Goal: Task Accomplishment & Management: Manage account settings

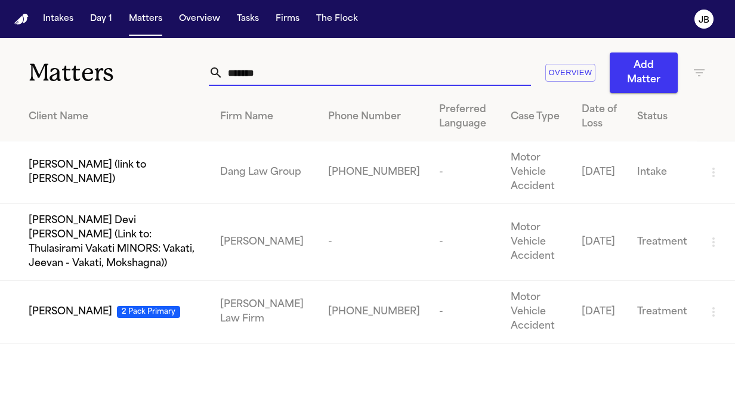
drag, startPoint x: 264, startPoint y: 74, endPoint x: 88, endPoint y: 101, distance: 177.5
click at [88, 101] on div "Matters ******* Overview Add Matter Client Name Firm Name Phone Number Preferre…" at bounding box center [367, 190] width 735 height 305
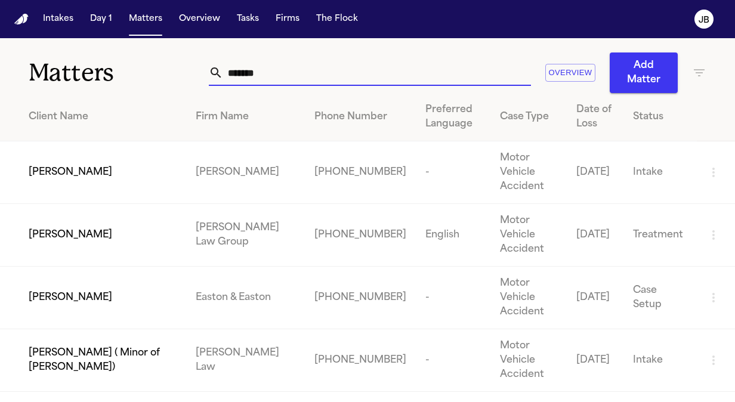
click at [168, 89] on div "Matters ******* Overview Add Matter" at bounding box center [367, 65] width 735 height 55
drag, startPoint x: 264, startPoint y: 70, endPoint x: 119, endPoint y: 41, distance: 147.4
click at [119, 41] on div "Matters ******* Overview Add Matter" at bounding box center [367, 65] width 735 height 55
type input "**********"
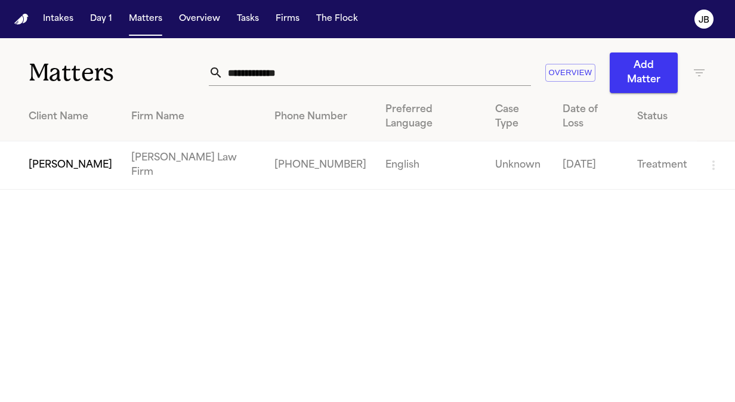
click at [81, 159] on td "[PERSON_NAME]" at bounding box center [61, 165] width 122 height 48
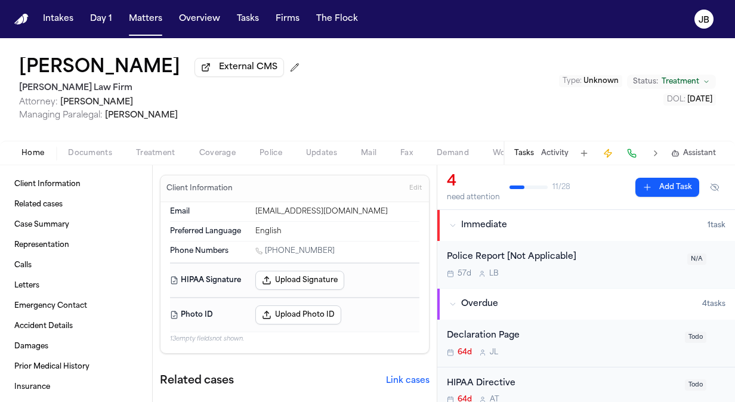
click at [105, 154] on span "Documents" at bounding box center [90, 154] width 44 height 10
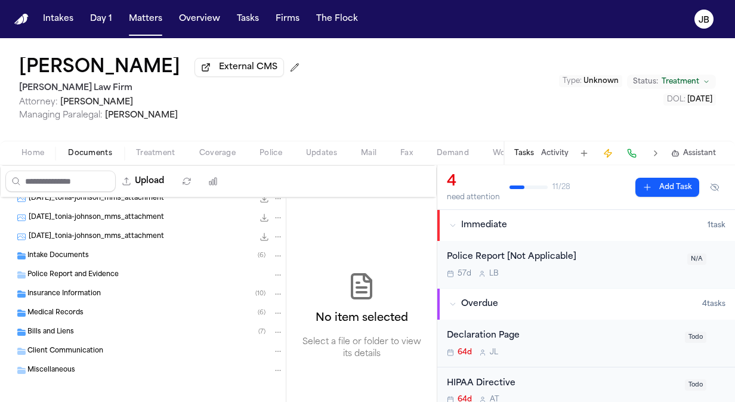
scroll to position [128, 0]
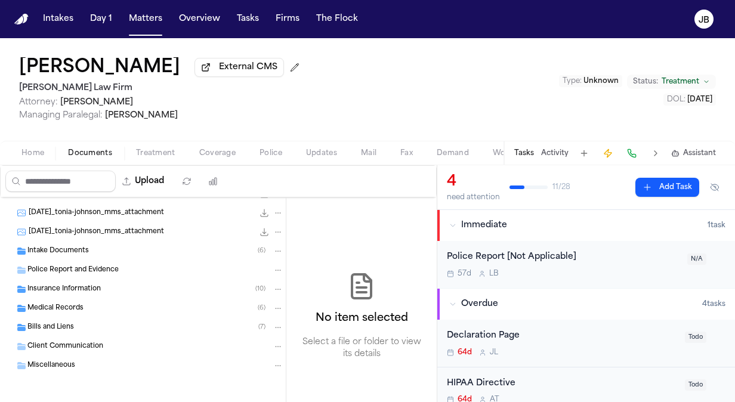
click at [32, 323] on span "Bills and Liens" at bounding box center [50, 328] width 47 height 10
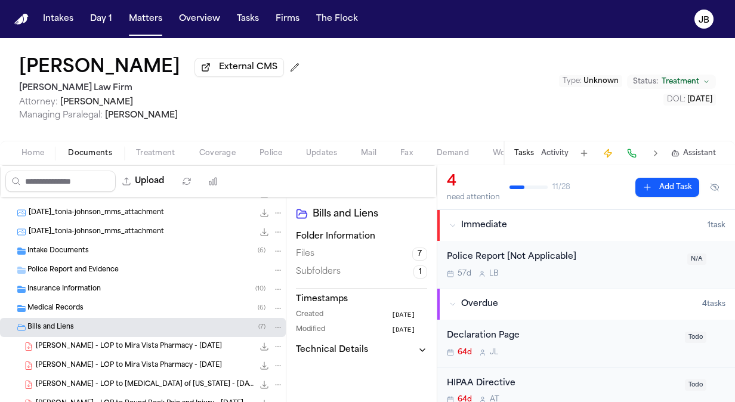
click at [171, 341] on div "J. Johnson - LOP to Mira Vista Pharmacy - 8.29.25 1.7 MB • PDF" at bounding box center [160, 347] width 248 height 12
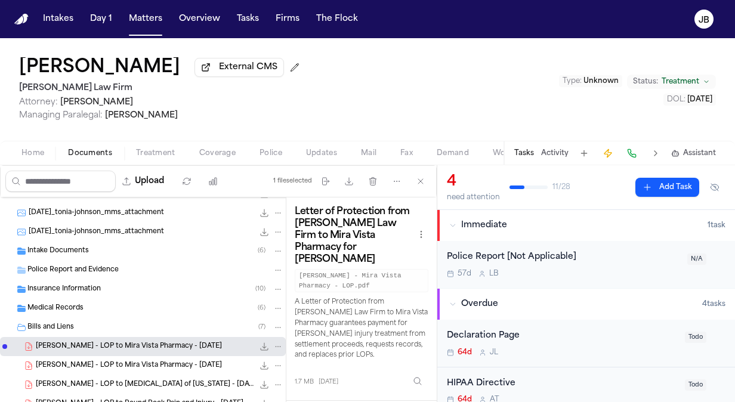
click at [434, 401] on button "Open preview" at bounding box center [431, 407] width 12 height 12
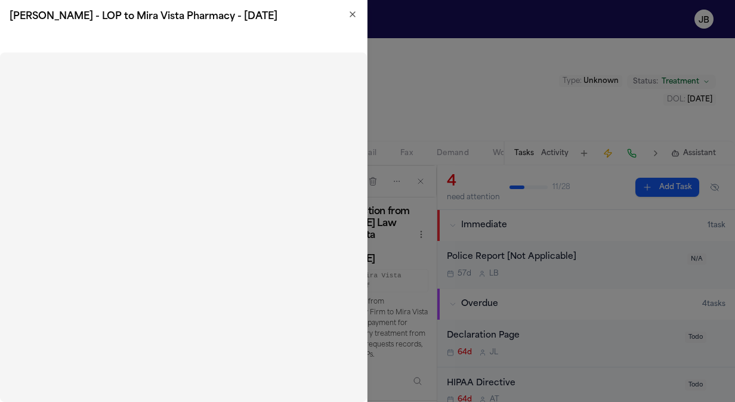
click at [354, 16] on icon "button" at bounding box center [353, 15] width 10 height 10
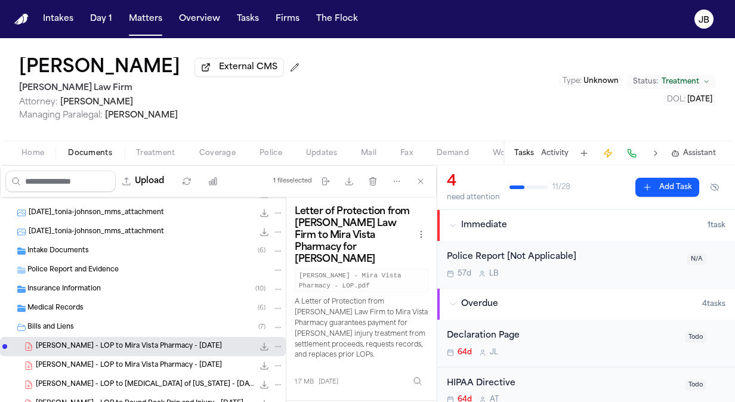
click at [105, 361] on span "J. Johnson - LOP to Mira Vista Pharmacy - 8.29.25" at bounding box center [129, 366] width 186 height 10
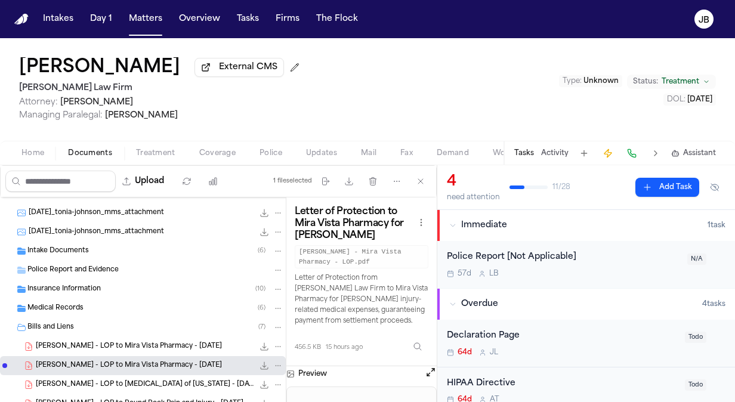
scroll to position [280, 0]
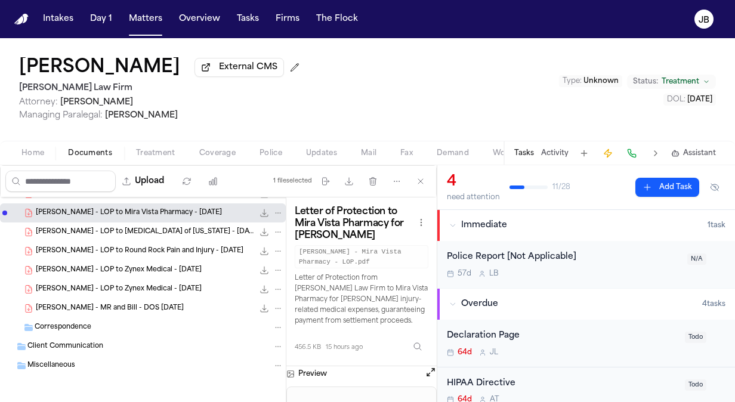
click at [429, 367] on button "Open preview" at bounding box center [431, 372] width 12 height 12
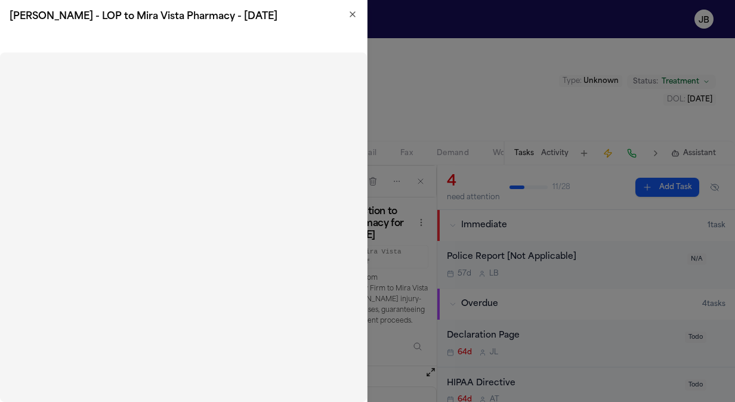
click at [357, 12] on div "J. Johnson - LOP to Mira Vista Pharmacy - 8.29.25" at bounding box center [183, 16] width 367 height 33
click at [352, 18] on icon "button" at bounding box center [353, 15] width 10 height 10
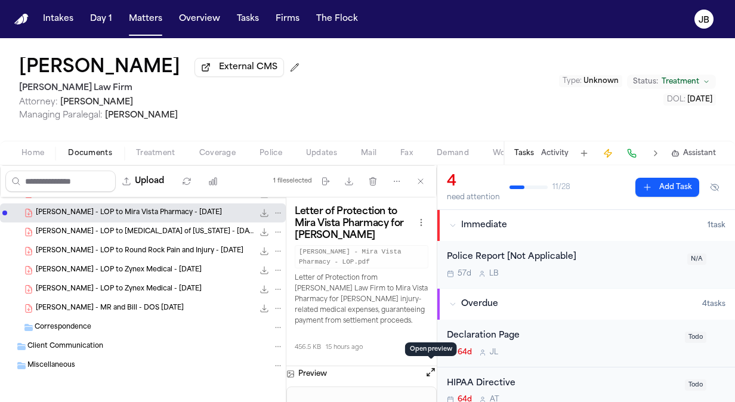
click at [153, 248] on span "T. Johnson - LOP to Round Rock Pain and Injury - 8.21.25" at bounding box center [140, 251] width 208 height 10
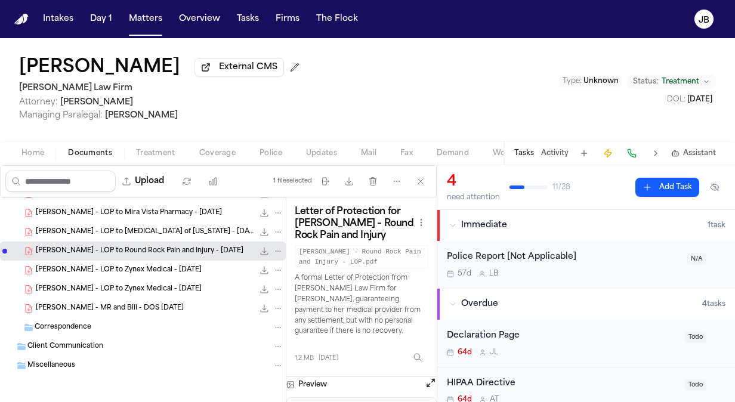
click at [431, 378] on button "Open preview" at bounding box center [431, 383] width 12 height 12
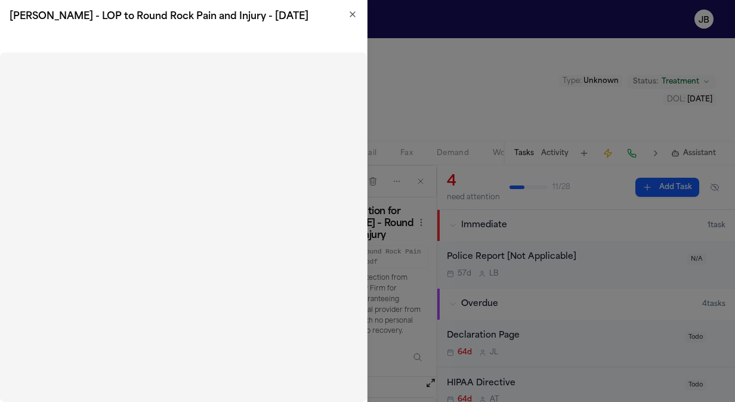
click at [353, 14] on icon "button" at bounding box center [352, 14] width 5 height 5
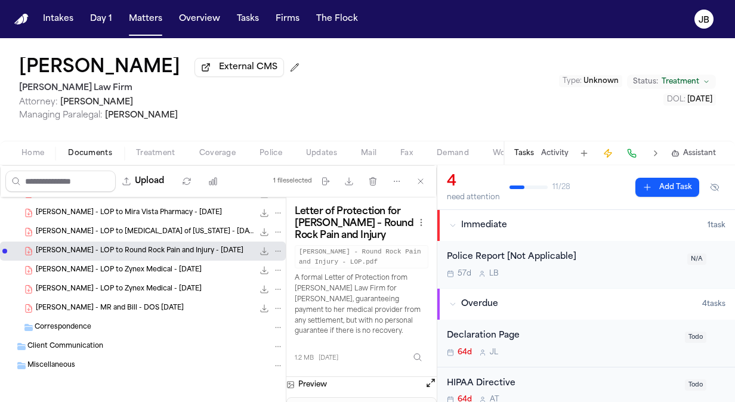
click at [147, 267] on span "T. Johnson - LOP to Zynex Medical - 9.19.25" at bounding box center [119, 270] width 166 height 10
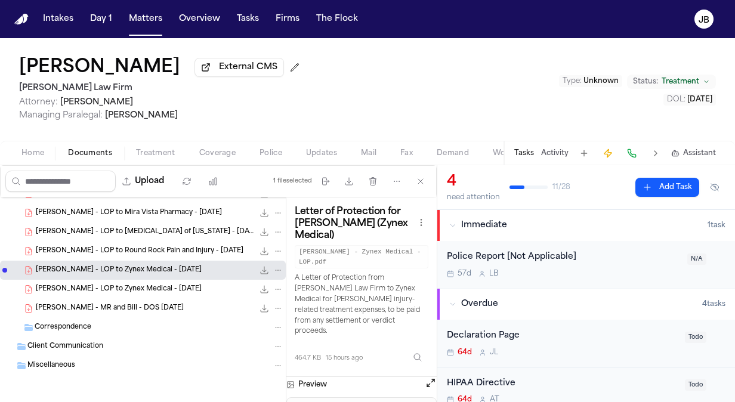
click at [428, 377] on button "Open preview" at bounding box center [431, 383] width 12 height 12
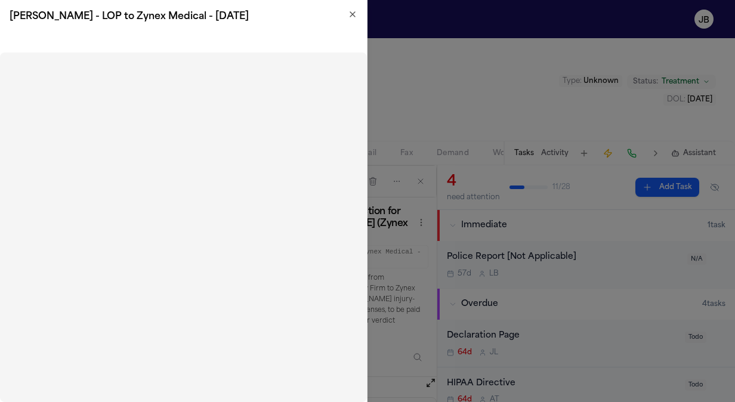
click at [351, 18] on icon "button" at bounding box center [353, 15] width 10 height 10
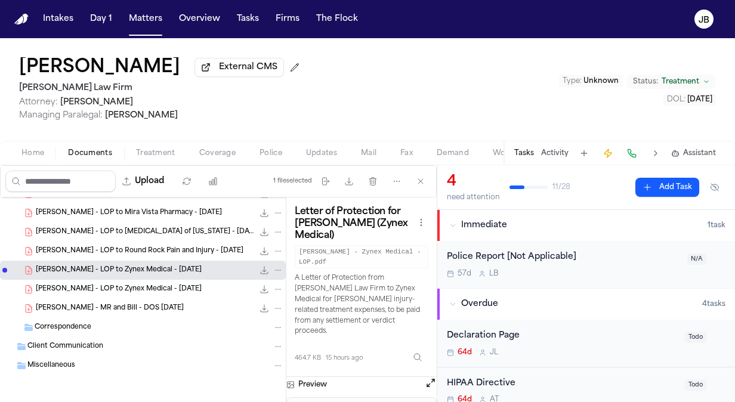
click at [132, 288] on span "T. Johnson - LOP to Zynex Medical - 9.19.25" at bounding box center [119, 290] width 166 height 10
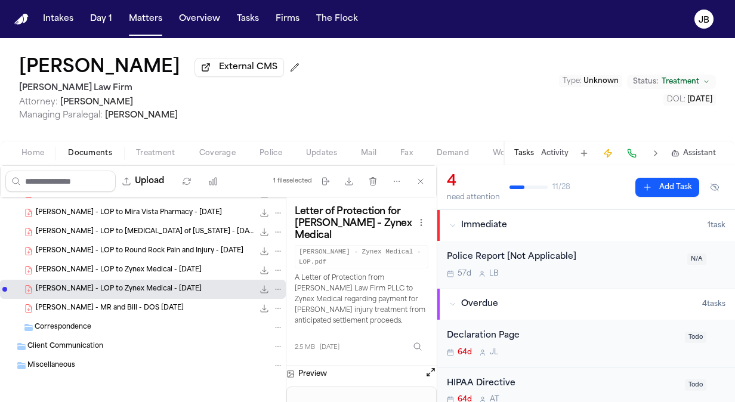
click at [129, 308] on span "T. Johnson - MR and Bill - DOS 8.15.25" at bounding box center [110, 309] width 148 height 10
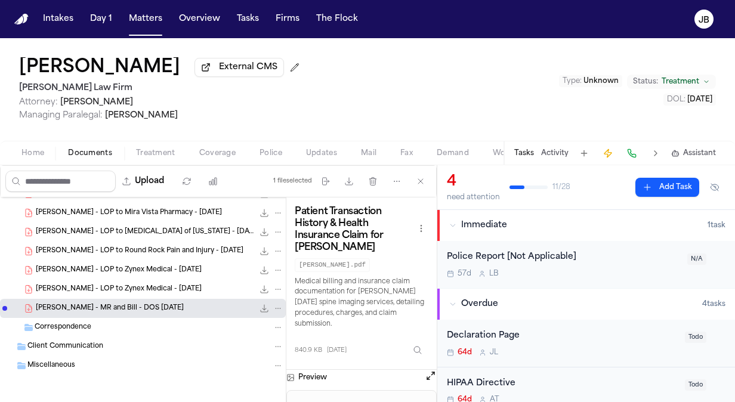
click at [433, 378] on button "Open preview" at bounding box center [431, 376] width 12 height 12
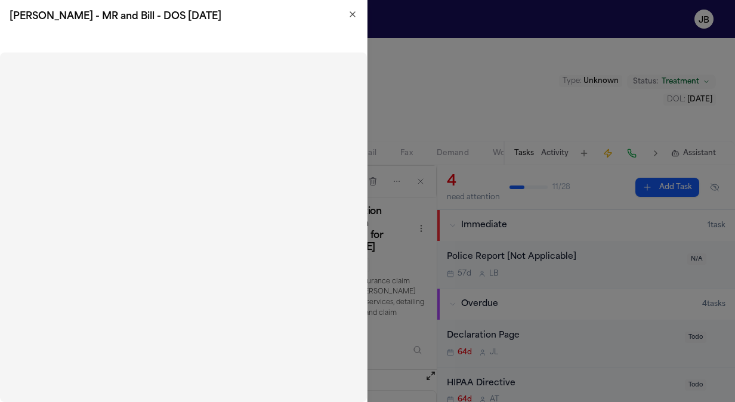
click at [351, 15] on icon "button" at bounding box center [353, 15] width 10 height 10
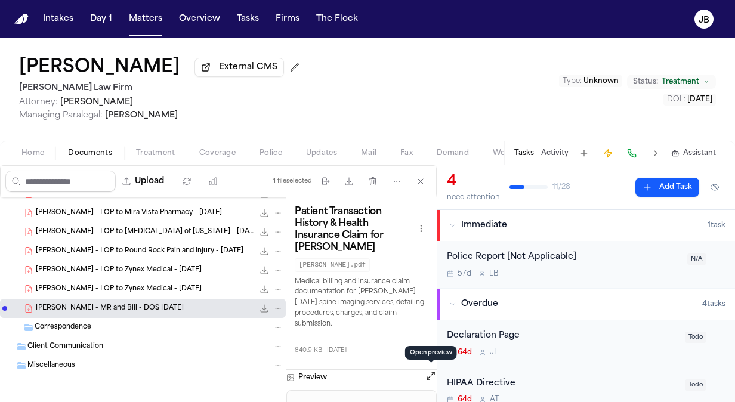
click at [168, 253] on span "T. Johnson - LOP to Round Rock Pain and Injury - 8.21.25" at bounding box center [140, 251] width 208 height 10
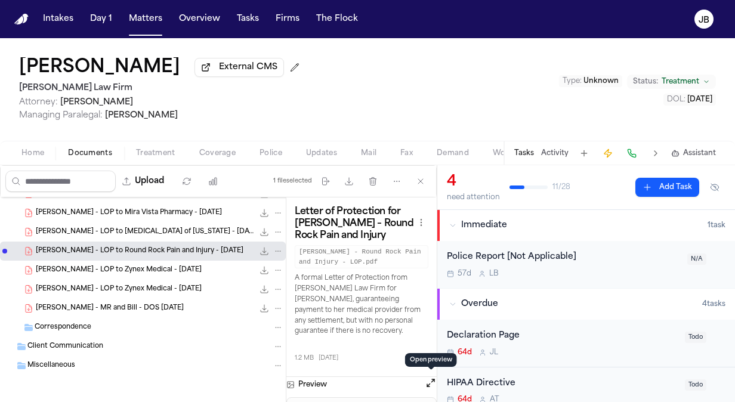
click at [424, 381] on div "Preview" at bounding box center [361, 385] width 150 height 16
click at [427, 382] on button "Open preview" at bounding box center [431, 383] width 12 height 12
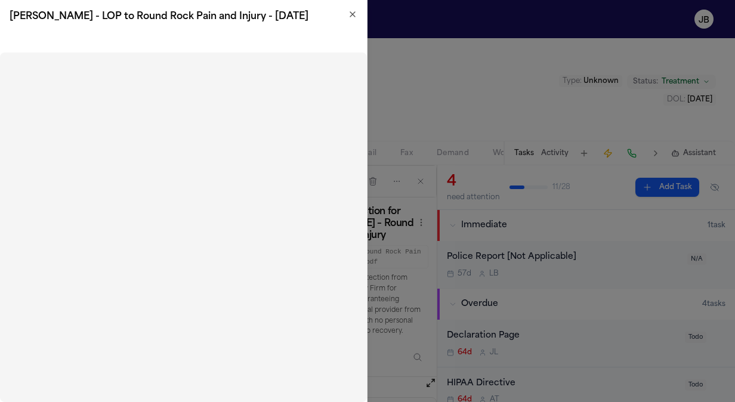
click at [351, 17] on icon "button" at bounding box center [352, 14] width 5 height 5
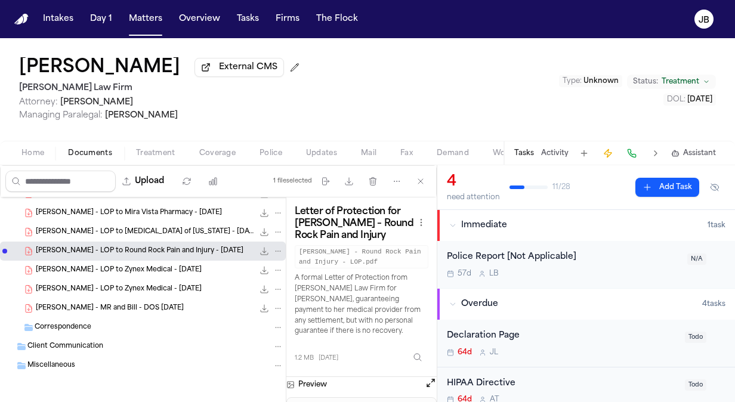
click at [178, 271] on div "T. Johnson - LOP to Zynex Medical - 9.19.25 464.7 KB • PDF" at bounding box center [160, 270] width 248 height 12
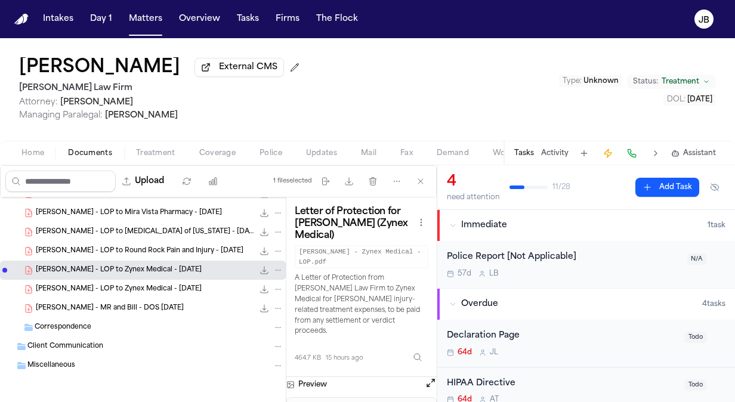
click at [433, 377] on button "Open preview" at bounding box center [431, 383] width 12 height 12
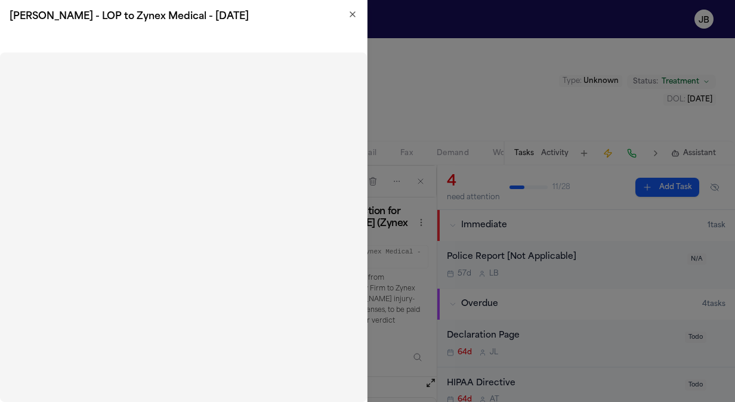
click at [350, 17] on icon "button" at bounding box center [353, 15] width 10 height 10
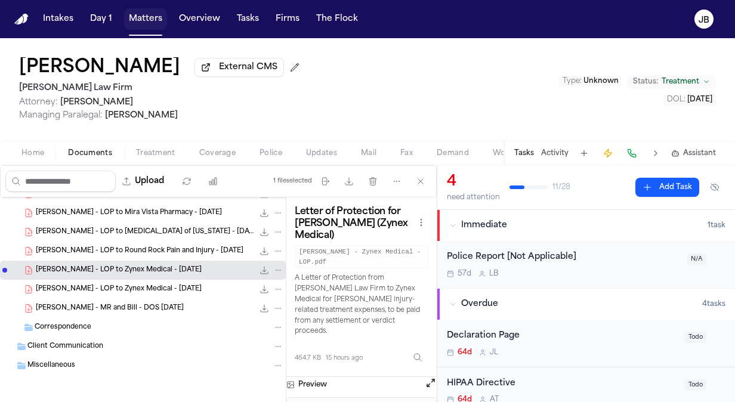
click at [141, 13] on button "Matters" at bounding box center [145, 18] width 43 height 21
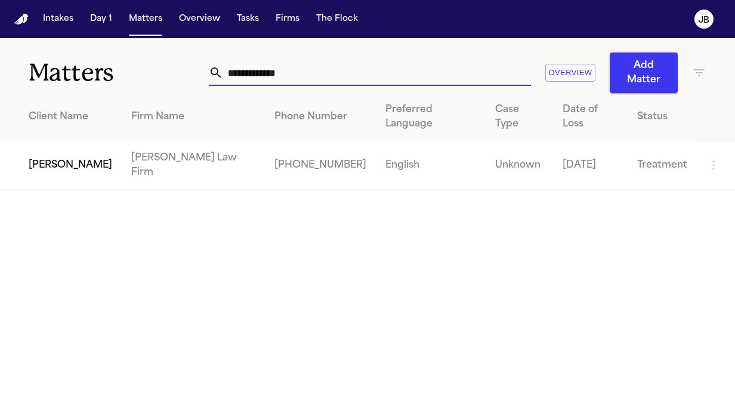
drag, startPoint x: 273, startPoint y: 78, endPoint x: 45, endPoint y: 118, distance: 231.9
click at [45, 118] on div "**********" at bounding box center [367, 114] width 735 height 152
type input "**********"
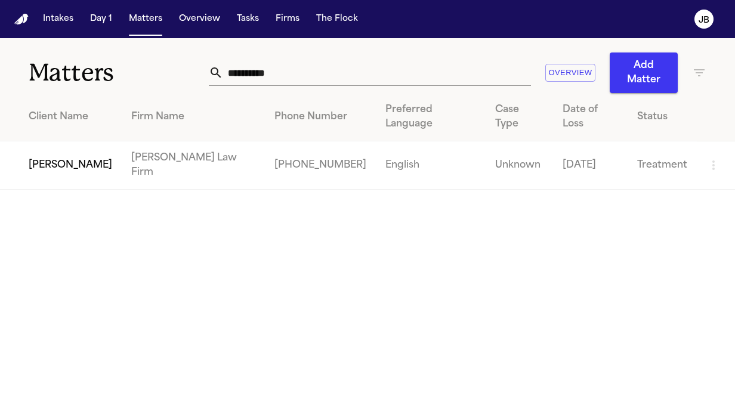
click at [65, 158] on span "James Johnson" at bounding box center [71, 165] width 84 height 14
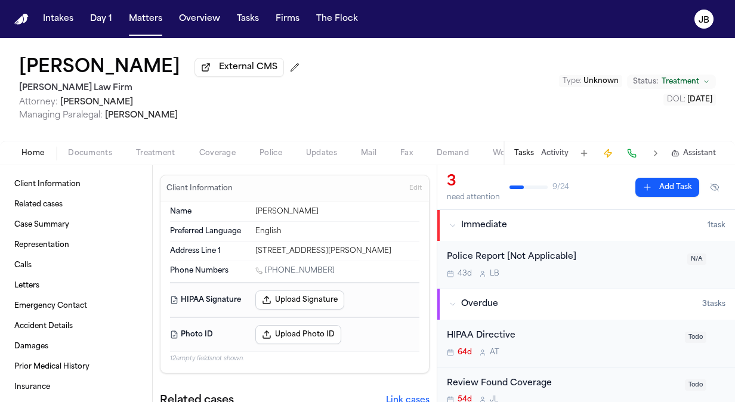
click at [107, 146] on button "Documents" at bounding box center [90, 153] width 68 height 14
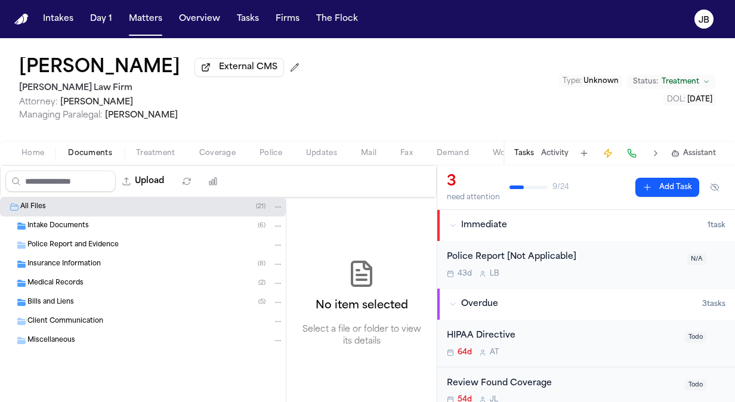
click at [60, 310] on div "Bills and Liens ( 5 )" at bounding box center [143, 302] width 286 height 19
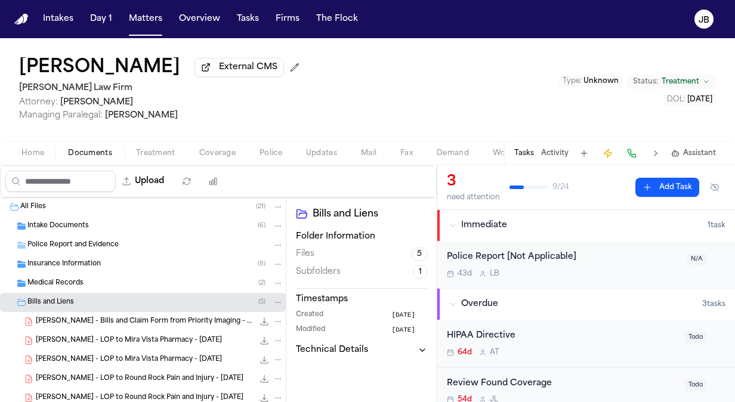
click at [192, 319] on span "J. Johnson - Bills and Claim Form from Priority Imaging - 7.12.25 to 8.28.25" at bounding box center [145, 322] width 218 height 10
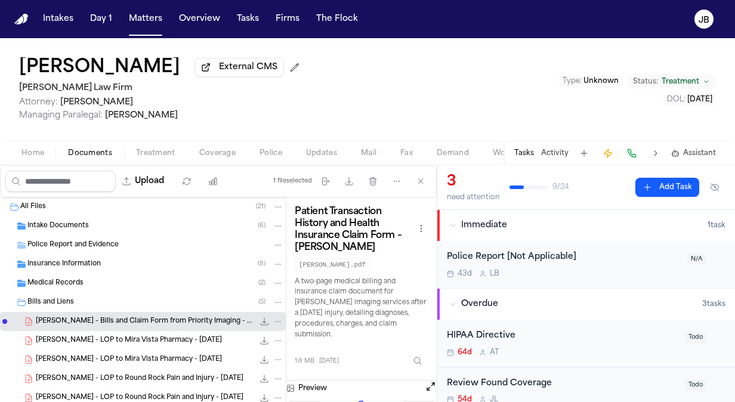
click at [183, 341] on span "J. Johnson - LOP to Mira Vista Pharmacy - 8.29.25" at bounding box center [129, 341] width 186 height 10
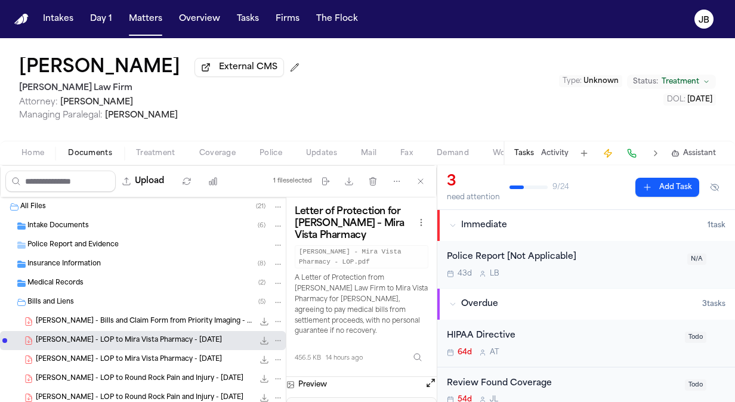
click at [428, 377] on button "Open preview" at bounding box center [431, 383] width 12 height 12
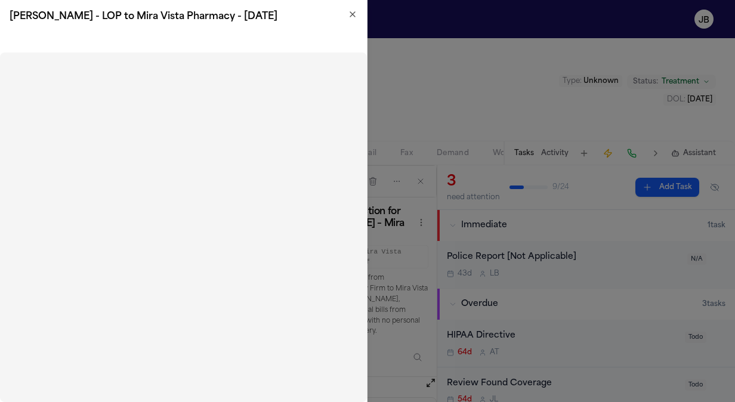
click at [353, 20] on h2 "J. Johnson - LOP to Mira Vista Pharmacy - 8.29.25" at bounding box center [184, 17] width 348 height 14
click at [352, 12] on icon "button" at bounding box center [353, 15] width 10 height 10
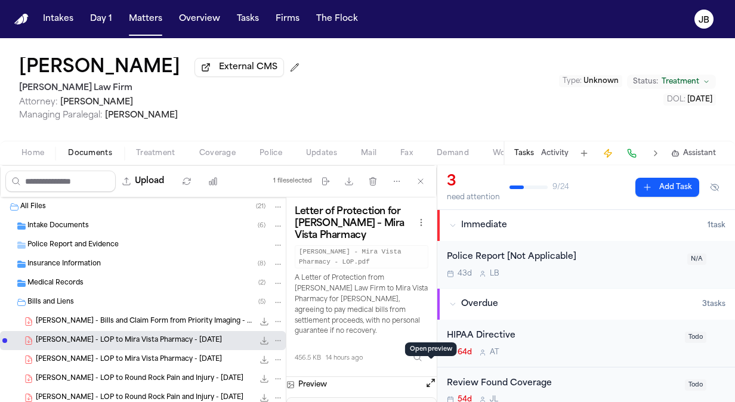
click at [144, 370] on div "J. Johnson - LOP to Round Rock Pain and Injury - 8.21.25 1.2 MB • PDF" at bounding box center [143, 378] width 286 height 19
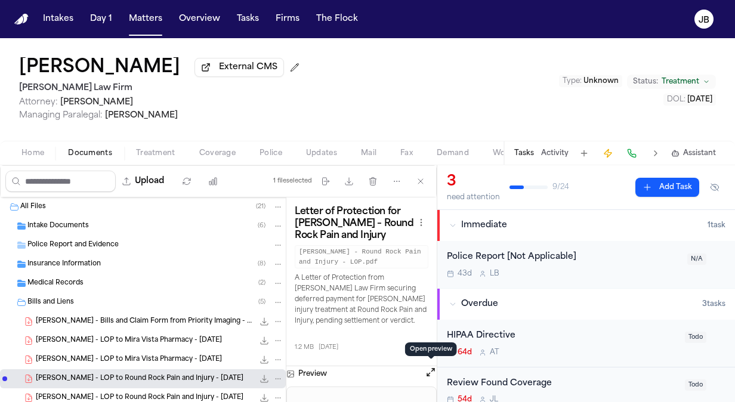
click at [429, 373] on button "Open preview" at bounding box center [431, 372] width 12 height 12
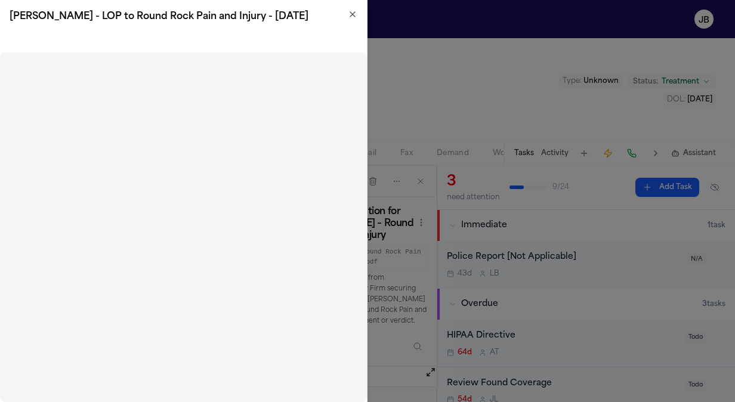
click at [344, 18] on h2 "J. Johnson - LOP to Round Rock Pain and Injury - 8.21.25" at bounding box center [184, 17] width 348 height 14
click at [353, 13] on icon "button" at bounding box center [353, 15] width 10 height 10
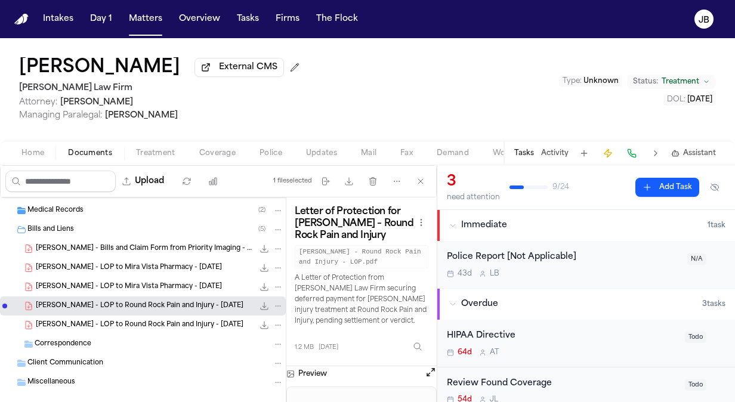
scroll to position [89, 0]
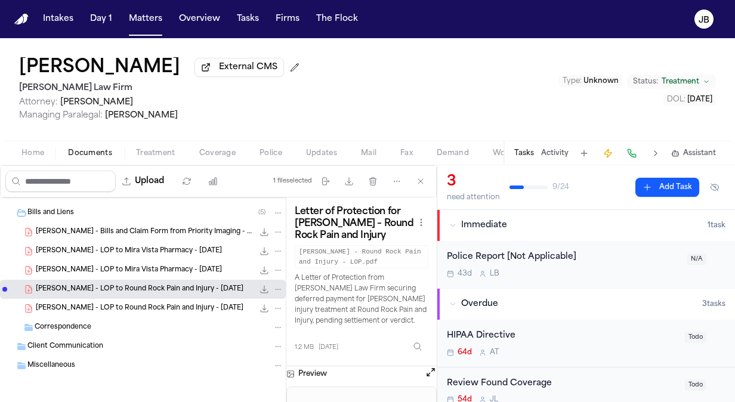
click at [165, 308] on span "J. Johnson - LOP to Round Rock Pain and Injury - 8.21.25" at bounding box center [140, 309] width 208 height 10
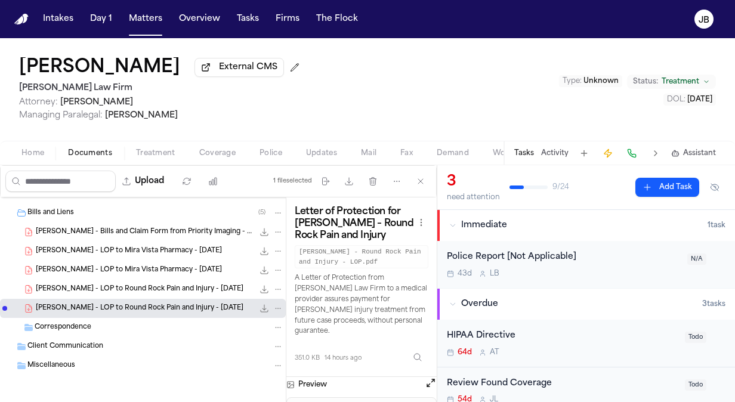
click at [431, 377] on button "Open preview" at bounding box center [431, 383] width 12 height 12
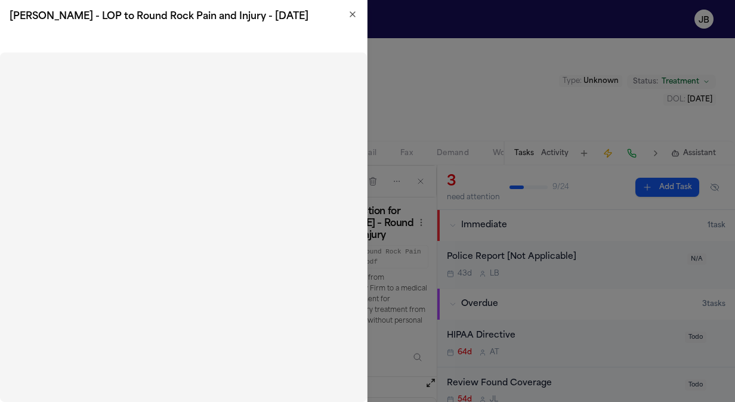
click at [351, 13] on icon "button" at bounding box center [352, 14] width 5 height 5
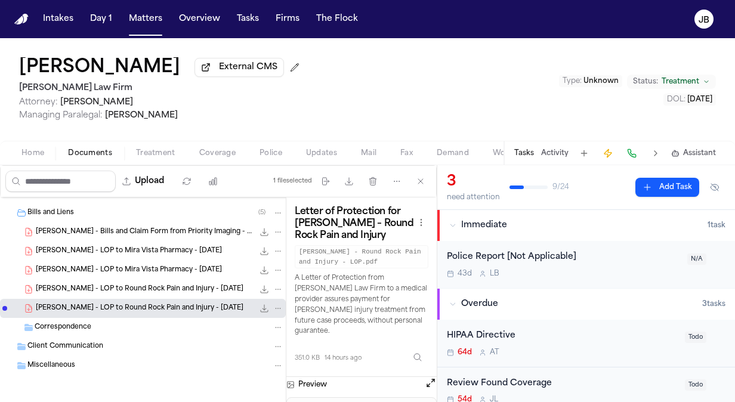
click at [41, 156] on span "Home" at bounding box center [32, 154] width 23 height 10
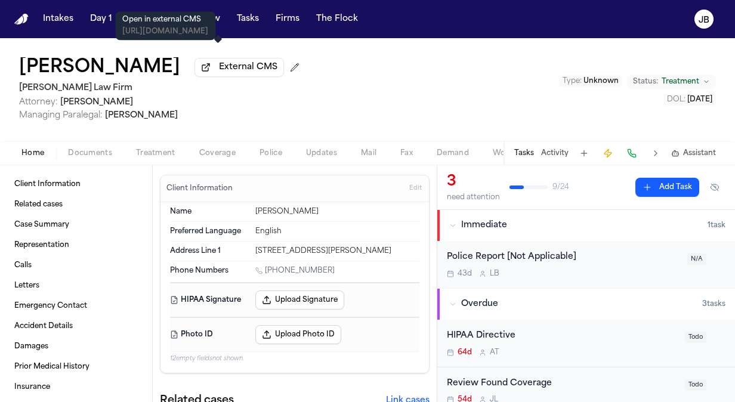
click at [150, 14] on div "Open in external CMS https://hechtlawfirm.filevineapp.com/#/project/12693468/ac…" at bounding box center [165, 25] width 100 height 29
click at [157, 11] on button "Matters" at bounding box center [145, 18] width 43 height 21
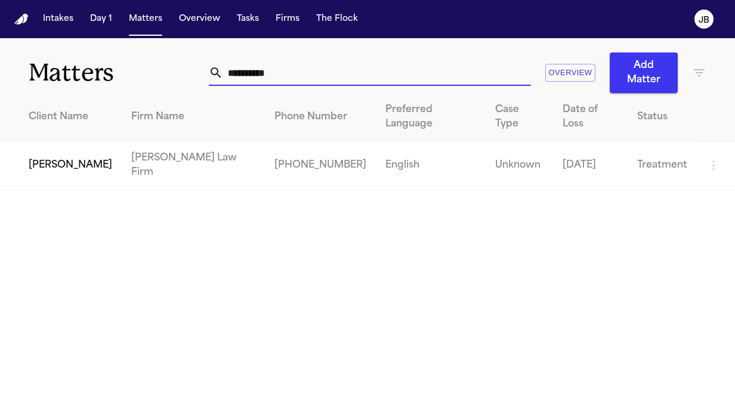
drag, startPoint x: 283, startPoint y: 68, endPoint x: 94, endPoint y: 81, distance: 189.5
click at [94, 81] on div "**********" at bounding box center [367, 65] width 735 height 55
type input "**********"
click at [98, 141] on td "Tonia Johnson" at bounding box center [61, 165] width 122 height 48
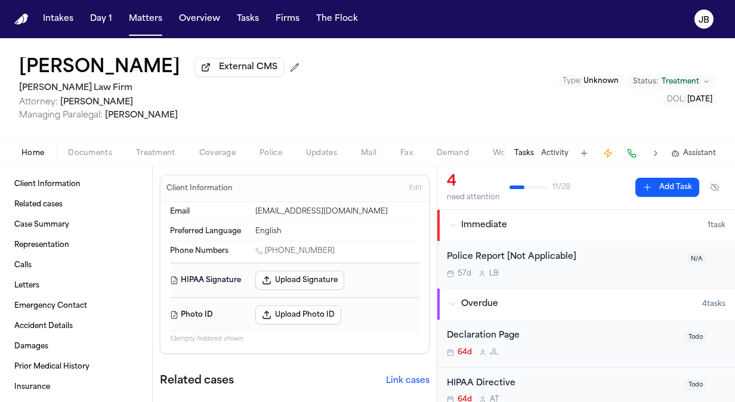
click at [89, 157] on span "Documents" at bounding box center [90, 154] width 44 height 10
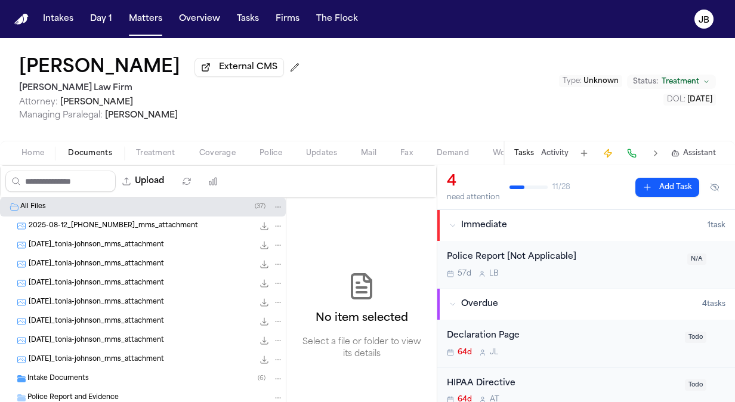
click at [129, 373] on div "Intake Documents ( 6 )" at bounding box center [155, 378] width 256 height 11
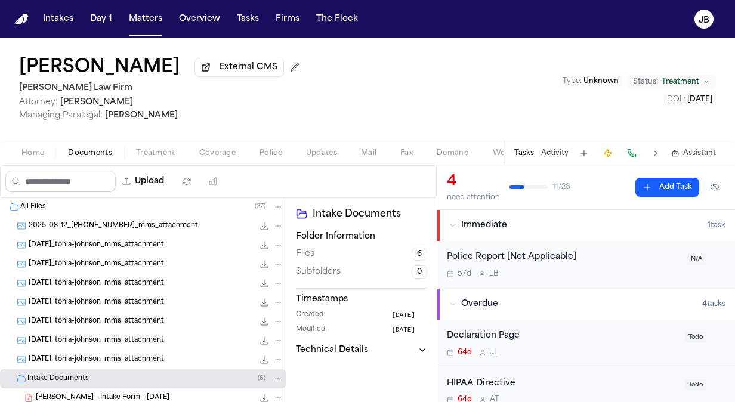
click at [152, 394] on div "T. Johnson - Intake Form - 8.12.25 572.4 KB • PDF" at bounding box center [160, 398] width 248 height 12
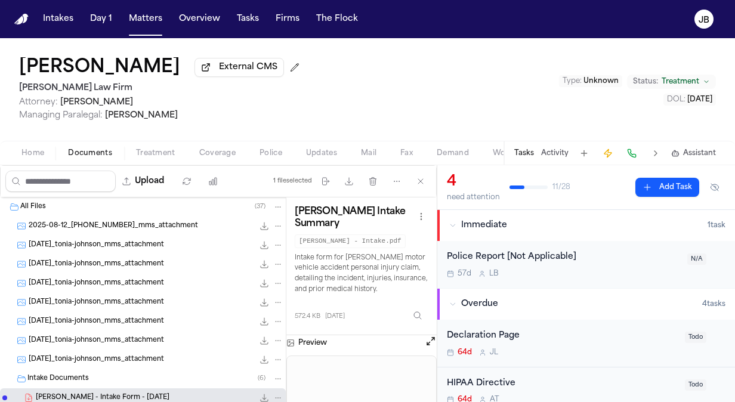
click at [427, 341] on button "Open preview" at bounding box center [431, 341] width 12 height 12
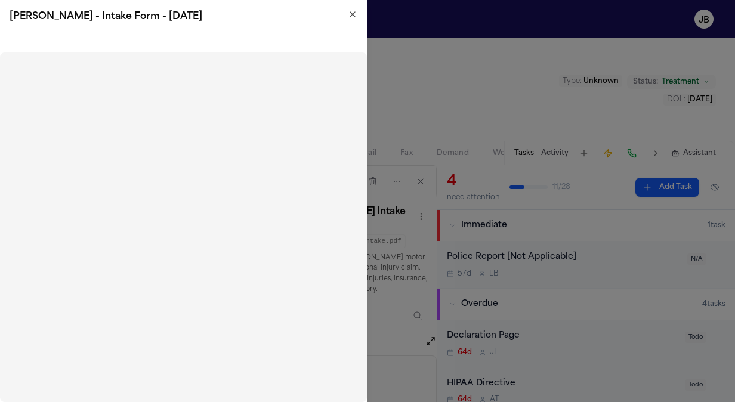
click at [353, 13] on icon "button" at bounding box center [353, 15] width 10 height 10
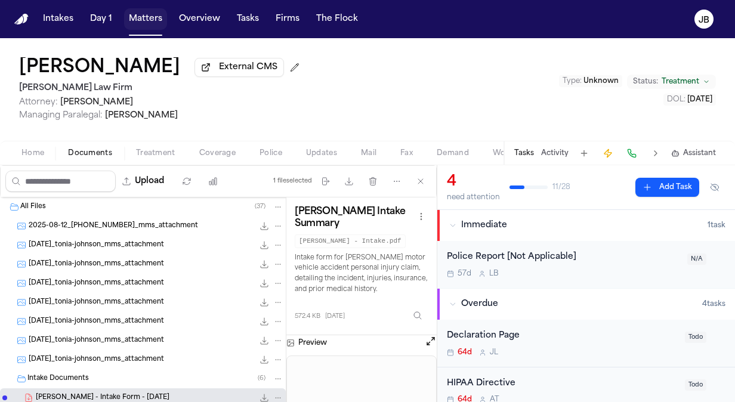
click at [157, 21] on button "Matters" at bounding box center [145, 18] width 43 height 21
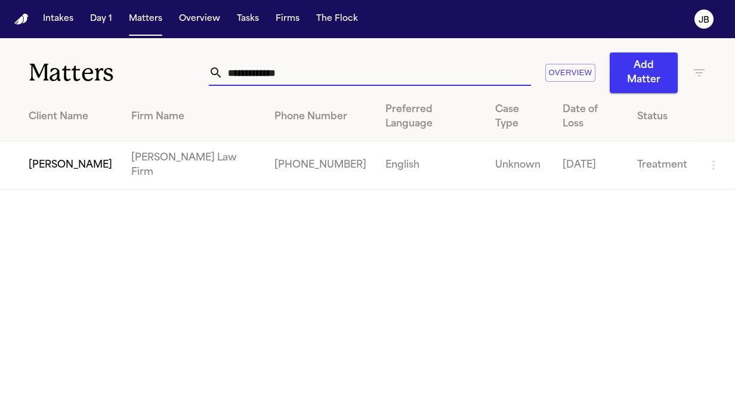
drag, startPoint x: 302, startPoint y: 67, endPoint x: 142, endPoint y: 76, distance: 160.7
click at [142, 76] on div "**********" at bounding box center [367, 65] width 735 height 55
type input "**********"
click at [69, 158] on span "James Johnson" at bounding box center [71, 165] width 84 height 14
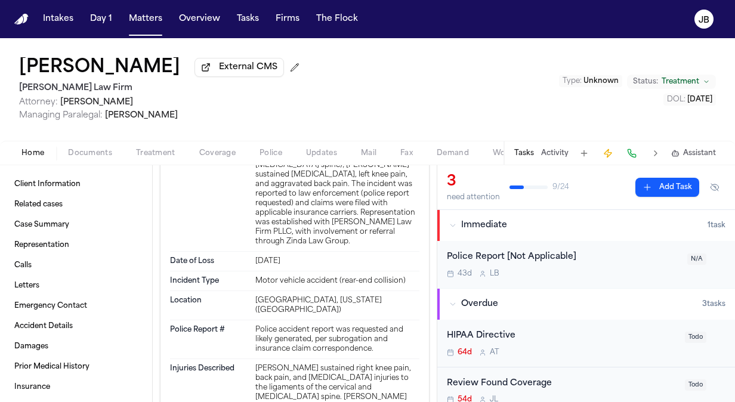
scroll to position [1891, 0]
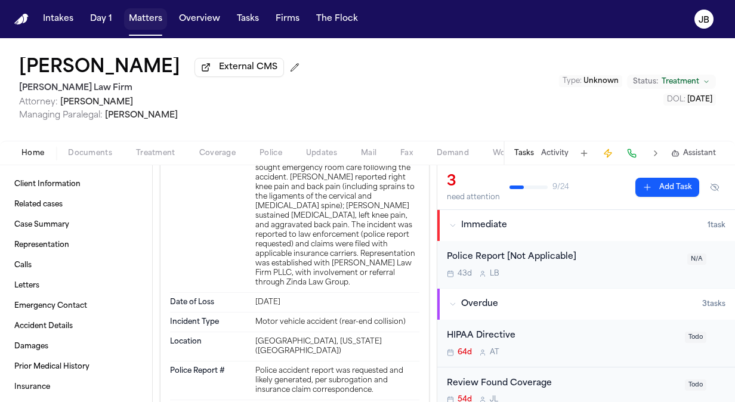
click at [140, 25] on button "Matters" at bounding box center [145, 18] width 43 height 21
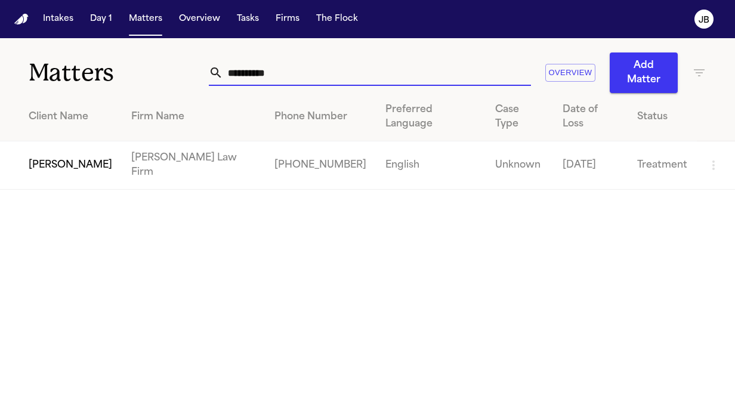
drag, startPoint x: 283, startPoint y: 68, endPoint x: 91, endPoint y: 88, distance: 192.5
click at [91, 88] on div "**********" at bounding box center [367, 65] width 735 height 55
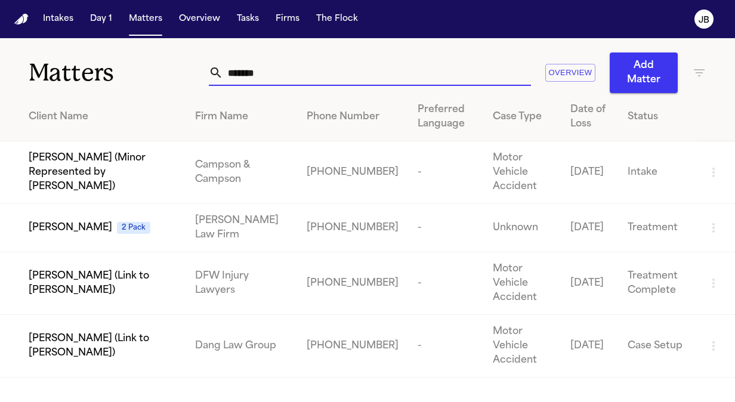
type input "*******"
click at [153, 221] on div "Loretta Johnson 2 Pack" at bounding box center [102, 228] width 147 height 14
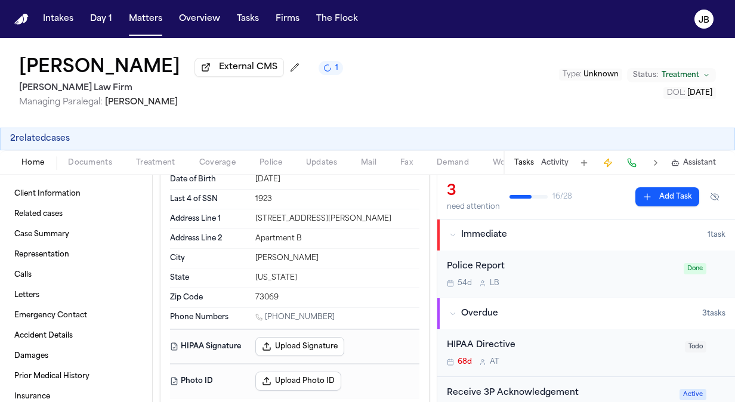
scroll to position [86, 0]
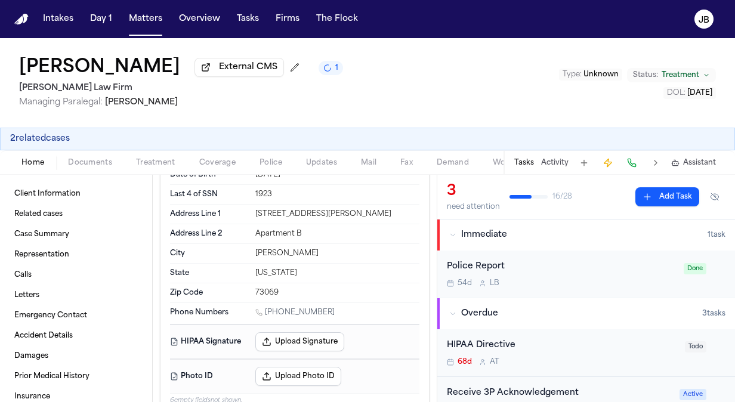
drag, startPoint x: 326, startPoint y: 400, endPoint x: 264, endPoint y: 311, distance: 108.2
click at [264, 311] on div "1 (405) 413-2413" at bounding box center [337, 313] width 164 height 11
copy link "(405) 413-2413"
click at [556, 159] on button "Activity" at bounding box center [554, 163] width 27 height 10
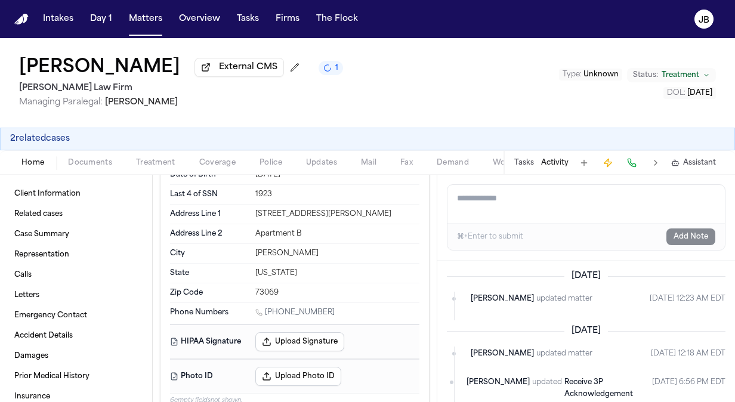
click at [521, 159] on button "Tasks" at bounding box center [524, 163] width 20 height 10
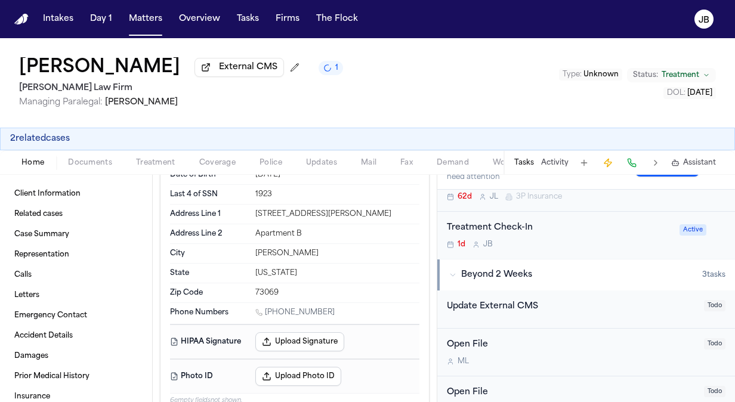
scroll to position [135, 0]
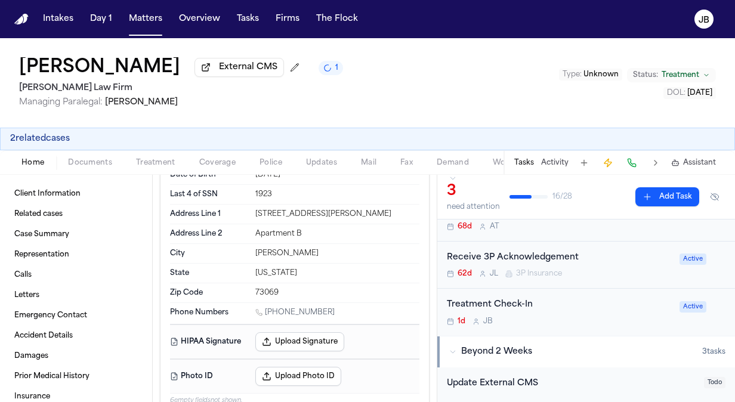
click at [578, 310] on div "Treatment Check-In" at bounding box center [559, 305] width 225 height 14
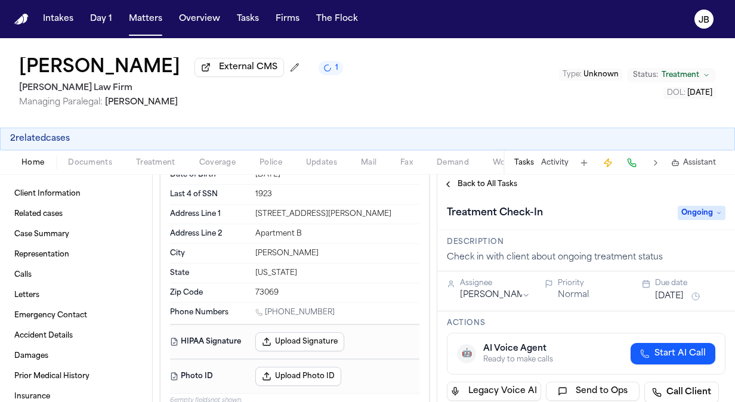
scroll to position [186, 0]
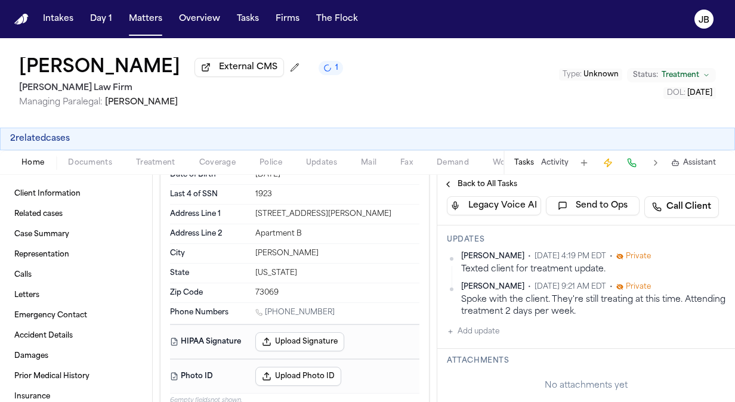
click at [474, 335] on button "Add update" at bounding box center [473, 331] width 52 height 14
click at [492, 339] on textarea "Add your update" at bounding box center [593, 341] width 255 height 24
type textarea "*"
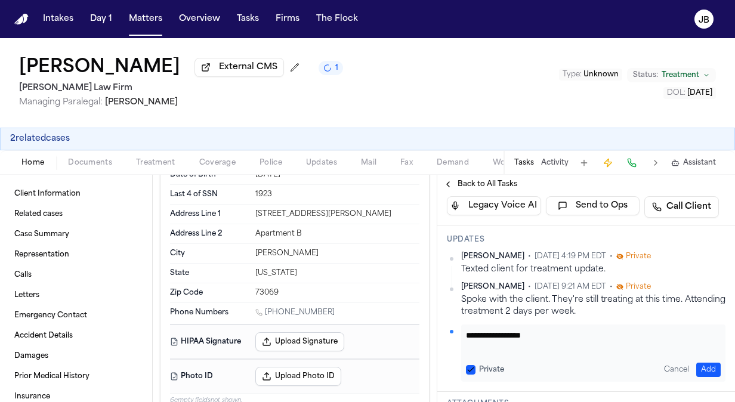
scroll to position [0, 0]
type textarea "*"
click at [482, 335] on textarea "Add your update" at bounding box center [589, 341] width 246 height 24
click at [201, 159] on span "Coverage" at bounding box center [217, 163] width 36 height 10
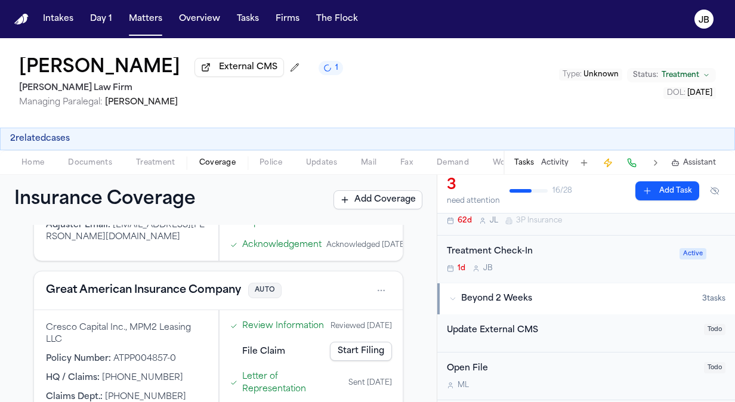
scroll to position [194, 0]
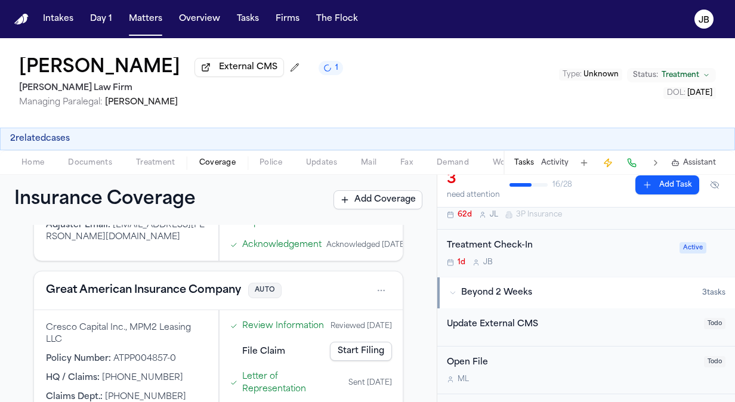
click at [585, 246] on div "Treatment Check-In" at bounding box center [559, 246] width 225 height 14
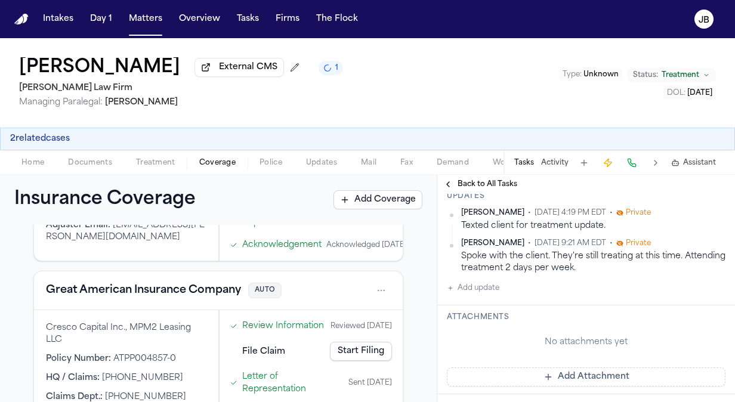
scroll to position [239, 0]
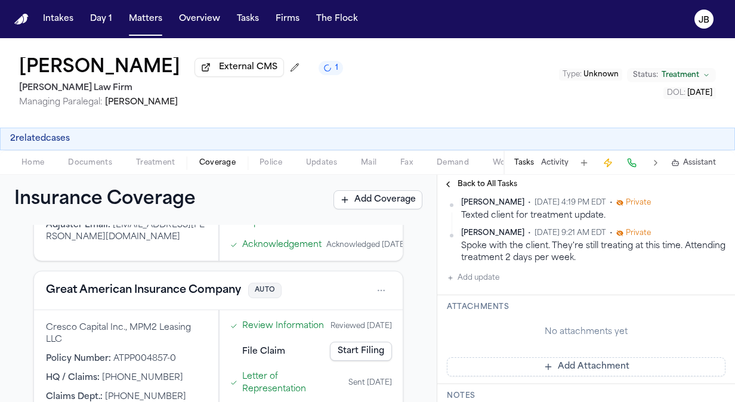
click at [493, 273] on button "Add update" at bounding box center [473, 278] width 52 height 14
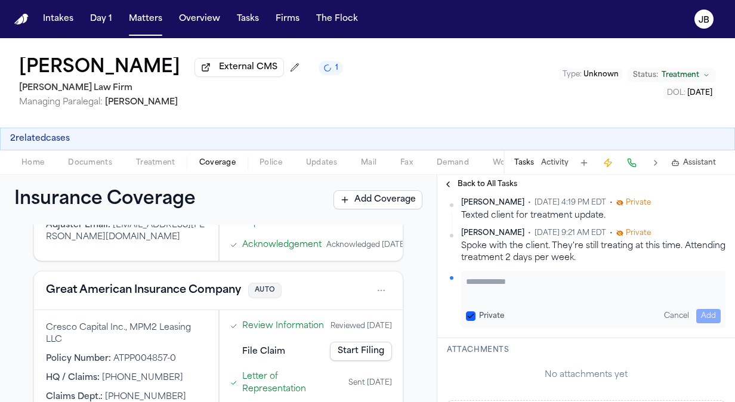
click at [510, 283] on textarea "Add your update" at bounding box center [593, 288] width 255 height 24
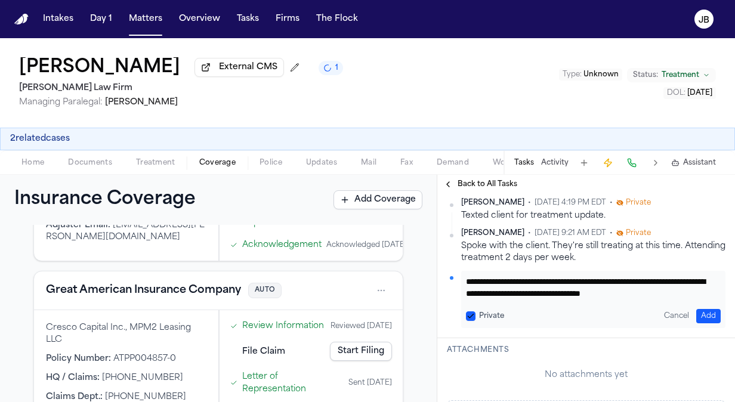
scroll to position [0, 0]
click at [644, 286] on textarea "**********" at bounding box center [589, 288] width 246 height 24
type textarea "**********"
click at [697, 314] on button "Add" at bounding box center [708, 316] width 24 height 14
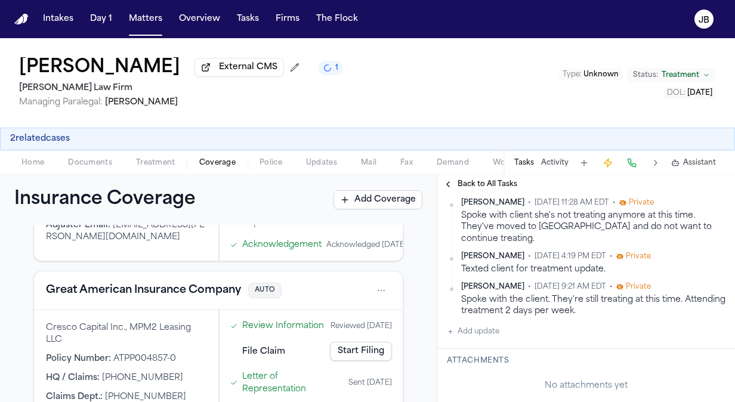
click at [686, 73] on span "Treatment" at bounding box center [681, 75] width 38 height 10
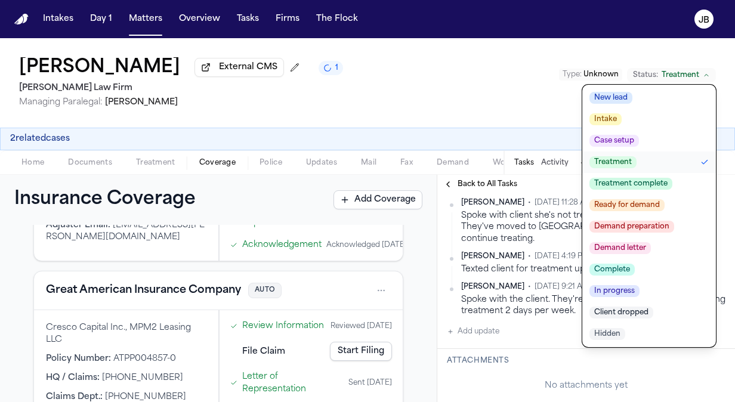
click at [624, 186] on span "Treatment complete" at bounding box center [630, 184] width 83 height 12
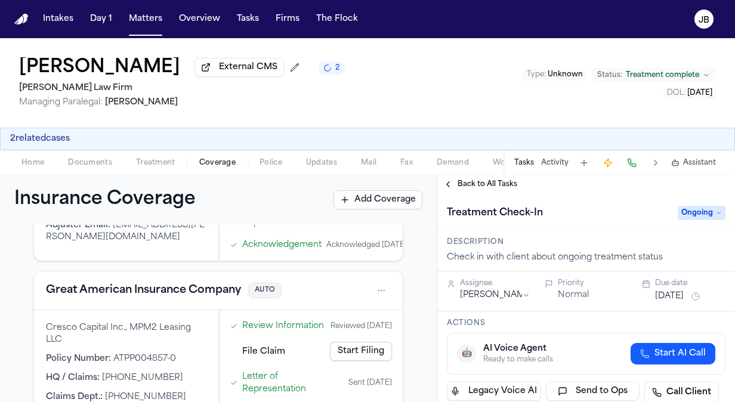
click at [668, 296] on button "[DATE]" at bounding box center [669, 296] width 29 height 12
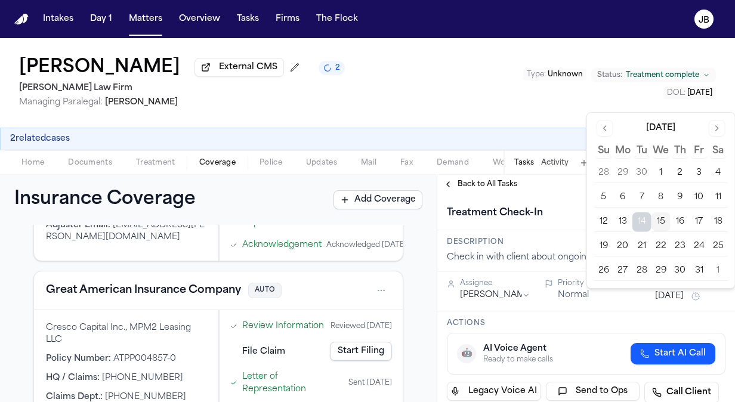
click at [614, 297] on div "Normal" at bounding box center [593, 295] width 70 height 12
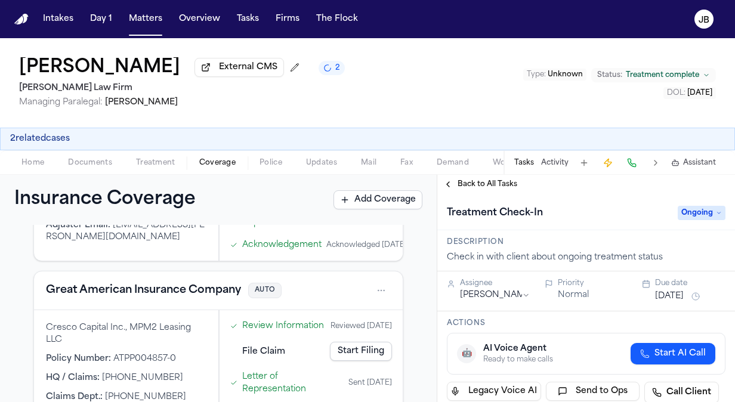
click at [690, 209] on span "Ongoing" at bounding box center [702, 213] width 48 height 14
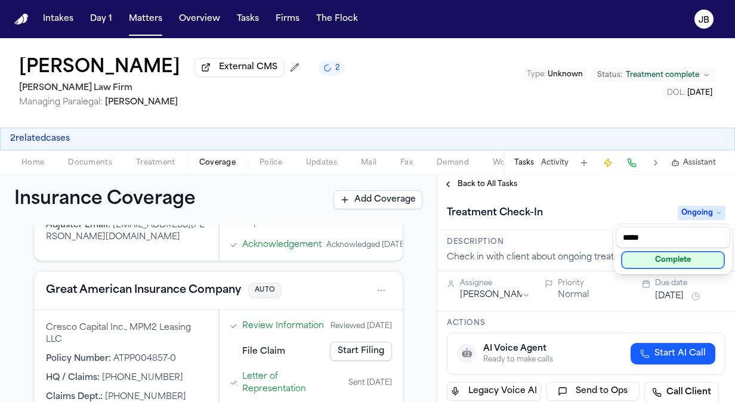
type input "*****"
click at [669, 260] on div "Complete" at bounding box center [673, 260] width 100 height 14
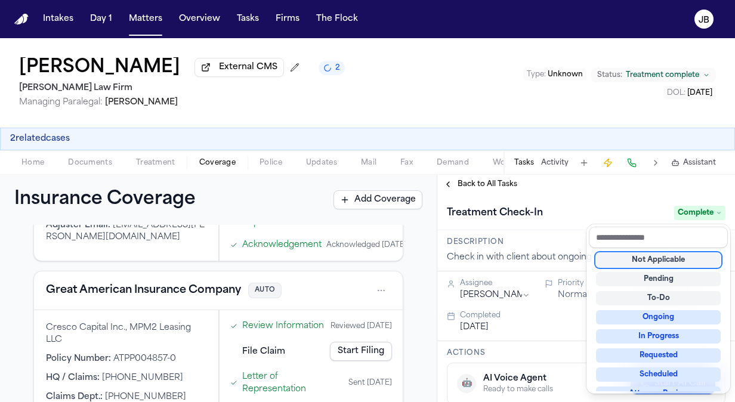
click at [240, 91] on div "Loretta Johnson External CMS 2 Hecht Law Firm Managing Paralegal: Jessica Barre…" at bounding box center [367, 220] width 735 height 364
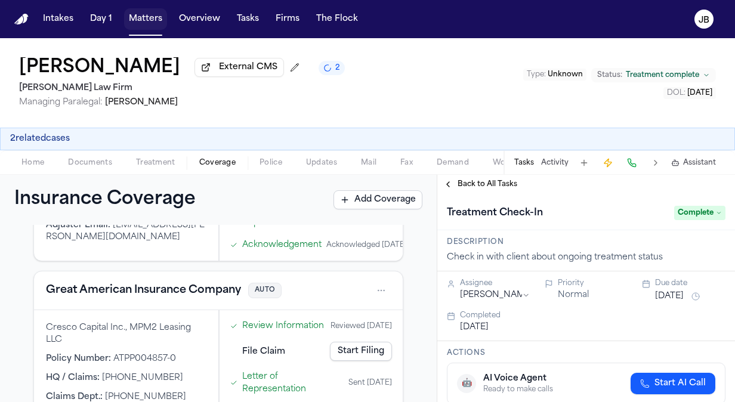
click at [131, 15] on button "Matters" at bounding box center [145, 18] width 43 height 21
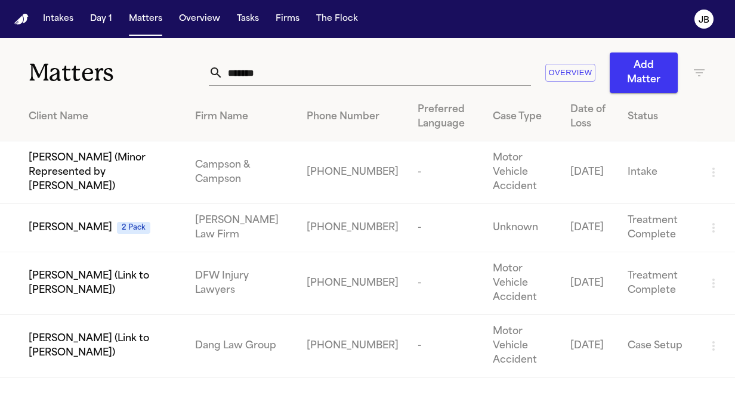
click at [230, 85] on input "*******" at bounding box center [377, 73] width 308 height 26
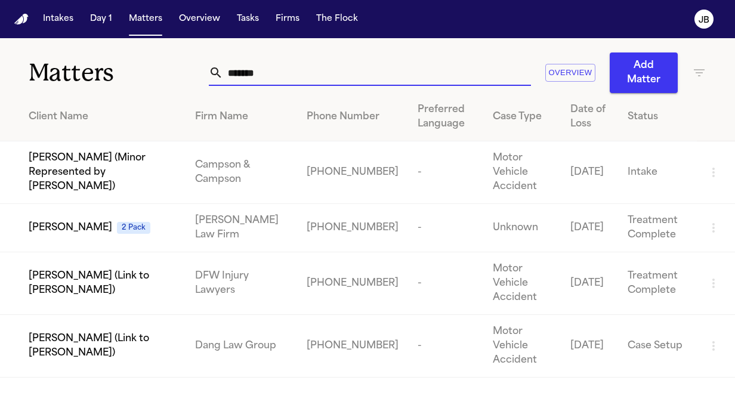
click at [230, 85] on input "*******" at bounding box center [377, 73] width 308 height 26
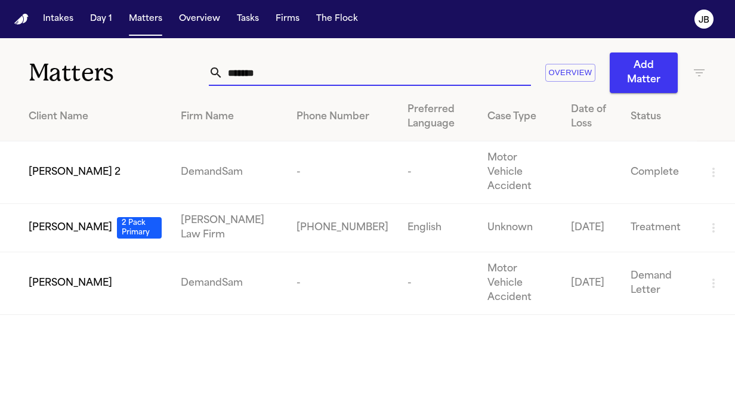
type input "*******"
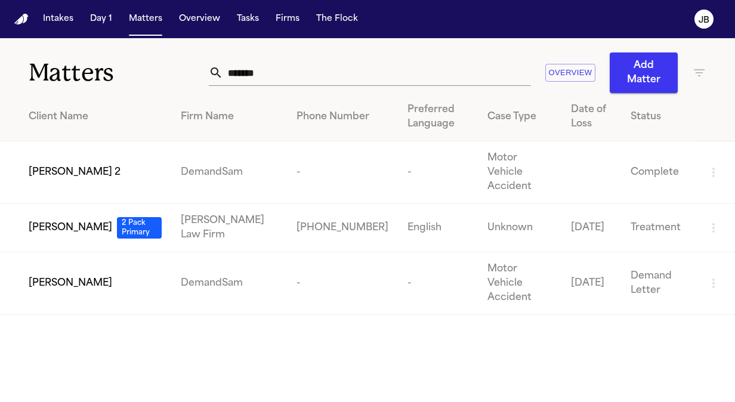
click at [48, 221] on span "Clayton Johnson" at bounding box center [71, 228] width 84 height 14
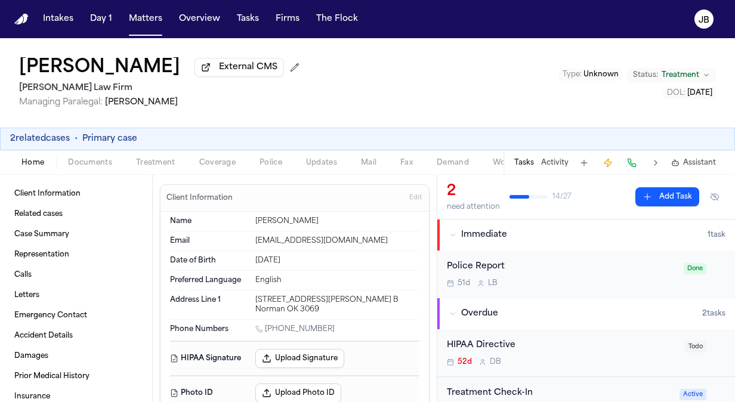
click at [600, 390] on div "Treatment Check-In" at bounding box center [559, 394] width 225 height 14
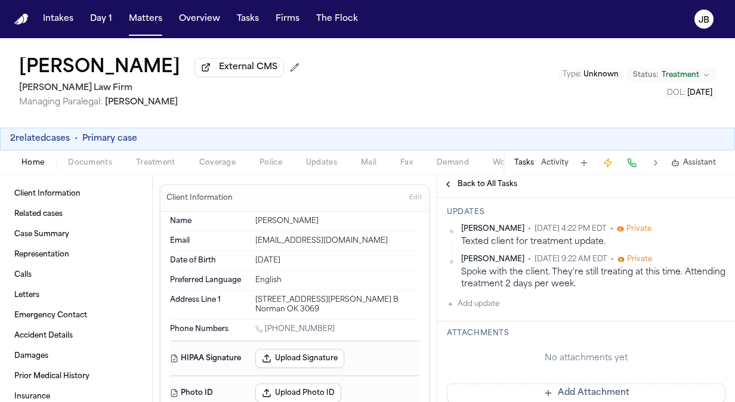
scroll to position [215, 0]
click at [486, 301] on button "Add update" at bounding box center [473, 302] width 52 height 14
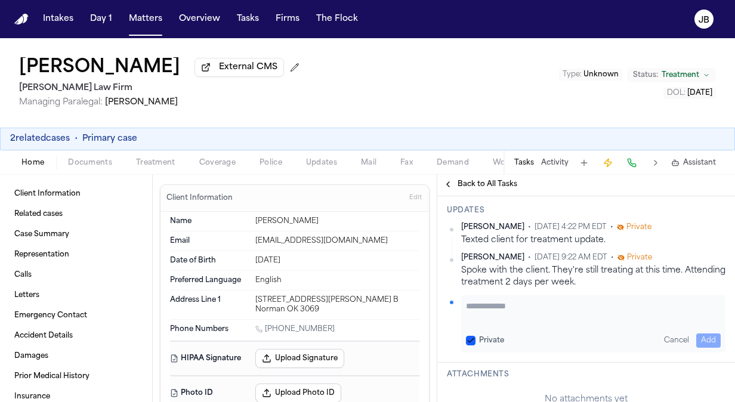
click at [493, 296] on div "Private Cancel Add" at bounding box center [593, 323] width 264 height 57
click at [492, 300] on textarea "Add your update" at bounding box center [593, 312] width 255 height 24
paste textarea "**********"
type textarea "**********"
drag, startPoint x: 519, startPoint y: 319, endPoint x: 391, endPoint y: 270, distance: 137.5
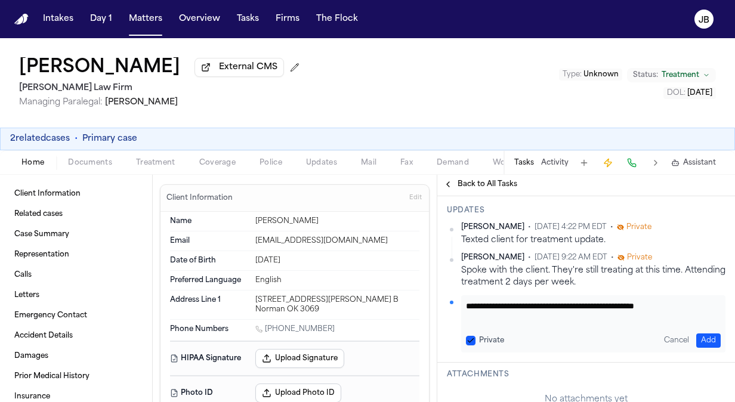
click at [391, 270] on div "Client Information Related cases Case Summary Representation Calls Letters Emer…" at bounding box center [367, 288] width 735 height 227
type textarea "*"
type textarea "**********"
click at [702, 341] on button "Add" at bounding box center [708, 340] width 24 height 14
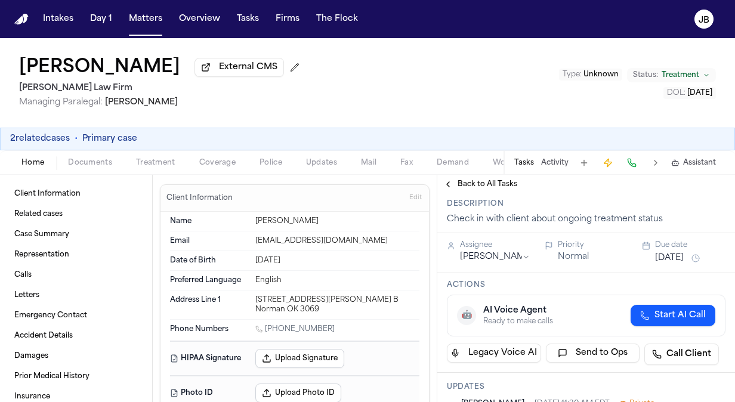
scroll to position [0, 0]
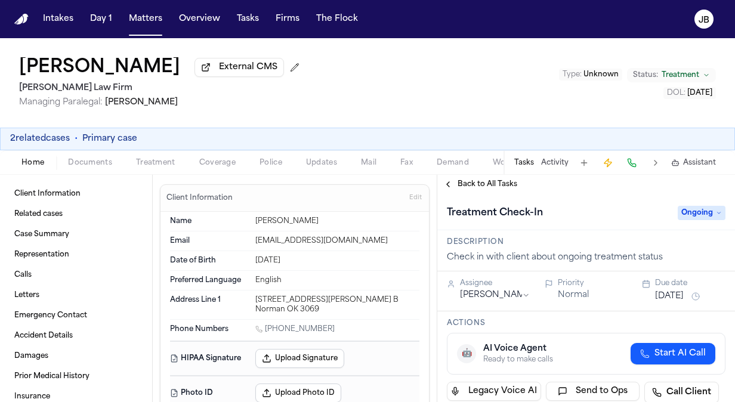
click at [693, 215] on span "Ongoing" at bounding box center [702, 213] width 48 height 14
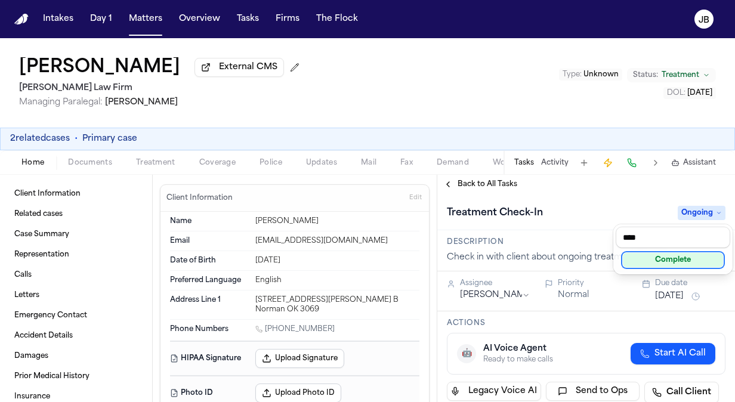
type input "****"
click at [667, 258] on div "Complete" at bounding box center [673, 260] width 100 height 14
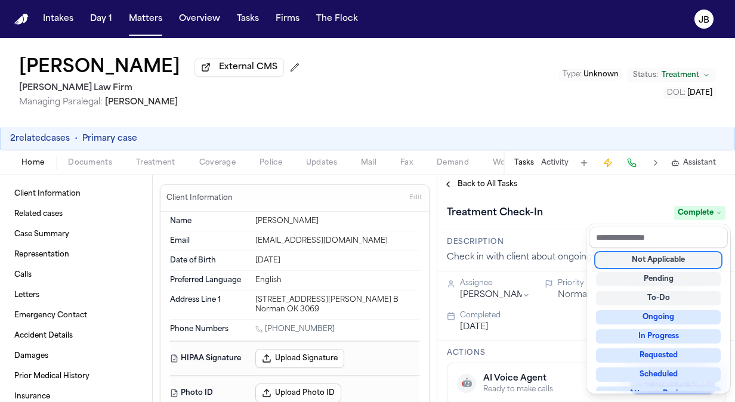
click at [630, 138] on div "Clayton Johnson External CMS Hecht Law Firm Managing Paralegal: Jessica Barrett…" at bounding box center [367, 220] width 735 height 364
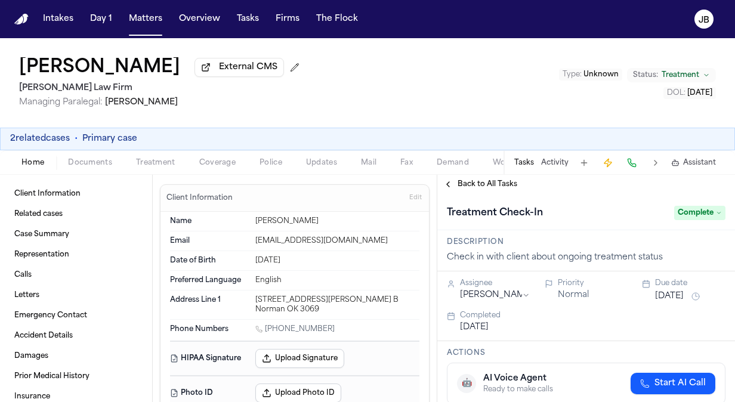
click at [684, 67] on div "Status: Treatment" at bounding box center [671, 74] width 89 height 15
click at [682, 80] on button "Status: Treatment" at bounding box center [671, 75] width 89 height 14
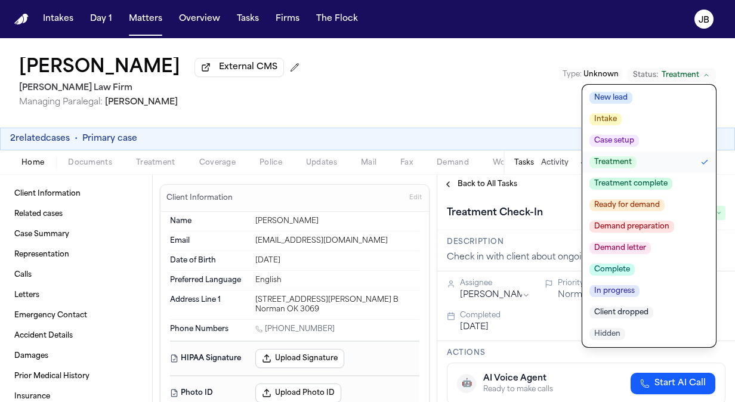
click at [622, 180] on span "Treatment complete" at bounding box center [630, 184] width 83 height 12
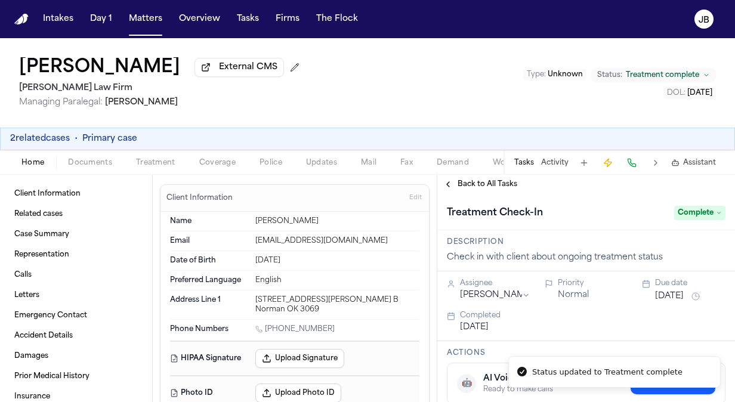
click at [415, 74] on div "Clayton Johnson External CMS Hecht Law Firm Managing Paralegal: Jessica Barrett…" at bounding box center [367, 82] width 735 height 89
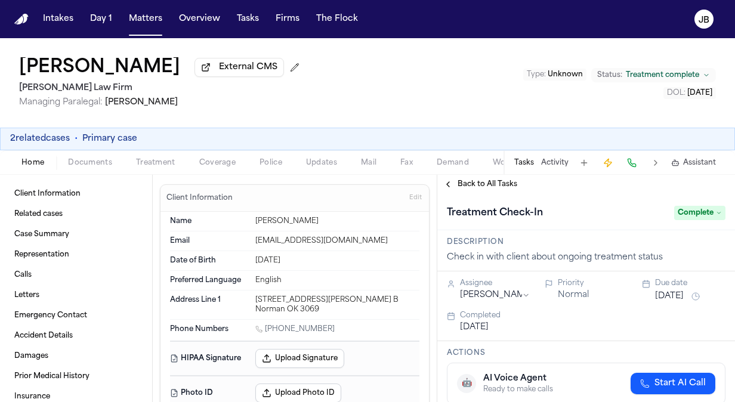
click at [565, 127] on div "Clayton Johnson External CMS Hecht Law Firm Managing Paralegal: Jessica Barrett…" at bounding box center [367, 82] width 735 height 89
click at [149, 19] on button "Matters" at bounding box center [145, 18] width 43 height 21
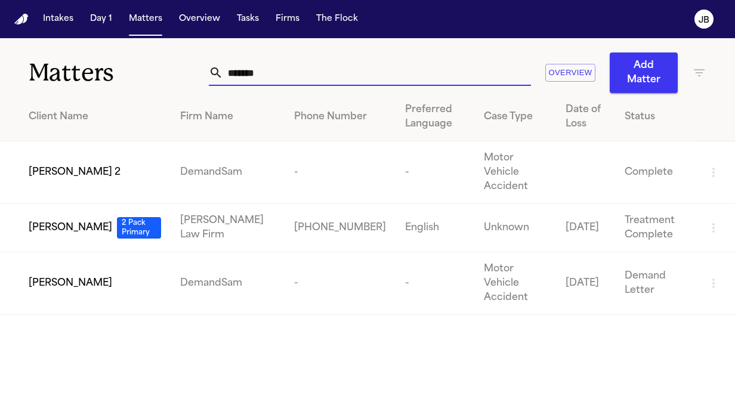
drag, startPoint x: 274, startPoint y: 79, endPoint x: 140, endPoint y: 77, distance: 134.2
click at [140, 77] on div "Matters ******* Overview Add Matter" at bounding box center [367, 65] width 735 height 55
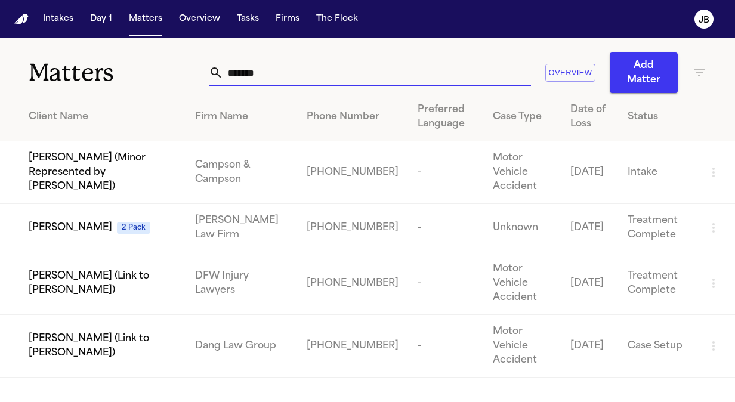
type input "*******"
click at [93, 221] on span "Loretta Johnson" at bounding box center [71, 228] width 84 height 14
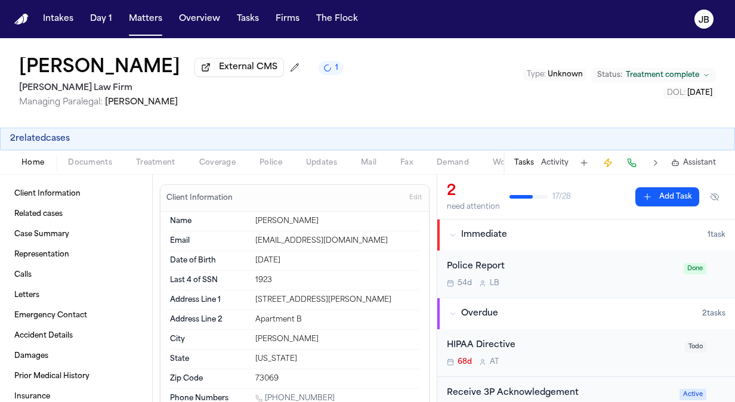
click at [77, 158] on span "Documents" at bounding box center [90, 163] width 44 height 10
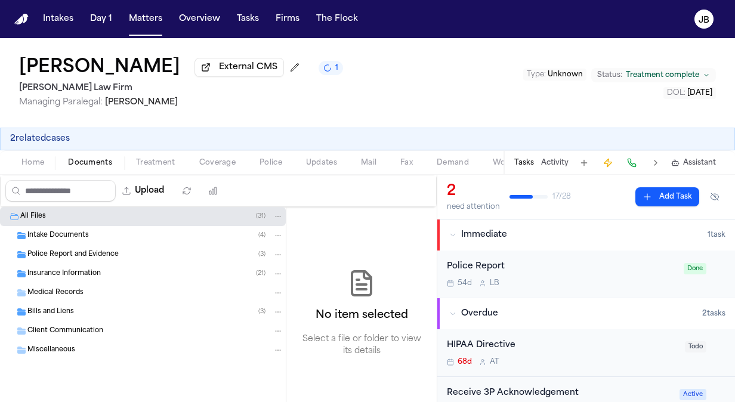
click at [70, 276] on span "Insurance Information" at bounding box center [63, 274] width 73 height 10
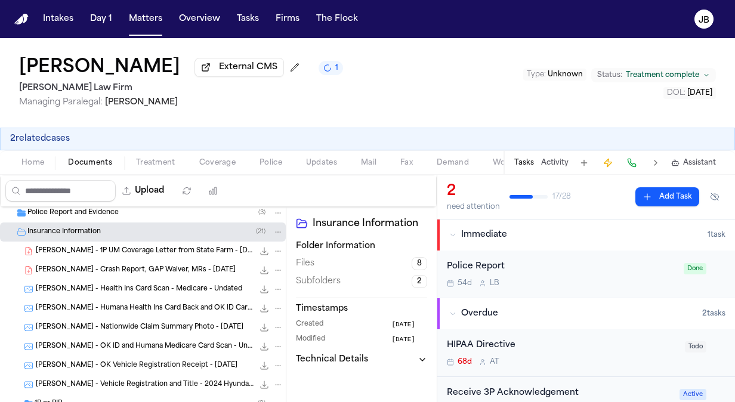
scroll to position [63, 0]
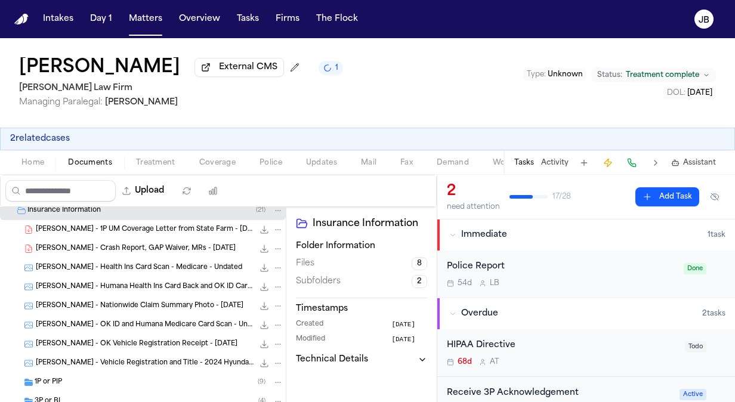
click at [134, 248] on span "L. Johnson - Crash Report, GAP Waiver, MRs - 7.2.25" at bounding box center [136, 249] width 200 height 10
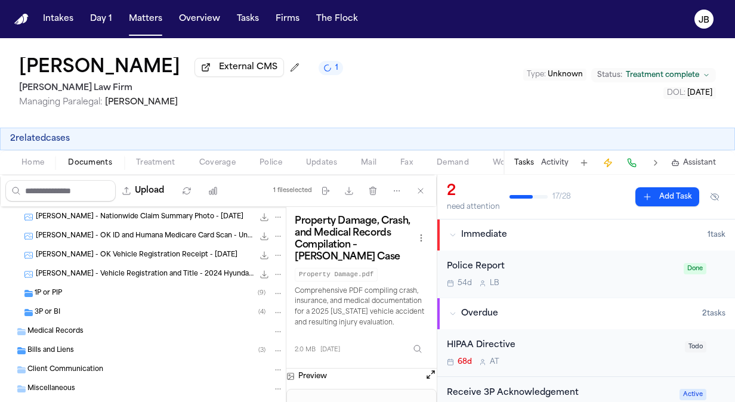
scroll to position [175, 0]
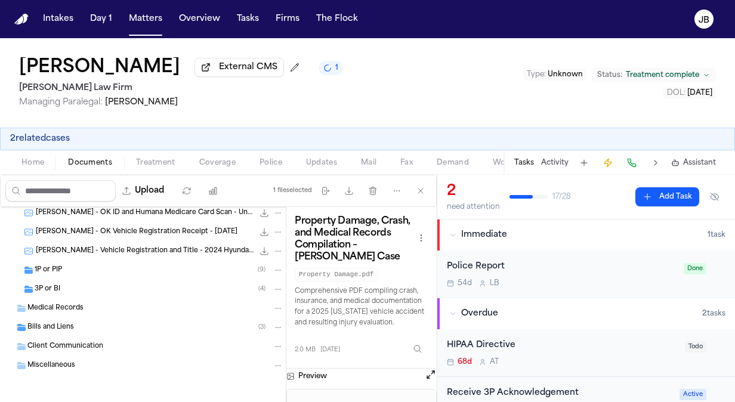
click at [38, 285] on span "3P or BI" at bounding box center [48, 290] width 26 height 10
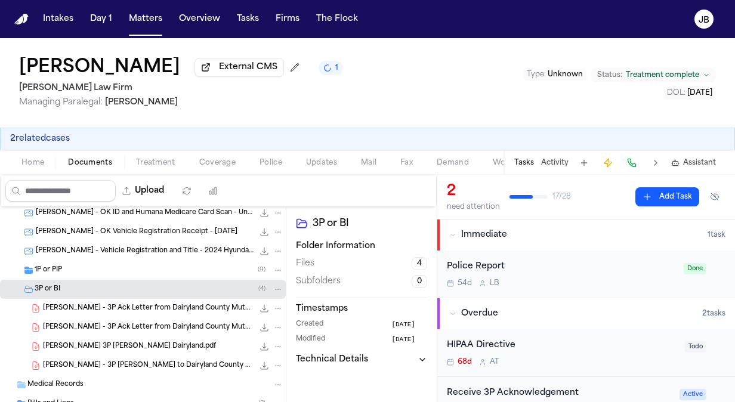
click at [163, 308] on span "L. Johnson - 3P Ack Letter from Dairyland County Mutual Insurance - 8.27.25" at bounding box center [148, 309] width 211 height 10
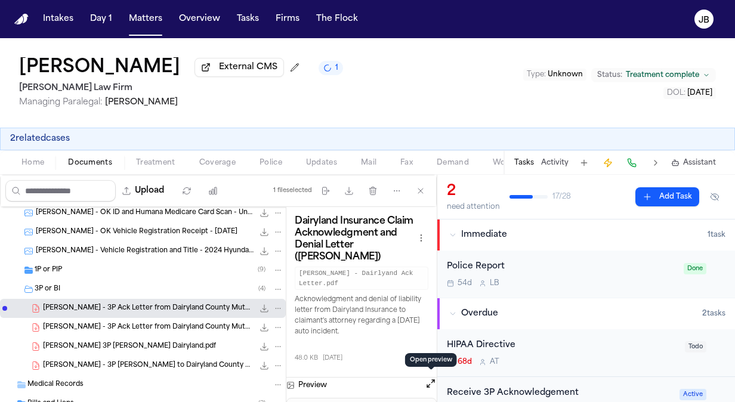
click at [432, 378] on button "Open preview" at bounding box center [431, 384] width 12 height 12
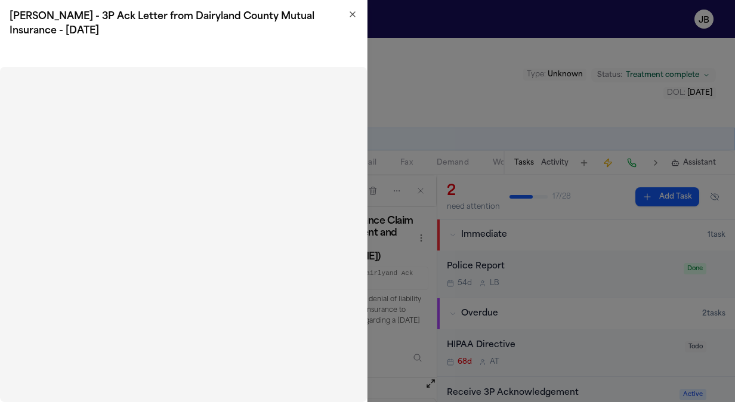
click at [353, 14] on icon "button" at bounding box center [352, 14] width 5 height 5
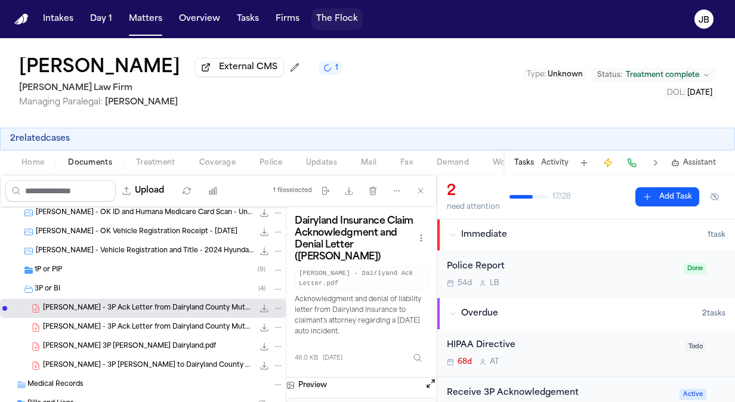
click at [353, 14] on button "The Flock" at bounding box center [336, 18] width 51 height 21
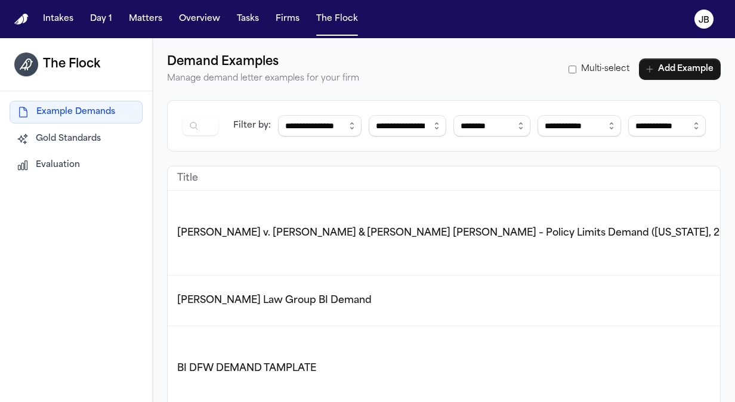
click at [34, 277] on div "The Flock Example Demands Gold Standards Evaluation" at bounding box center [76, 239] width 153 height 402
click at [143, 10] on button "Matters" at bounding box center [145, 18] width 43 height 21
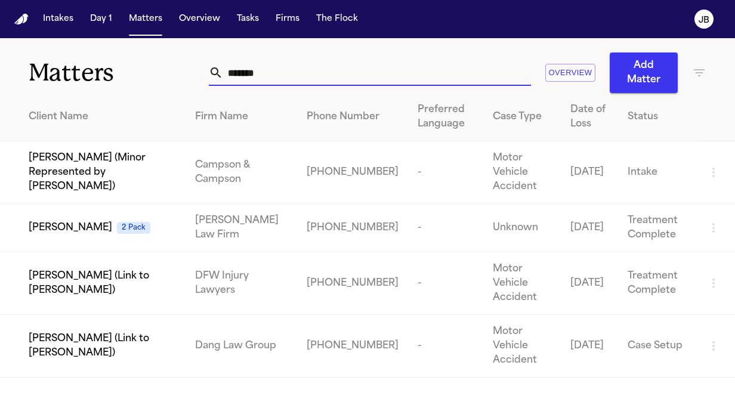
drag, startPoint x: 279, startPoint y: 69, endPoint x: 41, endPoint y: 95, distance: 239.4
click at [41, 95] on div "Matters ******* Overview Add Matter Client Name Firm Name Phone Number Preferre…" at bounding box center [367, 207] width 735 height 339
click at [82, 221] on span "Loretta Johnson" at bounding box center [71, 228] width 84 height 14
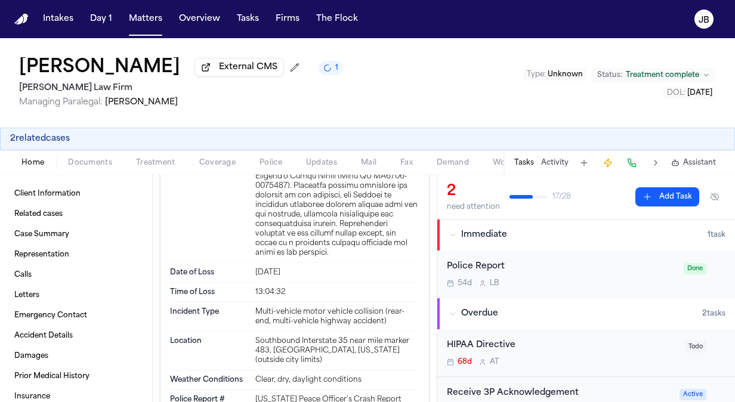
scroll to position [3499, 0]
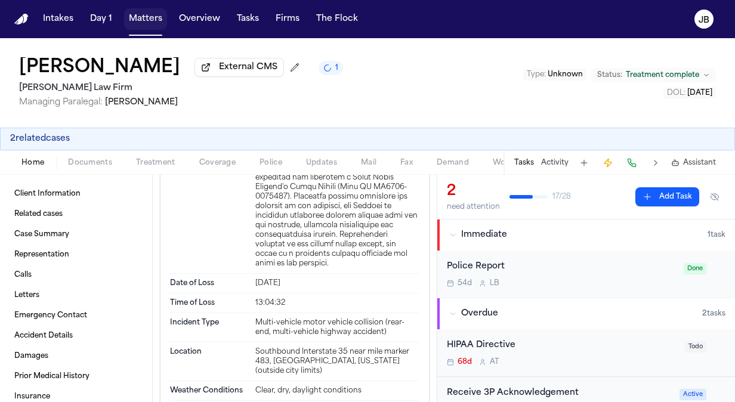
click at [144, 21] on button "Matters" at bounding box center [145, 18] width 43 height 21
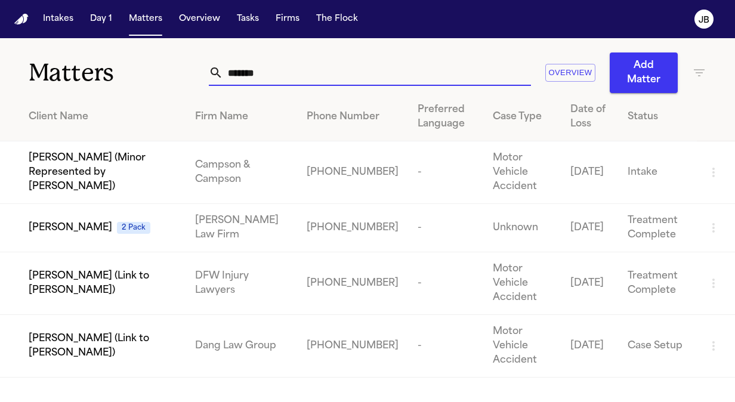
drag, startPoint x: 267, startPoint y: 65, endPoint x: 110, endPoint y: 60, distance: 157.6
click at [110, 60] on div "Matters ******* Overview Add Matter" at bounding box center [367, 65] width 735 height 55
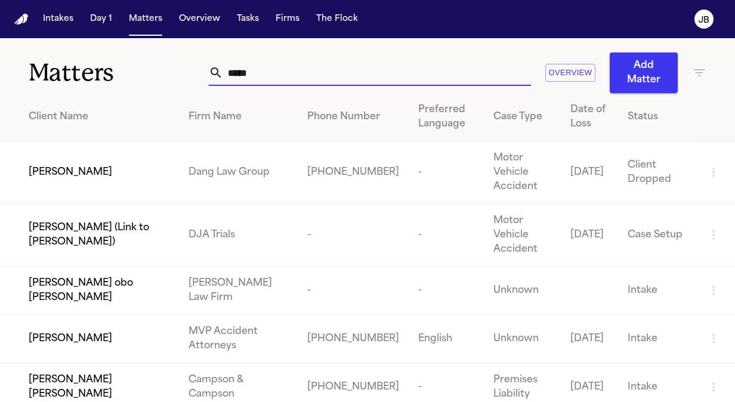
type input "*****"
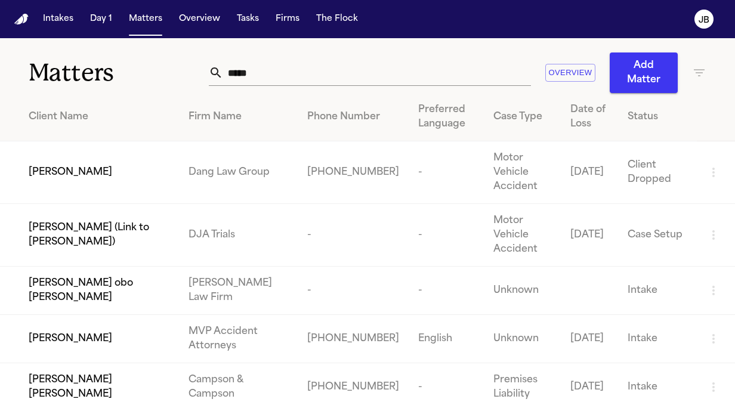
click at [179, 208] on td "[PERSON_NAME] (Link to [PERSON_NAME])" at bounding box center [89, 235] width 179 height 63
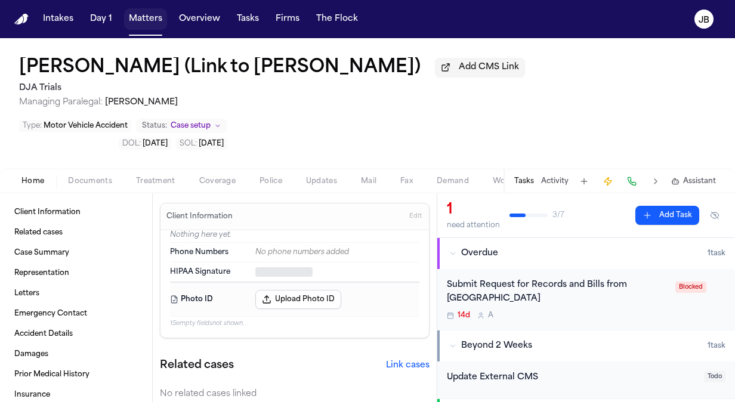
click at [131, 20] on button "Matters" at bounding box center [145, 18] width 43 height 21
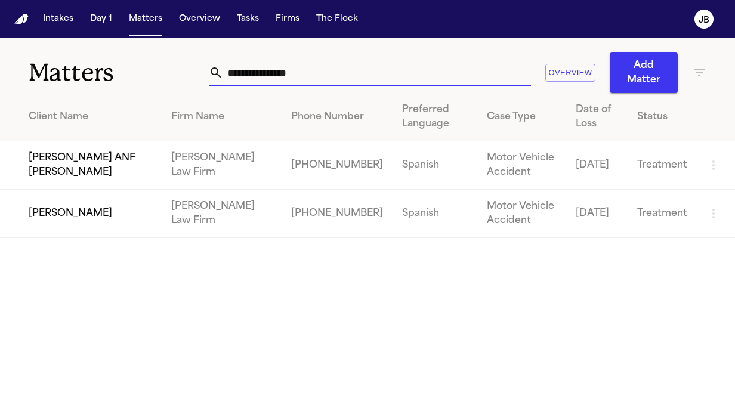
type input "**********"
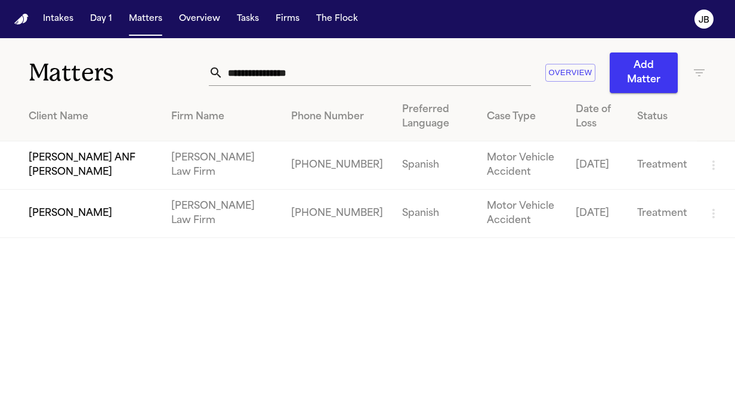
click at [95, 227] on td "Alejandra Aguero" at bounding box center [81, 214] width 162 height 48
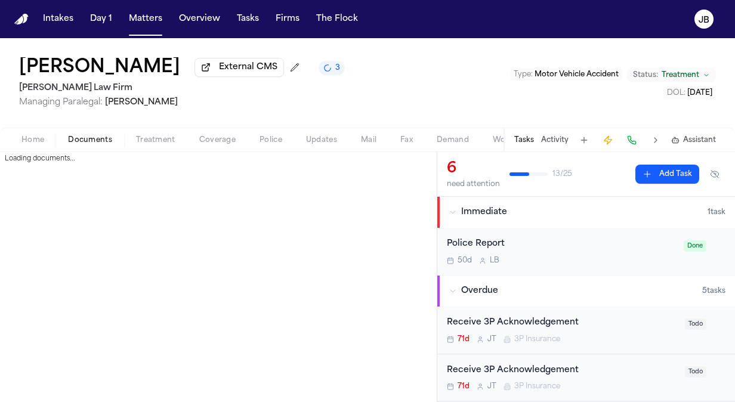
click at [87, 138] on span "Documents" at bounding box center [90, 140] width 44 height 10
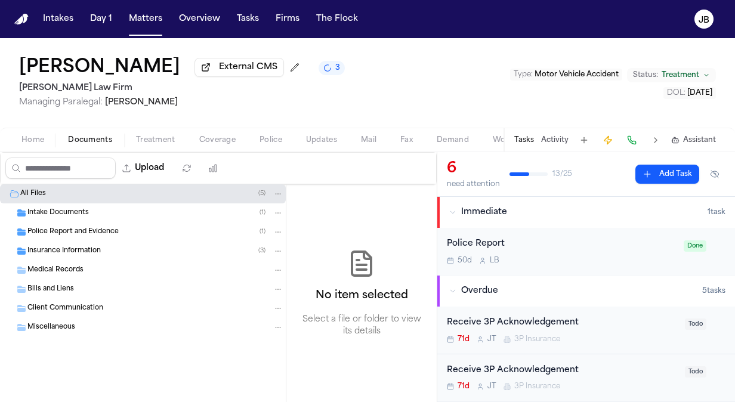
click at [61, 251] on span "Insurance Information" at bounding box center [63, 251] width 73 height 10
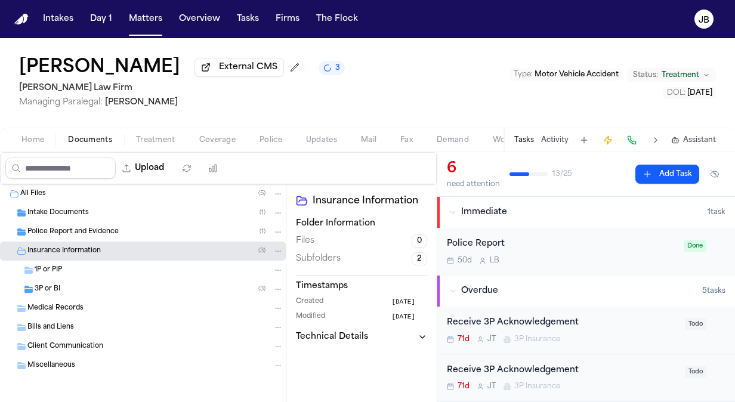
click at [105, 291] on div "3P or BI ( 3 )" at bounding box center [159, 289] width 249 height 11
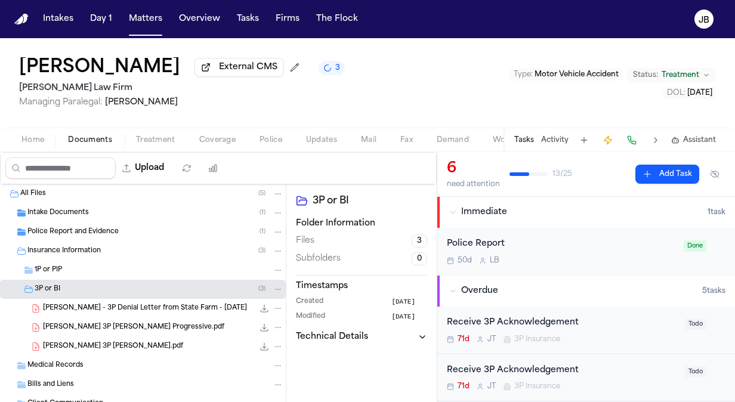
click at [159, 309] on span "A. Aguero - 3P Denial Letter from State Farm - 9.15.25" at bounding box center [145, 309] width 204 height 10
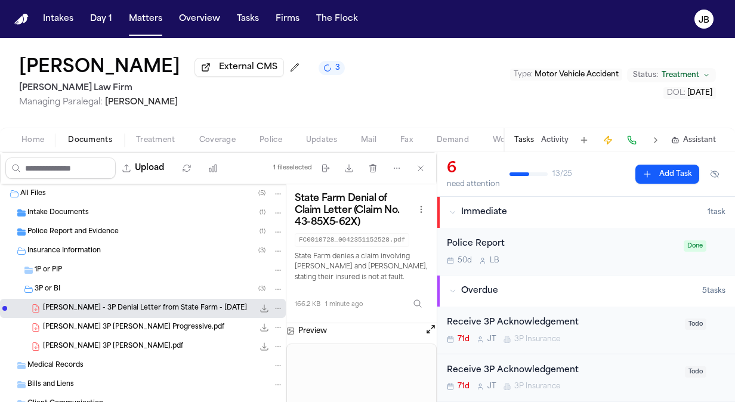
click at [432, 324] on button "Open preview" at bounding box center [431, 329] width 12 height 12
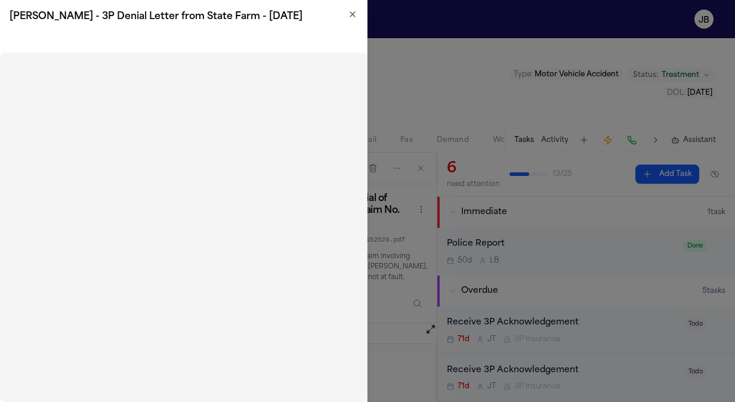
click at [354, 12] on icon "button" at bounding box center [352, 14] width 5 height 5
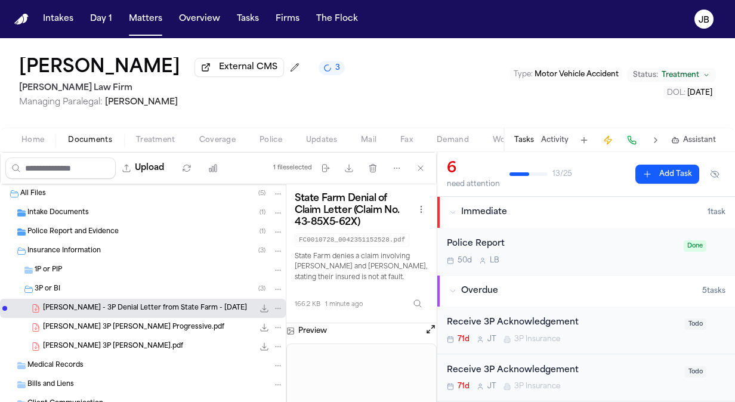
click at [158, 324] on div "A. Aguero 3P LOR Progressive.pdf 219.8 KB • PDF" at bounding box center [163, 328] width 240 height 12
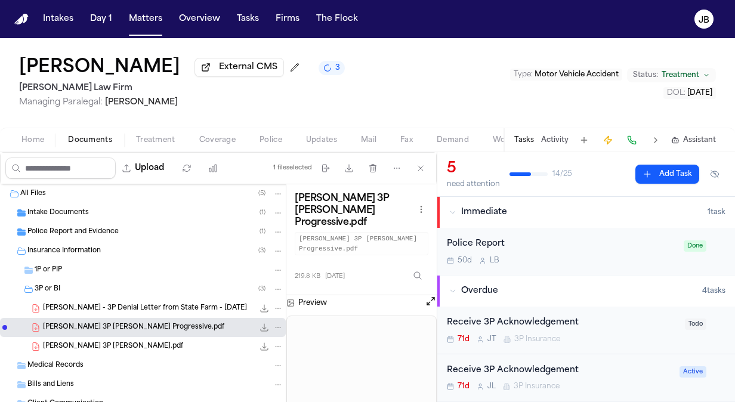
click at [2, 106] on div "Alejandra Aguero External CMS 3 Hecht Law Firm Managing Paralegal: Jessica Barr…" at bounding box center [367, 82] width 735 height 89
click at [144, 18] on button "Matters" at bounding box center [145, 18] width 43 height 21
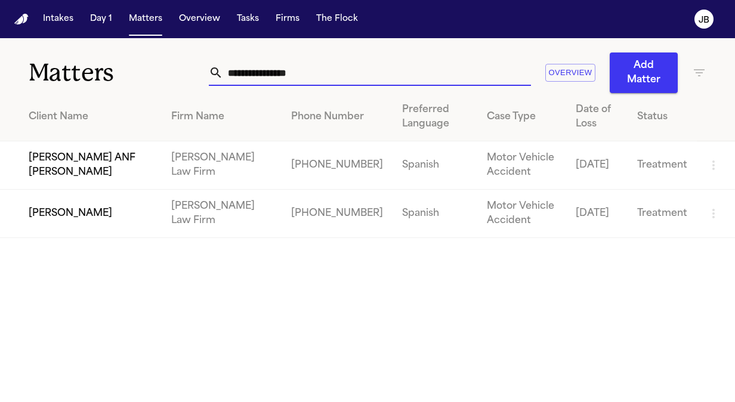
drag, startPoint x: 307, startPoint y: 68, endPoint x: 3, endPoint y: 120, distance: 308.0
click at [3, 120] on div "**********" at bounding box center [367, 138] width 735 height 200
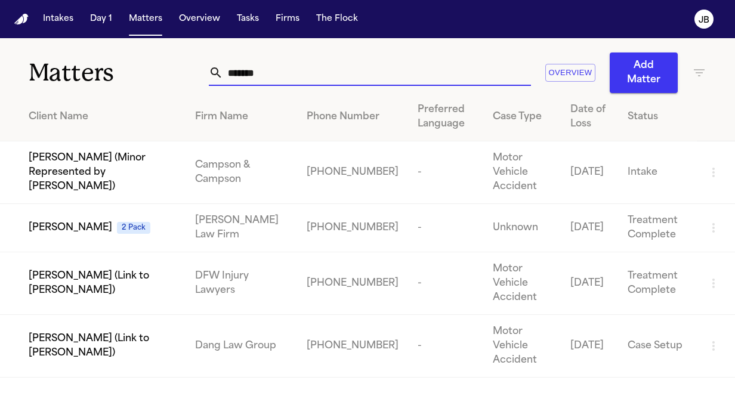
type input "*******"
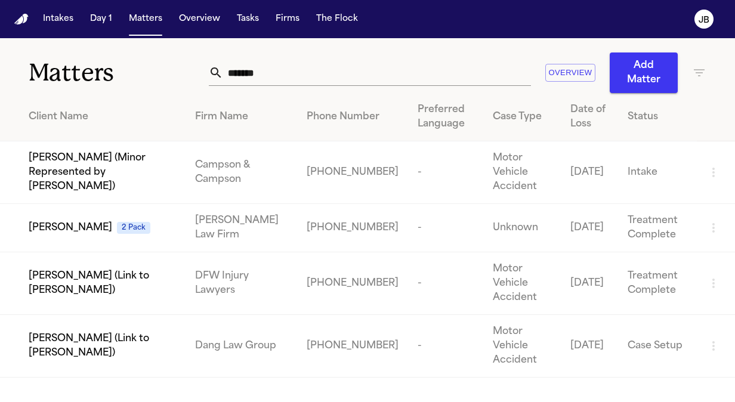
click at [92, 204] on td "Loretta Johnson 2 Pack" at bounding box center [93, 228] width 186 height 48
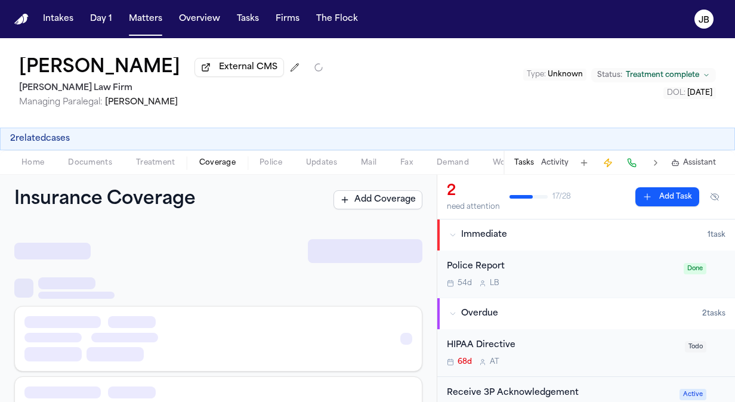
click at [196, 161] on button "Coverage" at bounding box center [217, 163] width 60 height 14
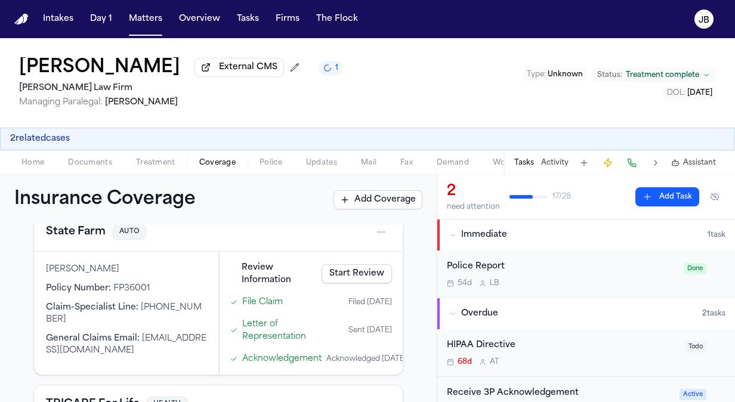
scroll to position [160, 0]
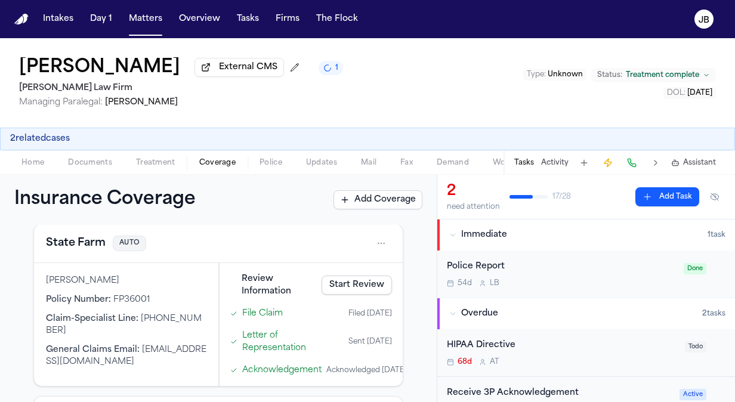
click at [374, 240] on html "Intakes Day 1 Matters Overview Tasks Firms The Flock JB Loretta Johnson Externa…" at bounding box center [367, 201] width 735 height 402
click at [345, 269] on div "View coverage details" at bounding box center [333, 271] width 89 height 31
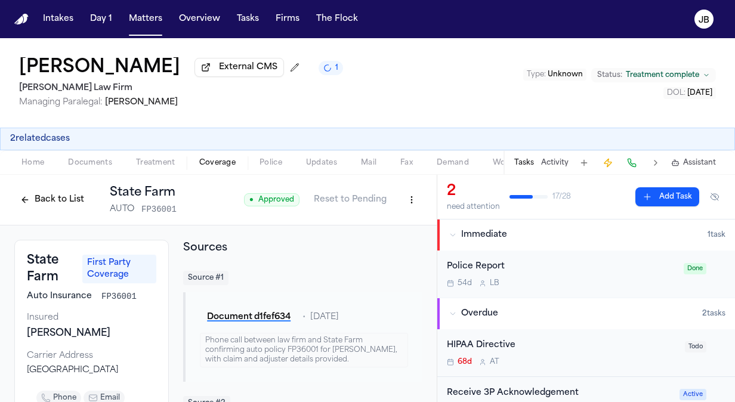
click at [50, 193] on button "Back to List" at bounding box center [52, 199] width 76 height 19
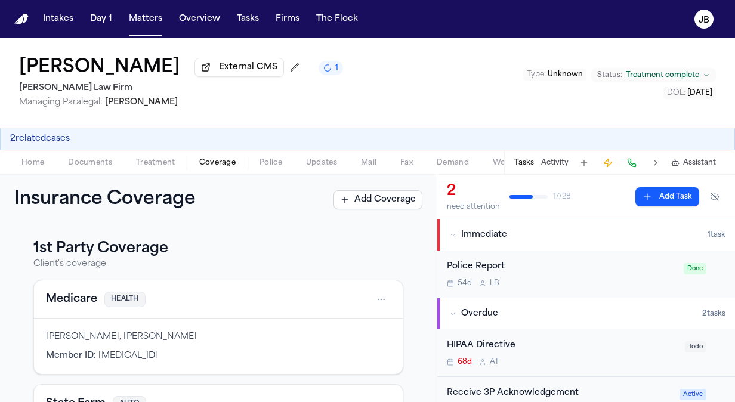
click at [0, 196] on html "Intakes Day 1 Matters Overview Tasks Firms The Flock JB Loretta Johnson Externa…" at bounding box center [367, 201] width 735 height 402
drag, startPoint x: -2, startPoint y: 196, endPoint x: 8, endPoint y: 215, distance: 22.1
click at [8, 215] on div "Insurance Coverage Add Coverage" at bounding box center [218, 200] width 437 height 50
click at [32, 165] on span "Home" at bounding box center [32, 163] width 23 height 10
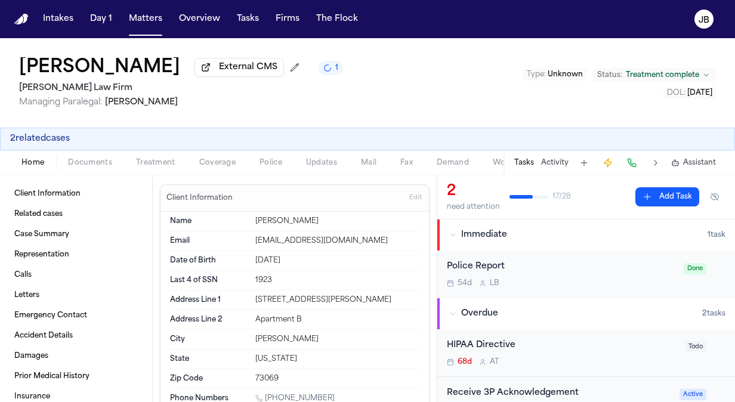
click at [545, 159] on button "Activity" at bounding box center [554, 163] width 27 height 10
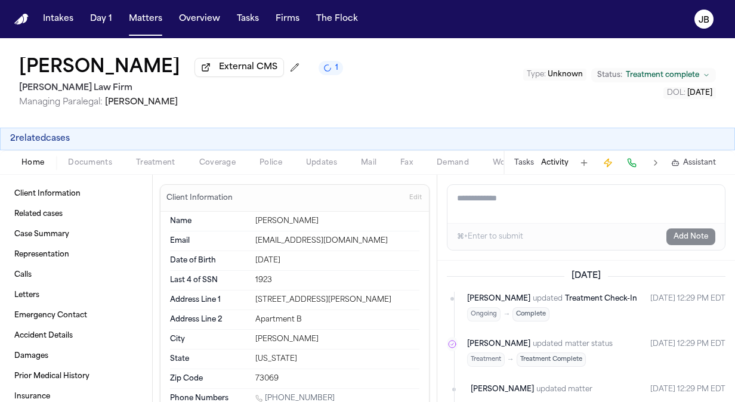
click at [515, 218] on textarea "Add a note to this matter" at bounding box center [585, 204] width 277 height 38
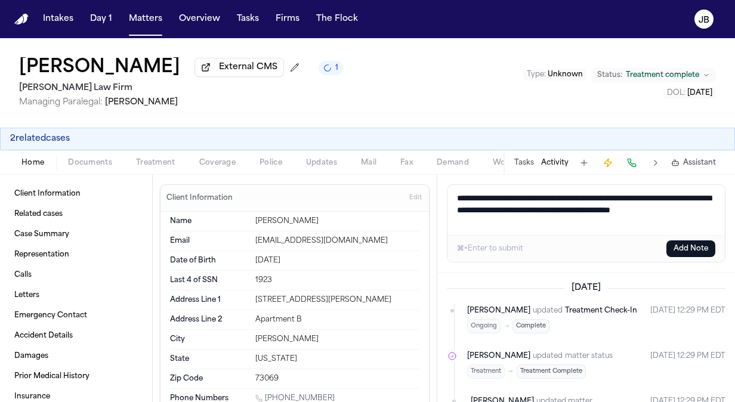
type textarea "**********"
click at [703, 254] on button "Add Note" at bounding box center [690, 248] width 49 height 17
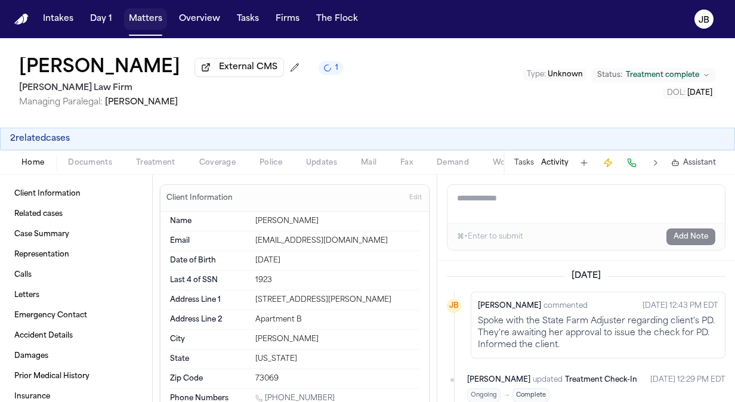
click at [146, 23] on button "Matters" at bounding box center [145, 18] width 43 height 21
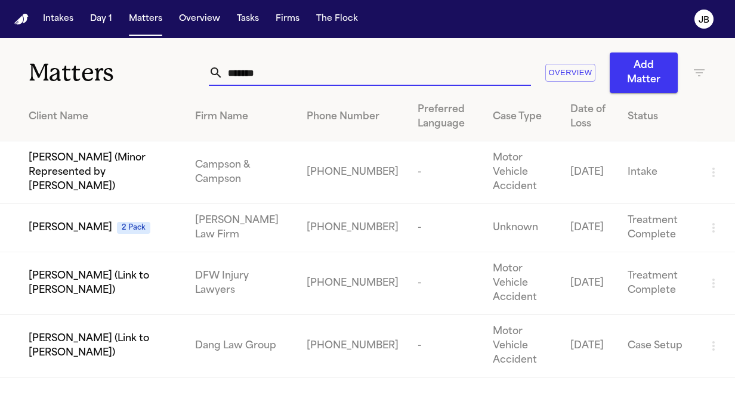
drag, startPoint x: 262, startPoint y: 67, endPoint x: 103, endPoint y: 50, distance: 159.6
click at [103, 50] on div "Matters ******* Overview Add Matter" at bounding box center [367, 65] width 735 height 55
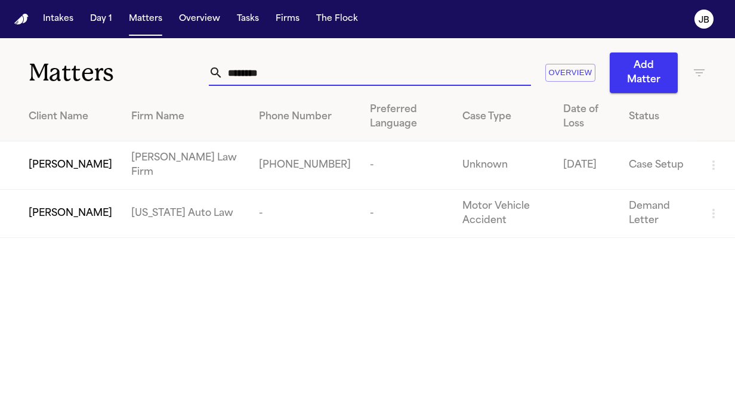
drag, startPoint x: 276, startPoint y: 82, endPoint x: 140, endPoint y: 97, distance: 137.3
click at [140, 97] on div "Matters ******** Overview Add Matter Client Name Firm Name Phone Number Preferr…" at bounding box center [367, 138] width 735 height 200
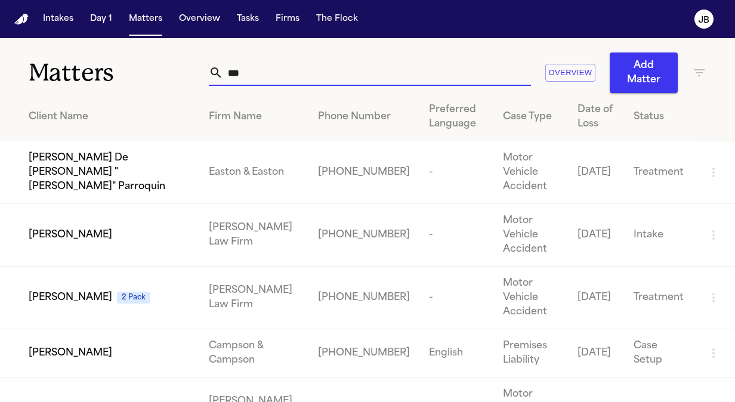
type input "***"
click at [99, 267] on td "Jaquon Christopher 2 Pack" at bounding box center [99, 298] width 199 height 63
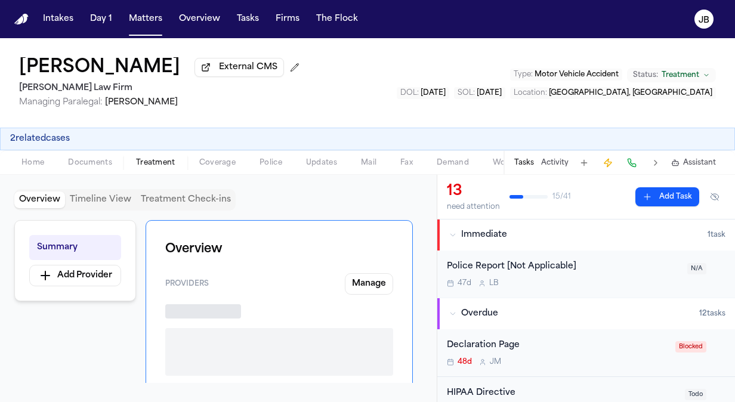
click at [165, 167] on button "Treatment" at bounding box center [155, 163] width 63 height 14
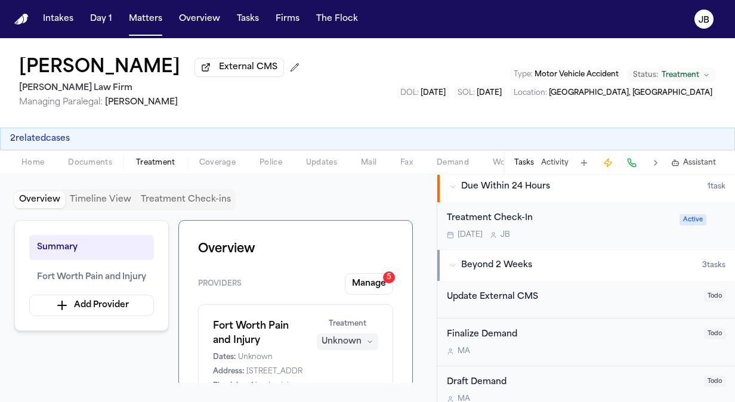
scroll to position [734, 0]
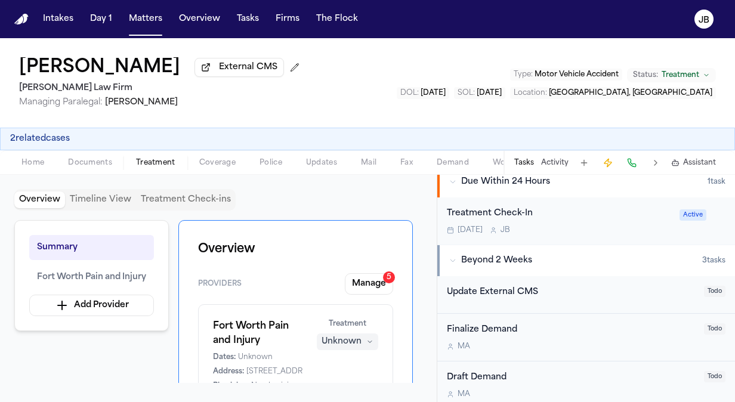
click at [592, 235] on div "Treatment Check-In Tomorrow J B Active" at bounding box center [586, 220] width 298 height 47
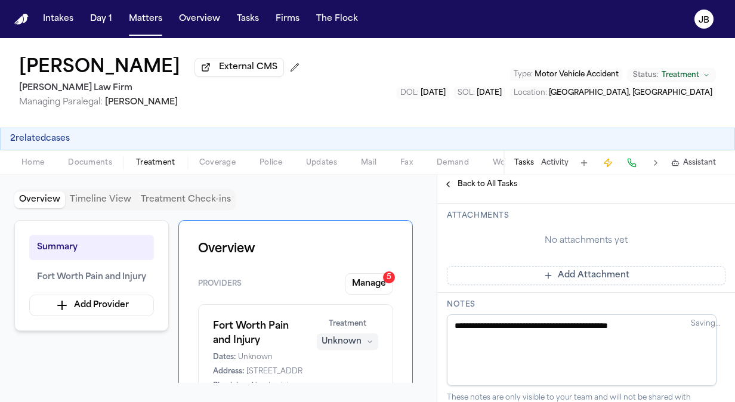
scroll to position [260, 0]
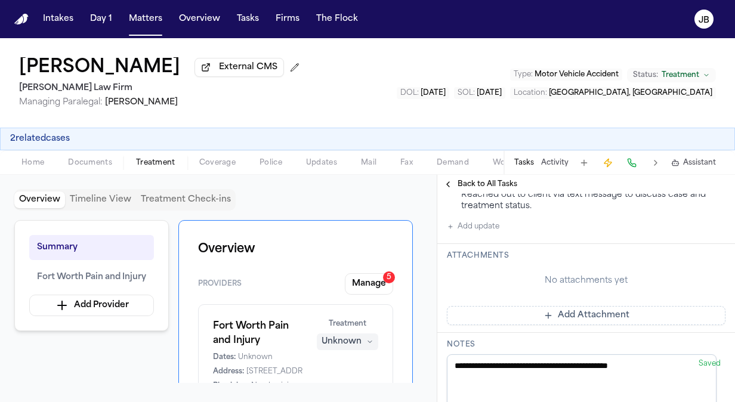
click at [471, 220] on button "Add update" at bounding box center [473, 227] width 52 height 14
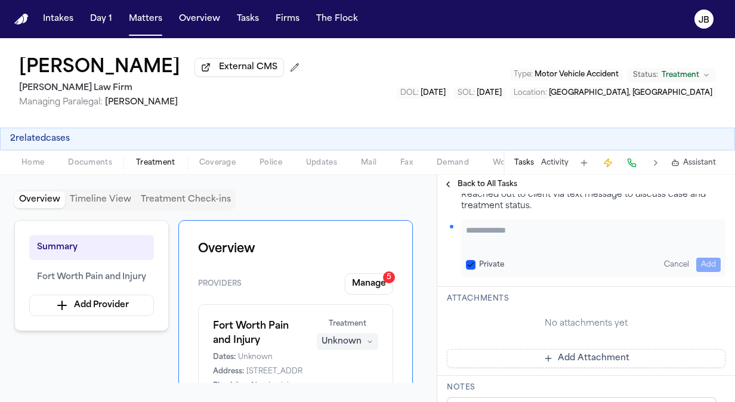
click at [496, 230] on textarea "Add your update" at bounding box center [593, 236] width 255 height 24
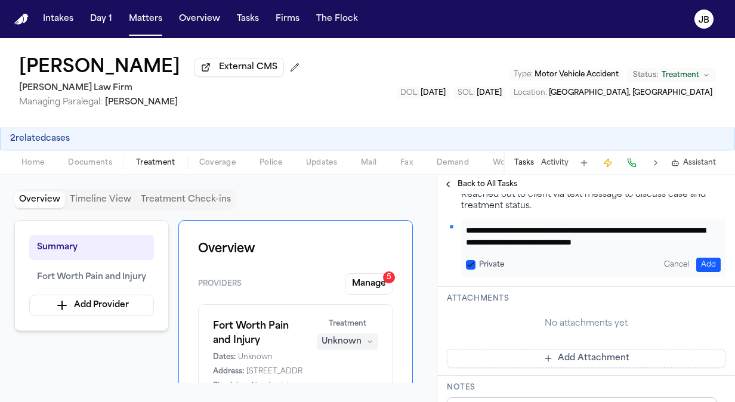
type textarea "**********"
click at [708, 258] on button "Add" at bounding box center [708, 265] width 24 height 14
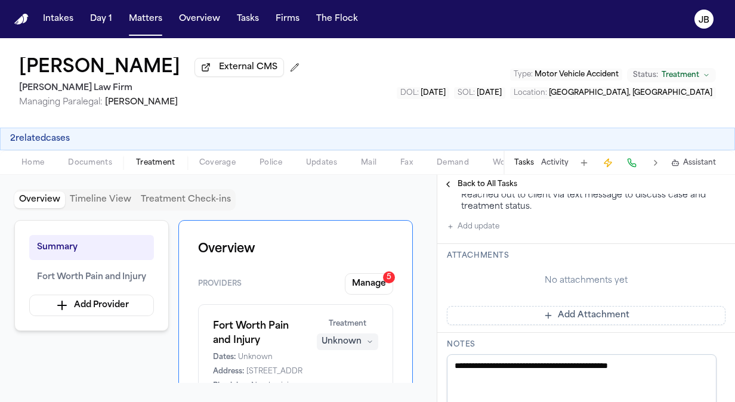
scroll to position [0, 0]
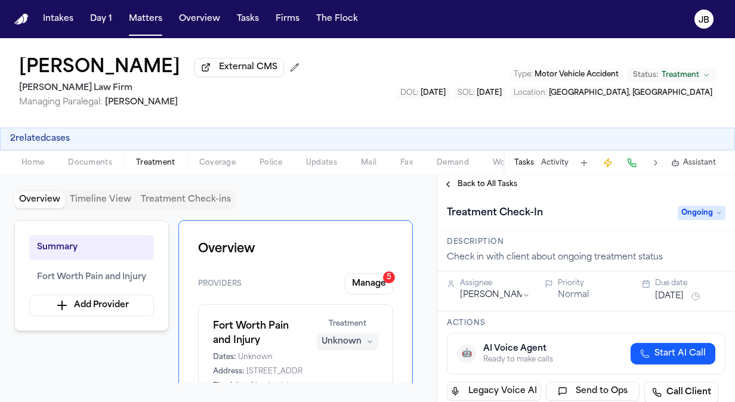
click at [673, 303] on div "Assignee Jessica Barrett Priority Normal Due date Oct 16, 2025" at bounding box center [586, 291] width 298 height 40
click at [687, 288] on div "Due date Oct 16, 2025" at bounding box center [690, 291] width 70 height 25
click at [682, 293] on button "[DATE]" at bounding box center [669, 296] width 29 height 12
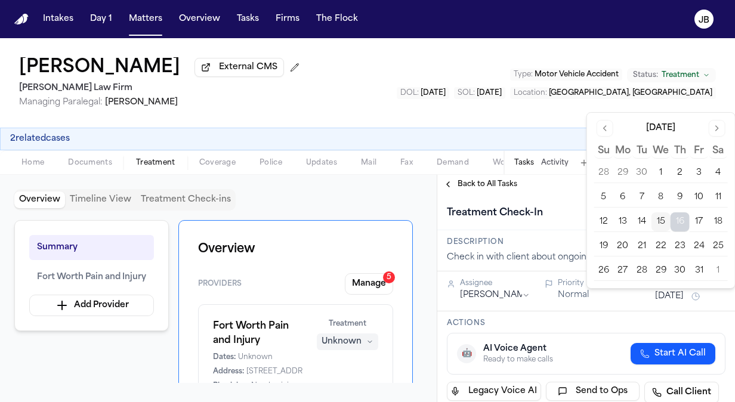
click at [679, 263] on button "30" at bounding box center [679, 270] width 19 height 19
click at [338, 98] on div "Jaquon Christopher External CMS Ruy Mireles Law Firm Managing Paralegal: Jessic…" at bounding box center [367, 82] width 735 height 89
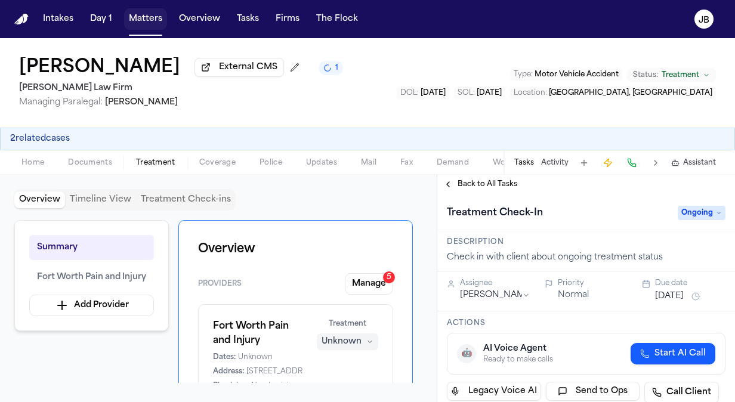
click at [137, 16] on button "Matters" at bounding box center [145, 18] width 43 height 21
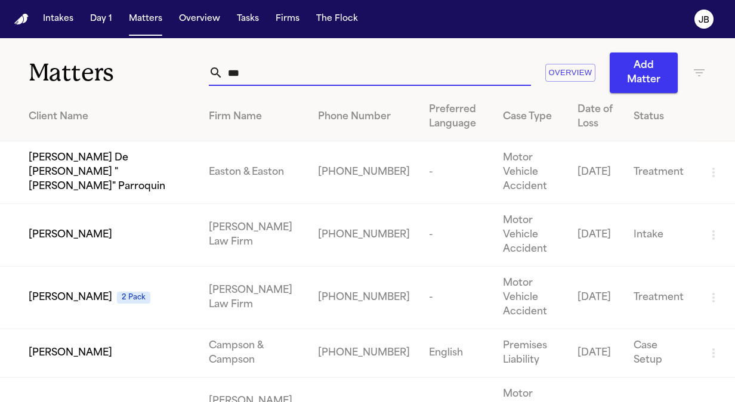
drag, startPoint x: 215, startPoint y: 75, endPoint x: 114, endPoint y: 63, distance: 102.1
click at [114, 63] on div "Matters *** Overview Add Matter" at bounding box center [367, 65] width 735 height 55
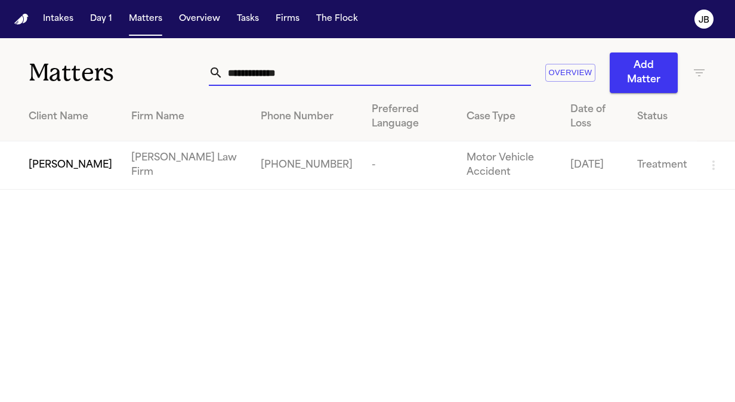
type input "**********"
click at [55, 168] on span "[PERSON_NAME]" at bounding box center [71, 165] width 84 height 14
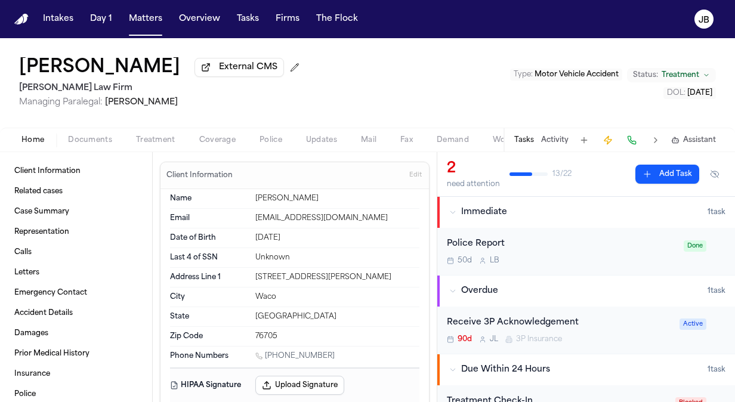
click at [555, 147] on div "Tasks Activity Assistant" at bounding box center [614, 139] width 222 height 23
click at [559, 135] on button "Activity" at bounding box center [554, 140] width 27 height 10
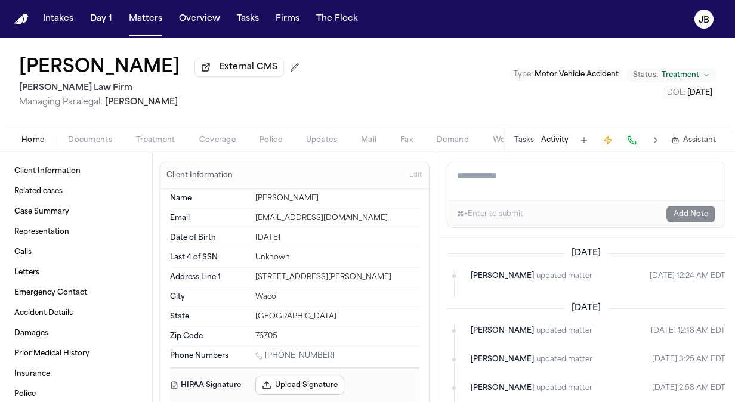
click at [524, 134] on div "Tasks Activity Assistant" at bounding box center [614, 139] width 222 height 23
click at [527, 140] on button "Tasks" at bounding box center [524, 140] width 20 height 10
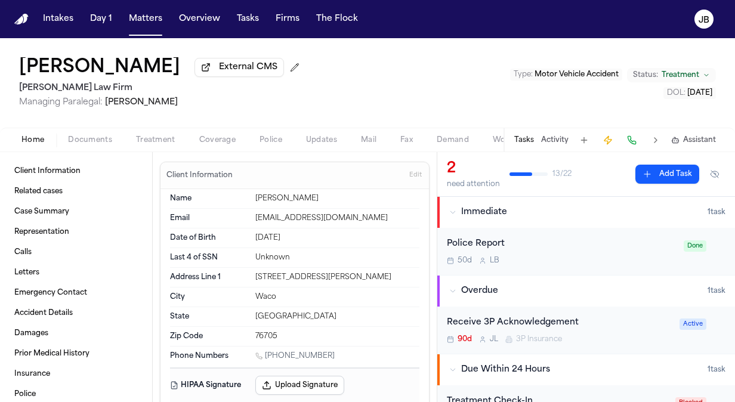
click at [93, 132] on div "Home Documents Treatment Coverage Police Updates Mail Fax Demand Workspaces Art…" at bounding box center [367, 140] width 735 height 24
click at [93, 147] on div "Home Documents Treatment Coverage Police Updates Mail Fax Demand Workspaces Art…" at bounding box center [367, 140] width 735 height 24
click at [96, 146] on button "Documents" at bounding box center [90, 140] width 68 height 14
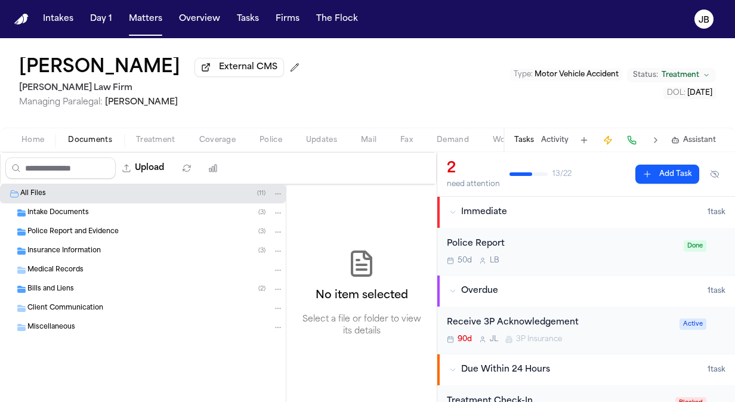
click at [92, 251] on span "Insurance Information" at bounding box center [63, 251] width 73 height 10
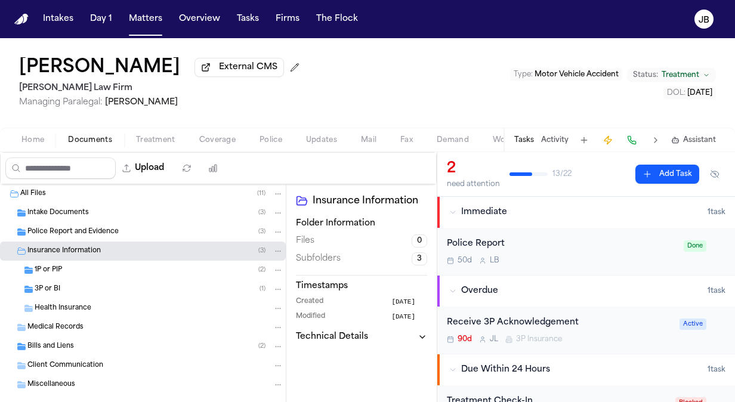
click at [84, 337] on div "Bills and Liens ( 2 )" at bounding box center [143, 346] width 286 height 19
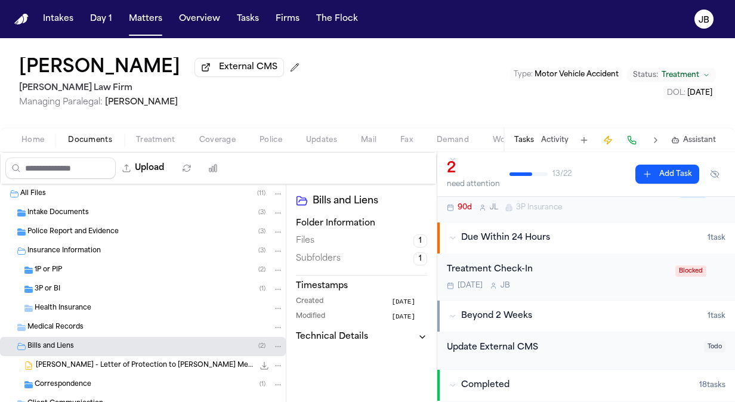
scroll to position [143, 0]
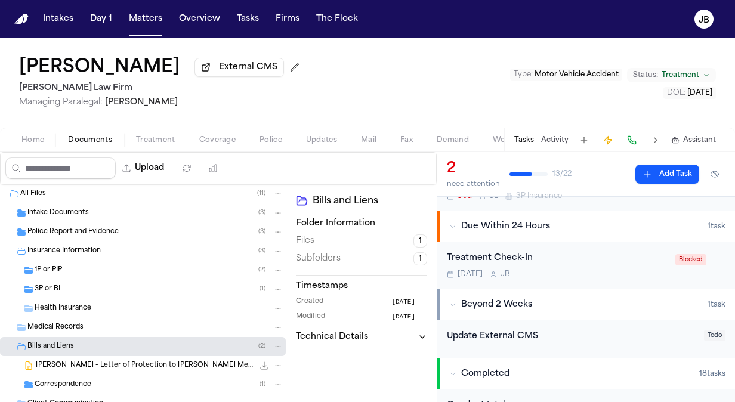
click at [563, 265] on div "Treatment Check-In [DATE] [PERSON_NAME]" at bounding box center [557, 266] width 221 height 28
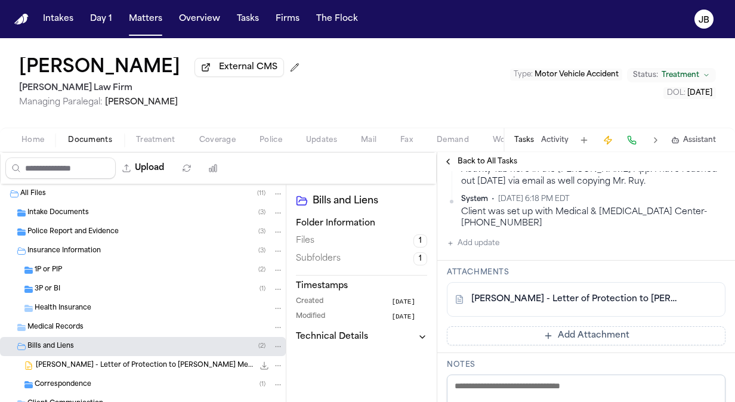
scroll to position [296, 0]
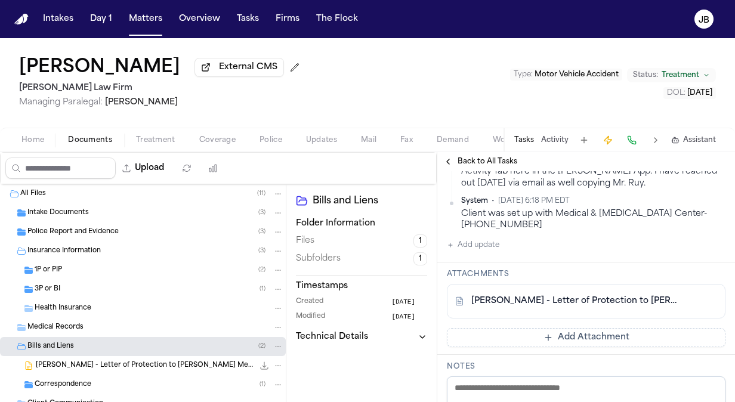
click at [495, 245] on button "Add update" at bounding box center [473, 245] width 52 height 14
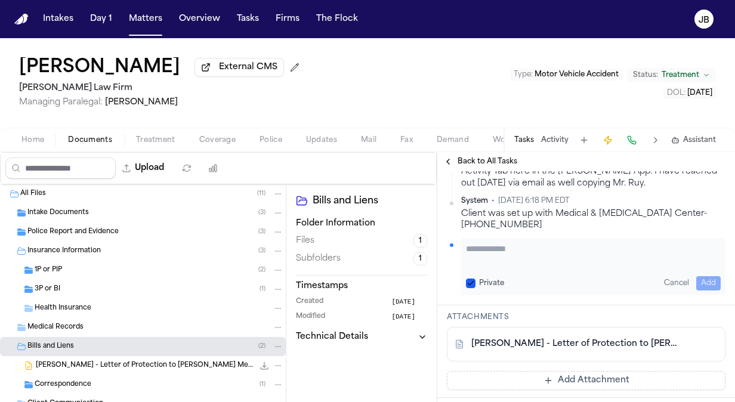
click at [500, 255] on textarea "Add your update" at bounding box center [593, 255] width 255 height 24
type textarea "*"
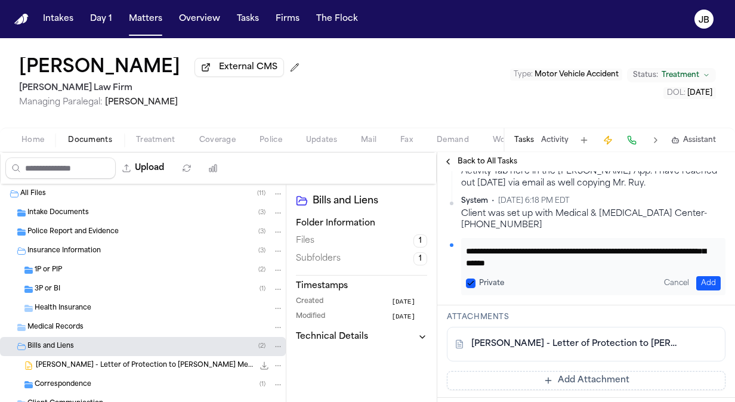
scroll to position [21, 0]
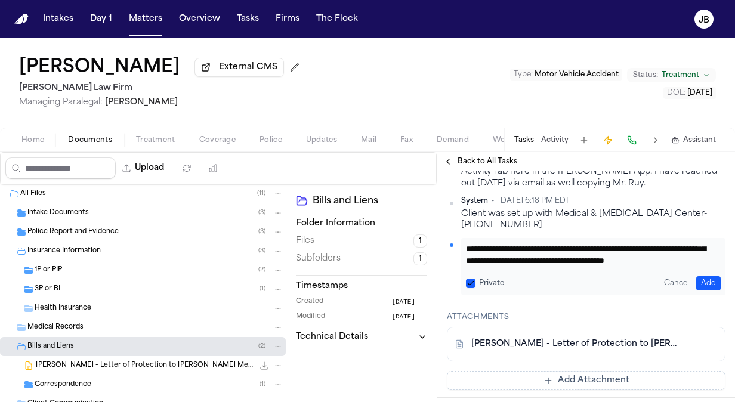
type textarea "**********"
click at [704, 278] on button "Add" at bounding box center [708, 283] width 24 height 14
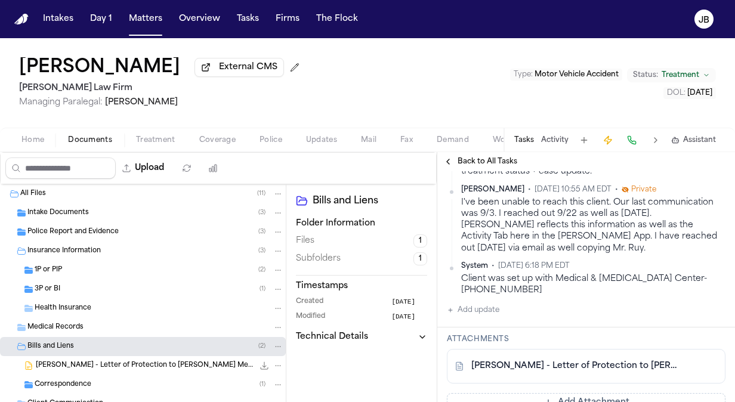
scroll to position [361, 0]
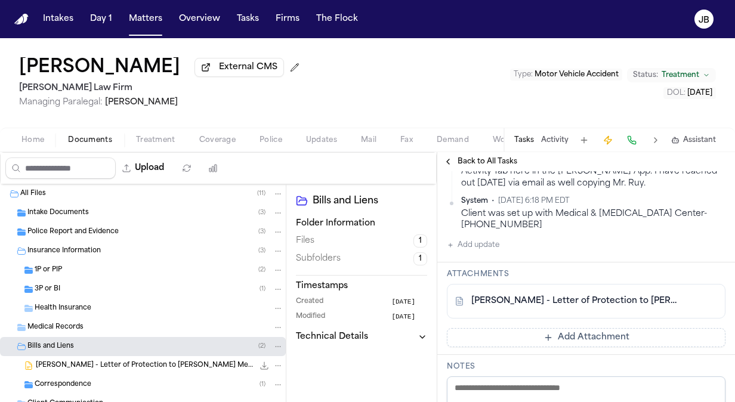
click at [165, 138] on span "Treatment" at bounding box center [155, 140] width 39 height 10
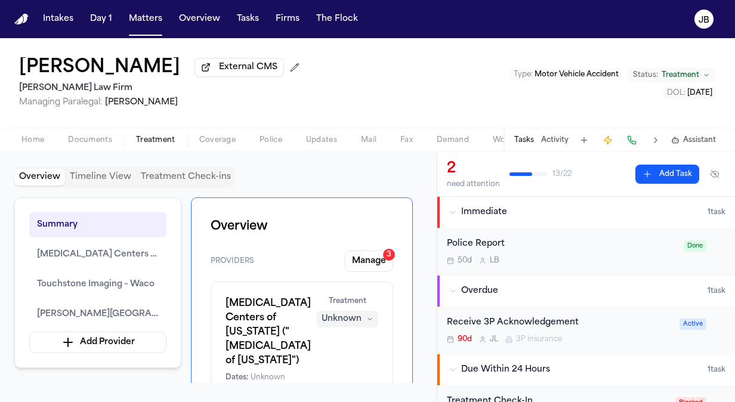
click at [19, 144] on button "Home" at bounding box center [33, 140] width 47 height 14
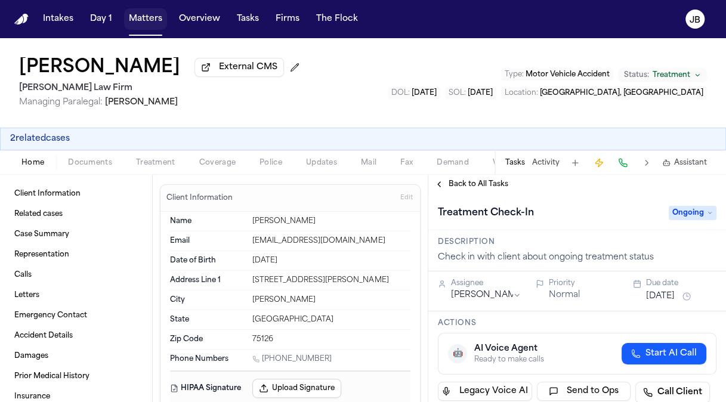
click at [149, 26] on button "Matters" at bounding box center [145, 18] width 43 height 21
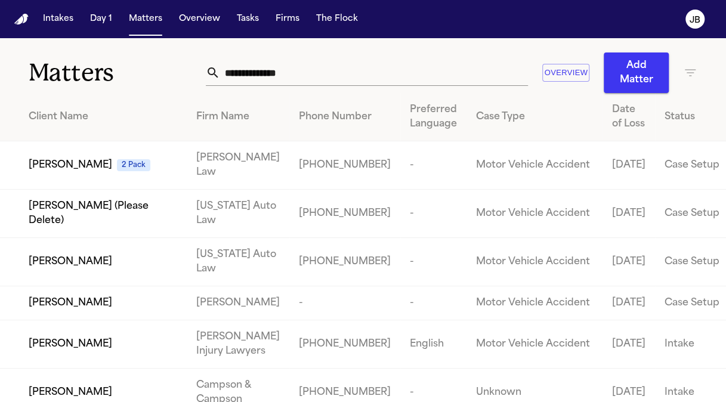
click at [274, 69] on input "text" at bounding box center [374, 73] width 308 height 26
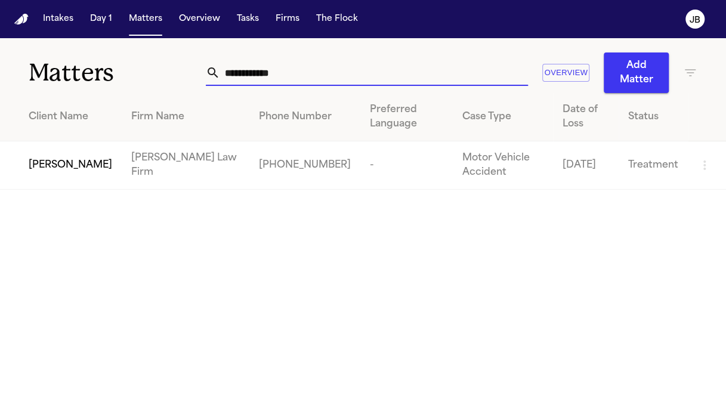
type input "**********"
click at [65, 158] on span "[PERSON_NAME]" at bounding box center [71, 165] width 84 height 14
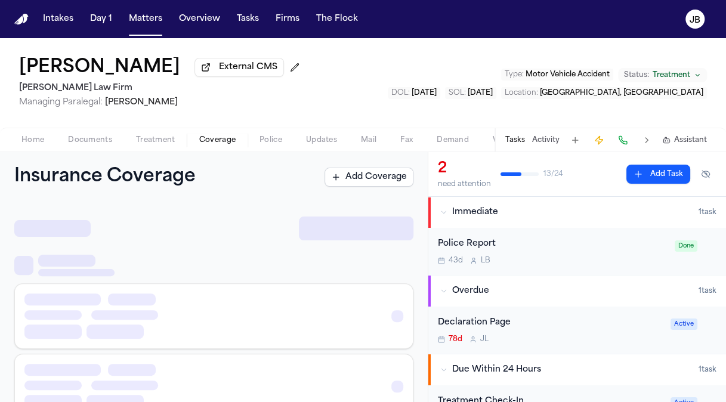
click at [209, 139] on span "Coverage" at bounding box center [217, 140] width 36 height 10
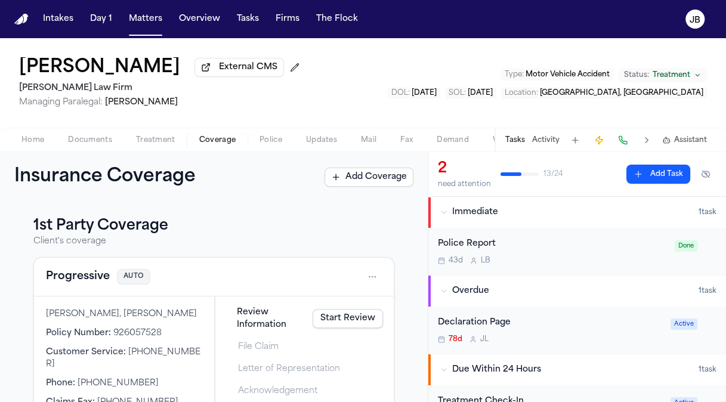
click at [171, 134] on button "Treatment" at bounding box center [155, 140] width 63 height 14
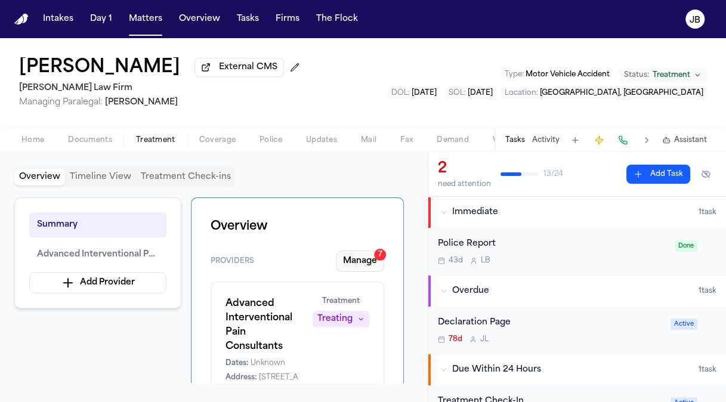
click at [341, 267] on button "Manage 7" at bounding box center [360, 261] width 48 height 21
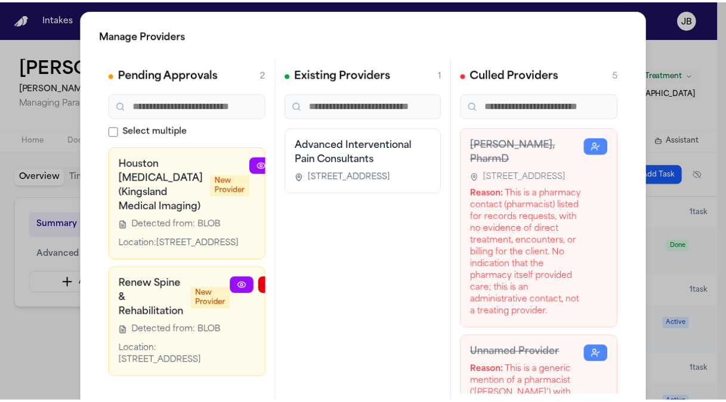
scroll to position [21, 0]
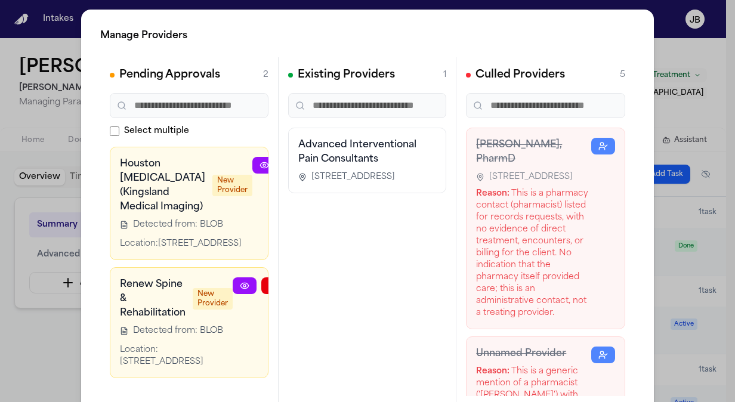
click at [0, 163] on html "Intakes Day 1 Matters Overview Tasks Firms The Flock JB Denise Matheson Externa…" at bounding box center [367, 201] width 735 height 402
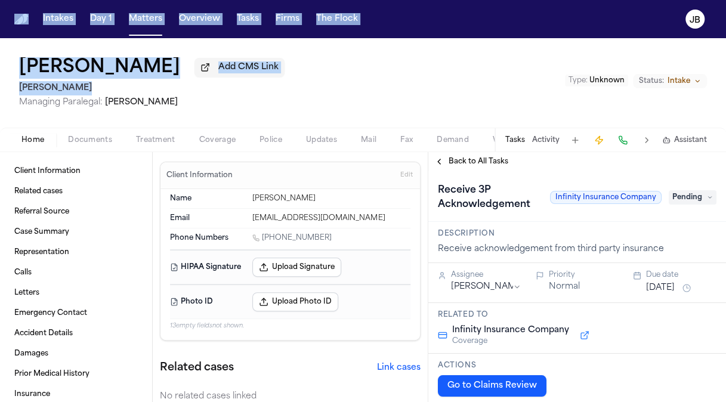
click at [0, 97] on html "Intakes Day 1 Matters Overview Tasks Firms The [PERSON_NAME] [PERSON_NAME] Add …" at bounding box center [363, 201] width 726 height 402
drag, startPoint x: -2, startPoint y: 97, endPoint x: 157, endPoint y: 28, distance: 174.2
click at [149, 16] on button "Matters" at bounding box center [145, 18] width 43 height 21
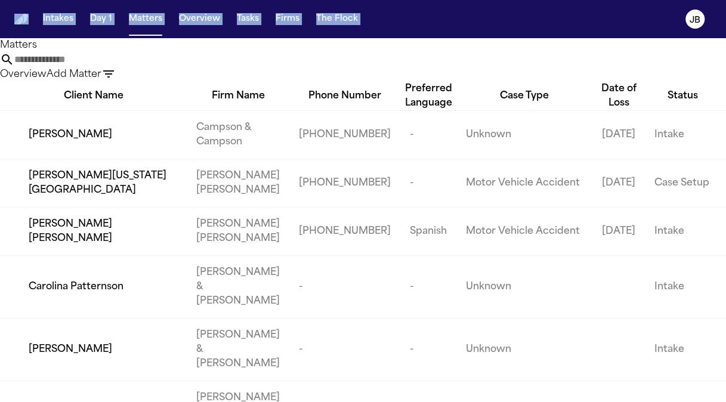
click at [110, 67] on input "text" at bounding box center [61, 59] width 95 height 14
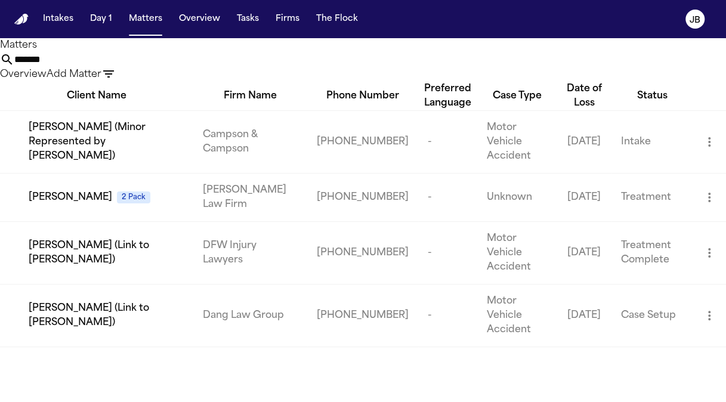
type input "*******"
click at [92, 202] on td "Loretta Johnson 2 Pack" at bounding box center [96, 197] width 193 height 48
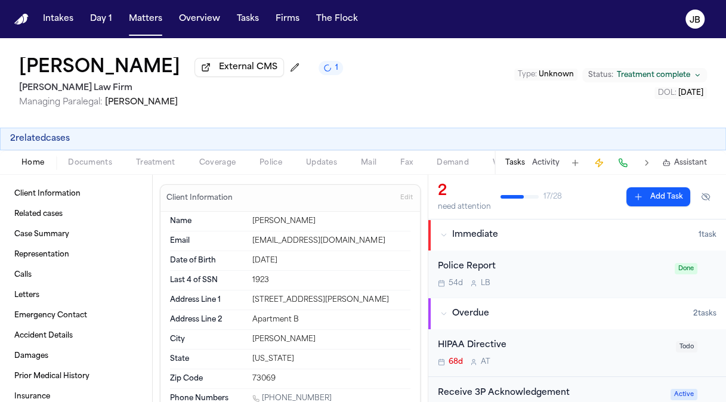
click at [16, 97] on div "Loretta Johnson External CMS 1 Hecht Law Firm Managing Paralegal: Jessica Barre…" at bounding box center [363, 82] width 726 height 89
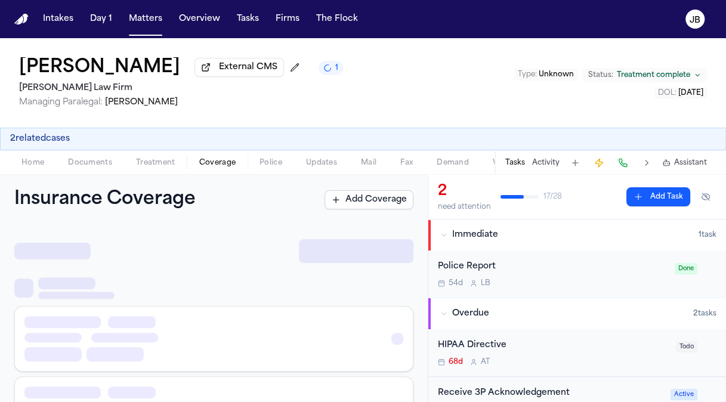
click at [230, 166] on span "Coverage" at bounding box center [217, 163] width 36 height 10
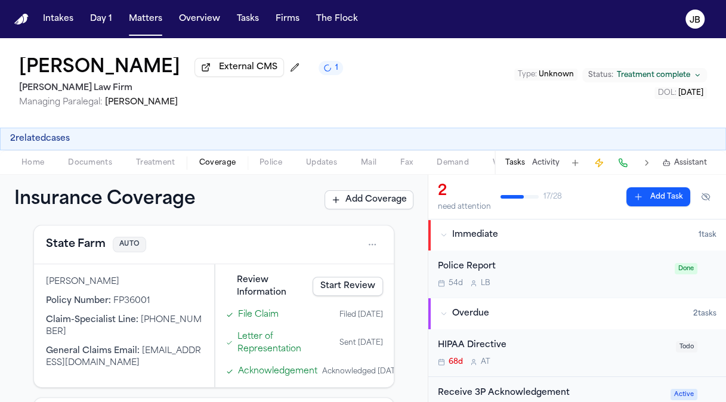
scroll to position [162, 0]
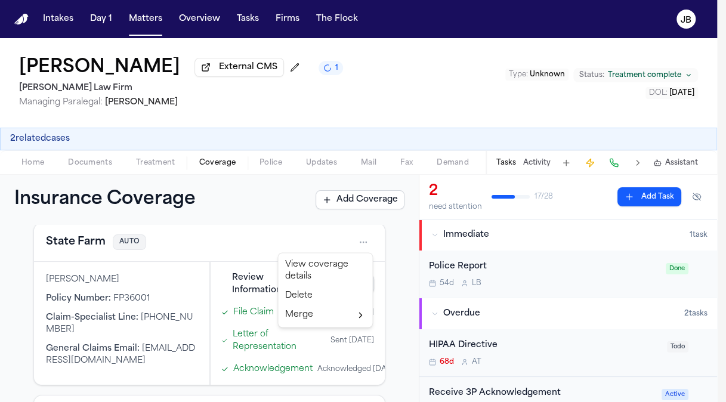
click at [358, 243] on html "Intakes Day 1 Matters Overview Tasks Firms The Flock JB Loretta Johnson Externa…" at bounding box center [363, 201] width 726 height 402
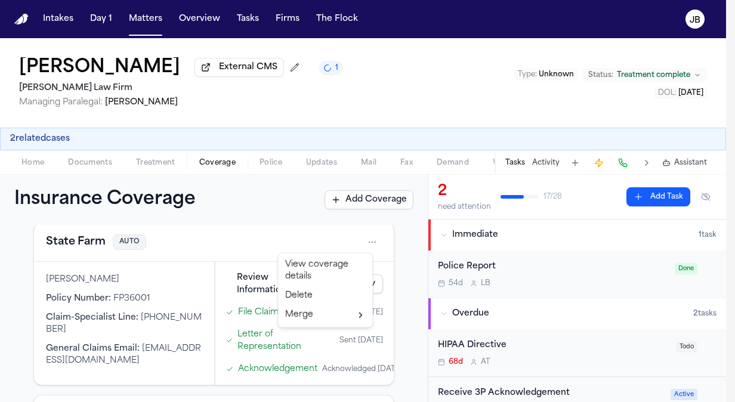
click at [326, 263] on div "View coverage details" at bounding box center [324, 270] width 89 height 31
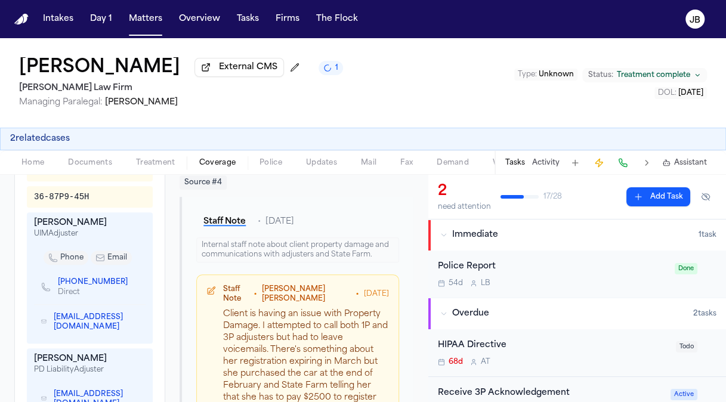
scroll to position [496, 0]
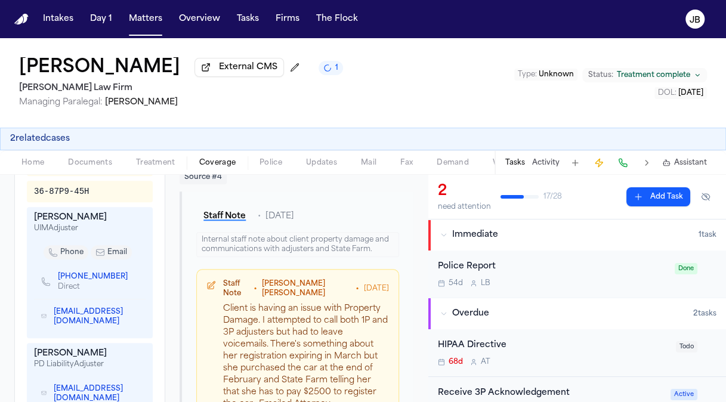
drag, startPoint x: 57, startPoint y: 296, endPoint x: 132, endPoint y: 302, distance: 74.8
click at [132, 299] on div "+1 (844) 292-8615 Direct" at bounding box center [90, 281] width 112 height 35
drag, startPoint x: 132, startPoint y: 302, endPoint x: 123, endPoint y: 302, distance: 8.4
click at [130, 280] on icon "Copy to clipboard" at bounding box center [133, 276] width 7 height 7
click at [131, 280] on icon "Copy to clipboard" at bounding box center [133, 278] width 4 height 4
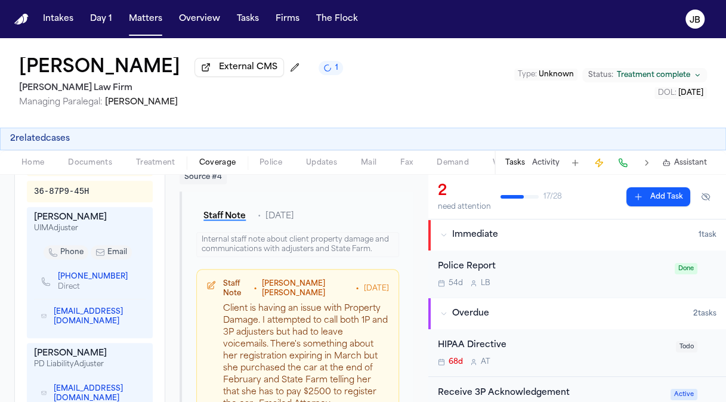
click at [122, 292] on div "Direct" at bounding box center [97, 287] width 79 height 10
click at [131, 280] on icon "Copy to clipboard" at bounding box center [133, 278] width 4 height 4
click at [40, 118] on div "Loretta Johnson External CMS 1 Hecht Law Firm Managing Paralegal: Jessica Barre…" at bounding box center [363, 82] width 726 height 89
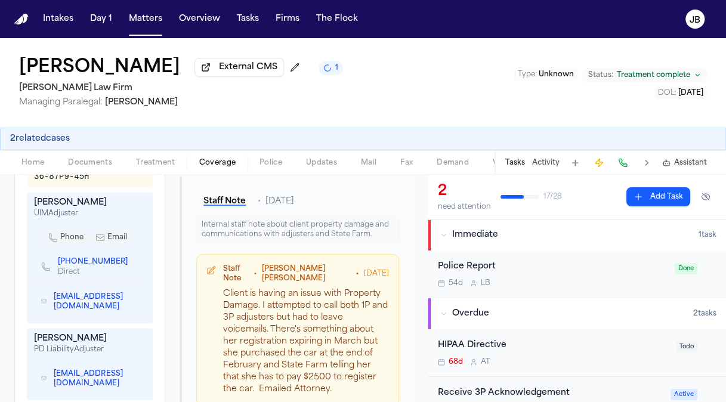
scroll to position [516, 0]
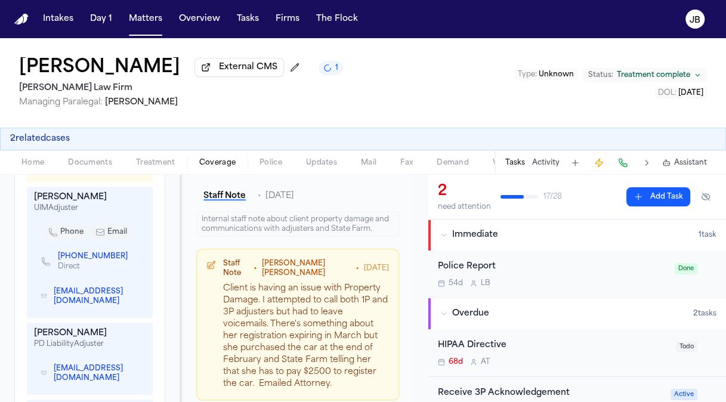
click at [130, 260] on icon "Copy to clipboard" at bounding box center [133, 256] width 7 height 7
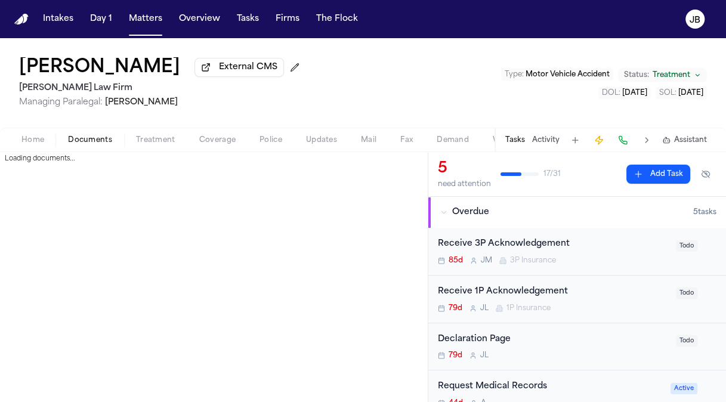
click at [78, 135] on span "Documents" at bounding box center [90, 140] width 44 height 10
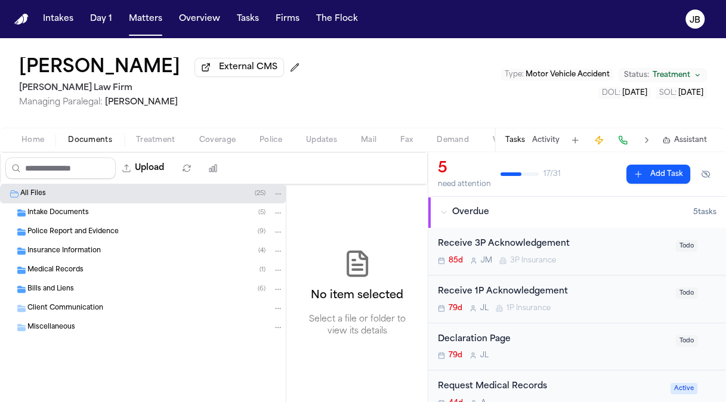
click at [78, 246] on div "Insurance Information ( 4 )" at bounding box center [155, 251] width 256 height 11
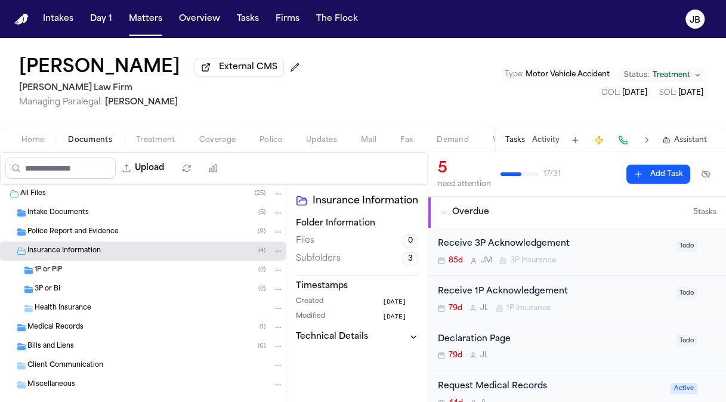
click at [61, 280] on div "3P or BI ( 2 )" at bounding box center [143, 289] width 286 height 19
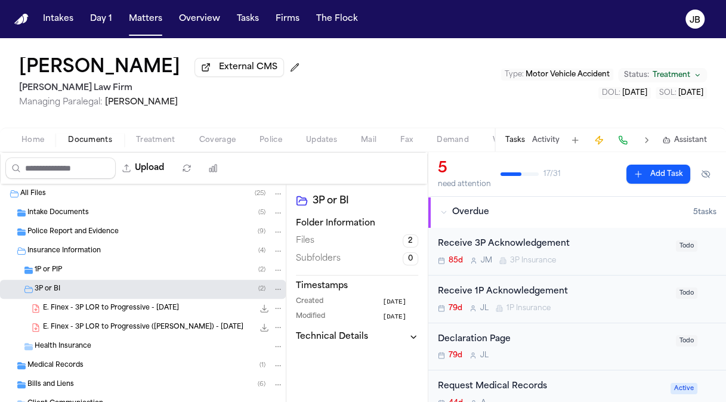
click at [152, 333] on div "E. Finex - 3P LOR to Progressive (Krystal Gonzalez) - 7.30.25 210.9 KB • PDF" at bounding box center [143, 327] width 286 height 19
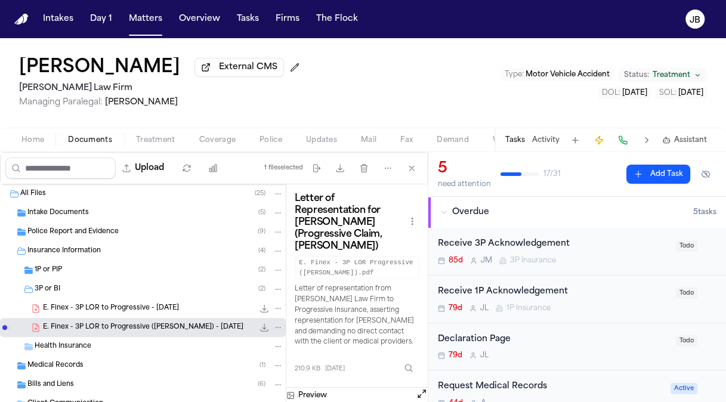
click at [425, 391] on button "Open preview" at bounding box center [422, 394] width 12 height 12
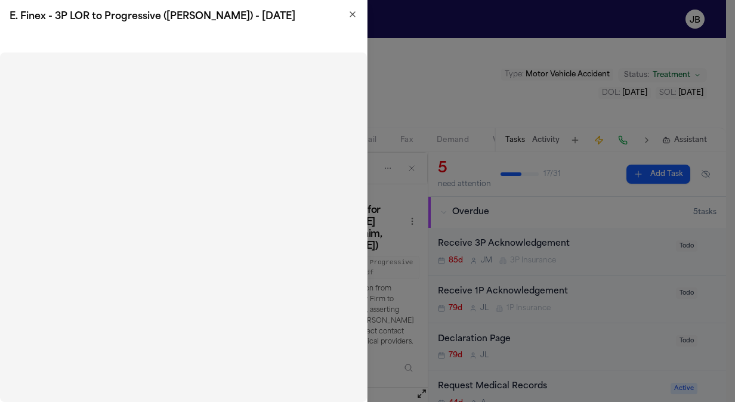
click at [347, 13] on h2 "E. Finex - 3P LOR to Progressive (Krystal Gonzalez) - 7.30.25" at bounding box center [184, 17] width 348 height 14
click at [348, 16] on icon "button" at bounding box center [353, 15] width 10 height 10
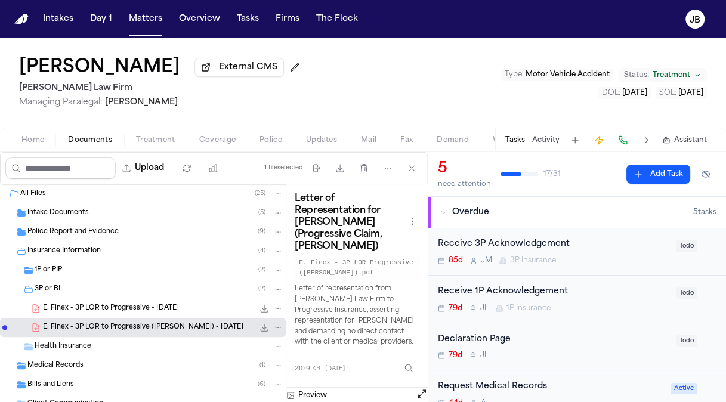
click at [218, 136] on span "Coverage" at bounding box center [217, 140] width 36 height 10
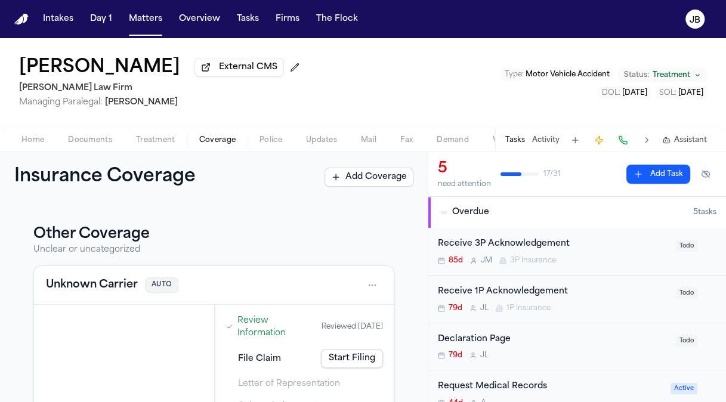
scroll to position [859, 0]
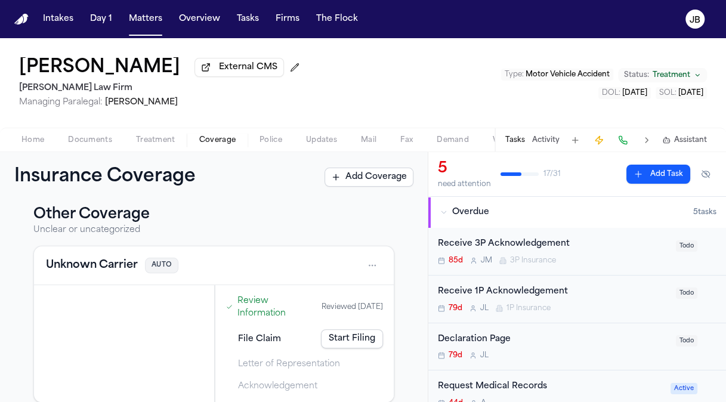
click at [565, 282] on div "Receive 1P Acknowledgement 79d J L 1P Insurance Todo" at bounding box center [577, 300] width 298 height 48
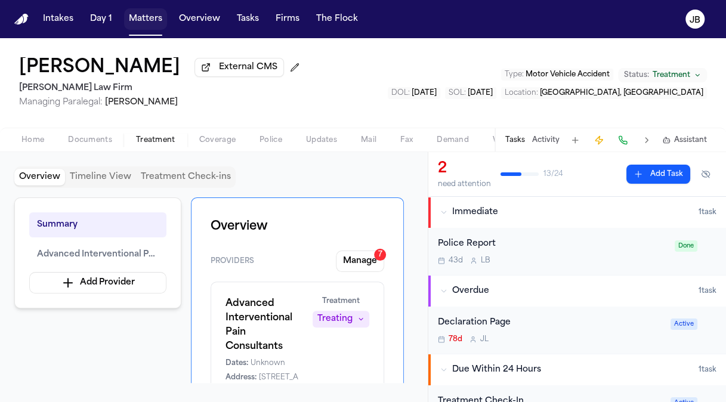
click at [138, 25] on button "Matters" at bounding box center [145, 18] width 43 height 21
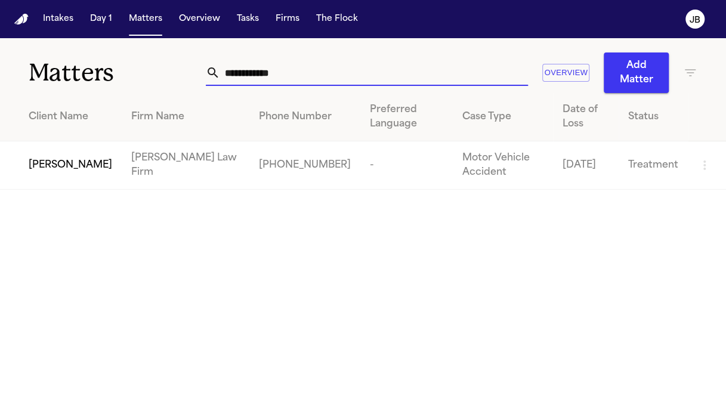
drag, startPoint x: 277, startPoint y: 72, endPoint x: 58, endPoint y: 89, distance: 219.0
click at [58, 89] on div "**********" at bounding box center [363, 65] width 726 height 55
paste input "*"
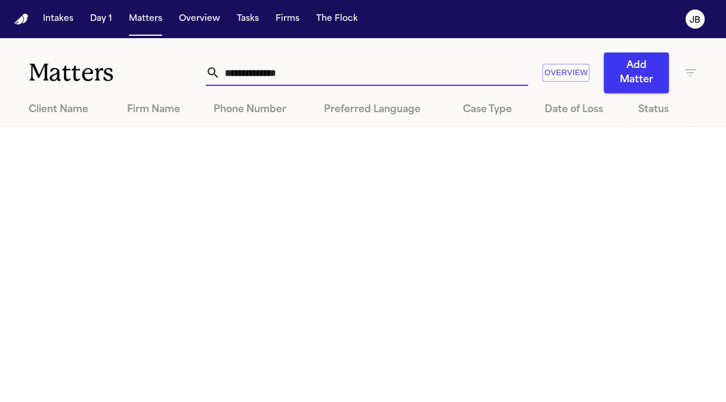
click at [695, 79] on icon "button" at bounding box center [690, 73] width 14 height 14
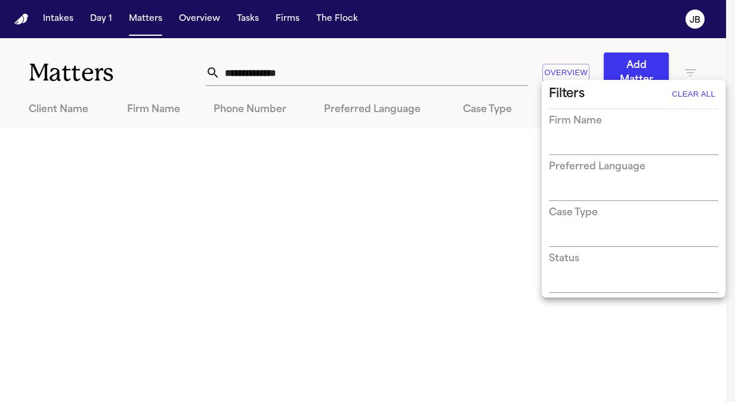
click at [267, 76] on div at bounding box center [367, 201] width 735 height 402
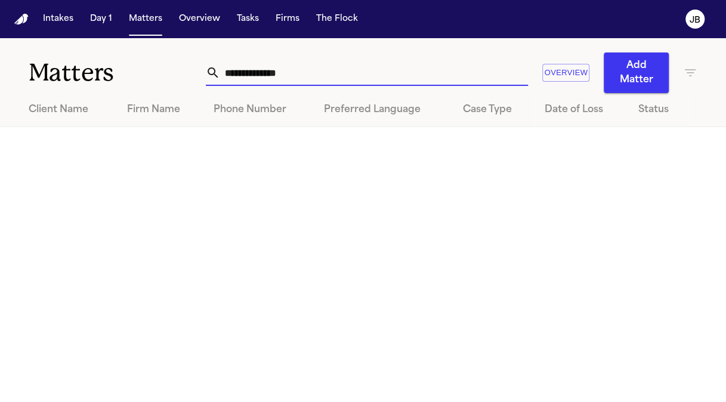
drag, startPoint x: 261, startPoint y: 73, endPoint x: 160, endPoint y: 68, distance: 100.9
click at [160, 68] on div "**********" at bounding box center [363, 65] width 726 height 55
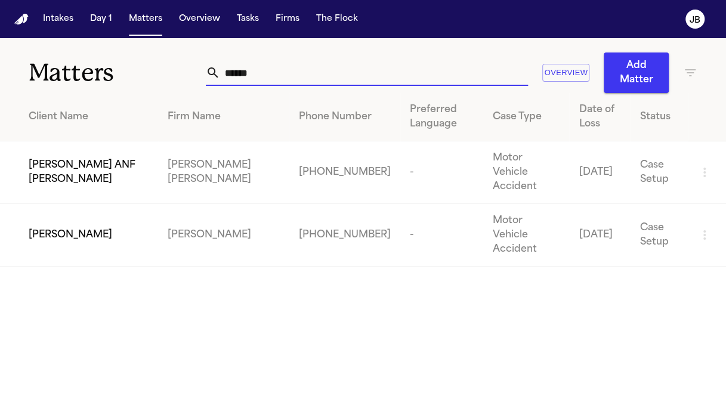
type input "******"
click at [74, 220] on td "LUCERO HUERTA" at bounding box center [79, 235] width 158 height 63
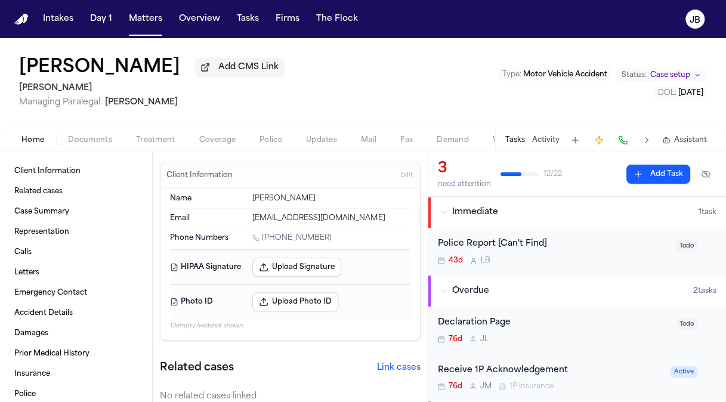
click at [89, 136] on span "Documents" at bounding box center [90, 140] width 44 height 10
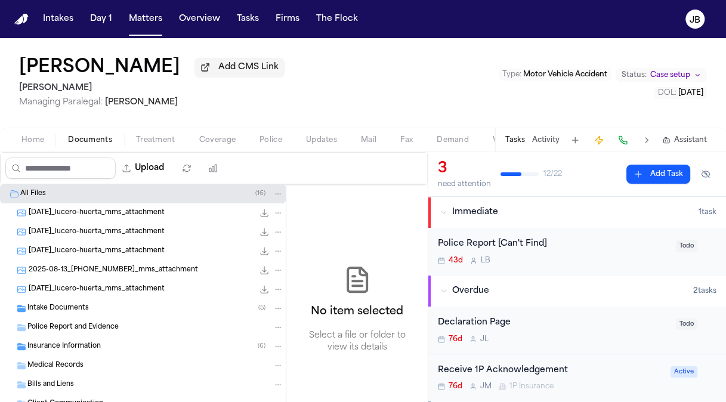
click at [88, 318] on div "Police Report and Evidence" at bounding box center [143, 327] width 286 height 19
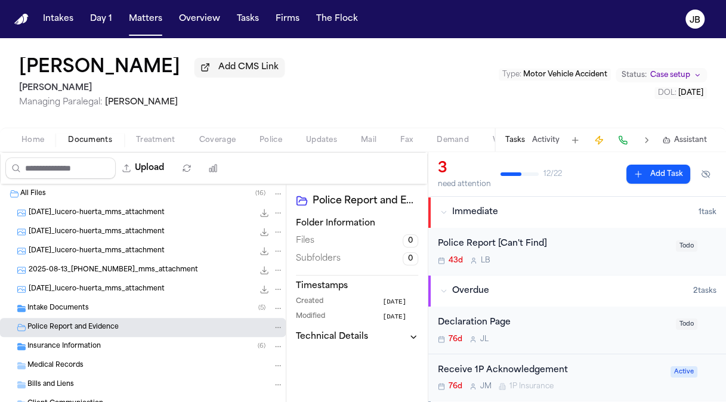
click at [88, 310] on div "Intake Documents ( 5 )" at bounding box center [155, 308] width 256 height 11
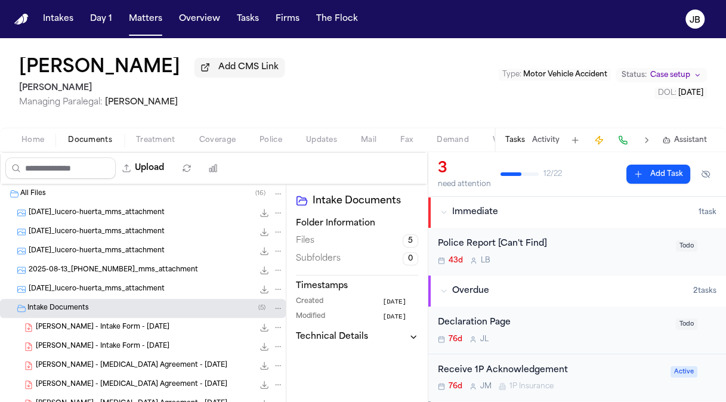
click at [103, 334] on div "L. Huerta - Intake Form - 3.17.25 33.1 KB • PDF" at bounding box center [143, 327] width 286 height 19
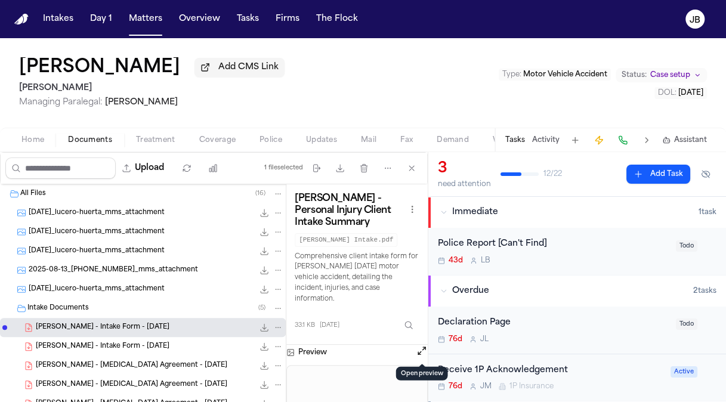
click at [421, 350] on button "Open preview" at bounding box center [422, 351] width 12 height 12
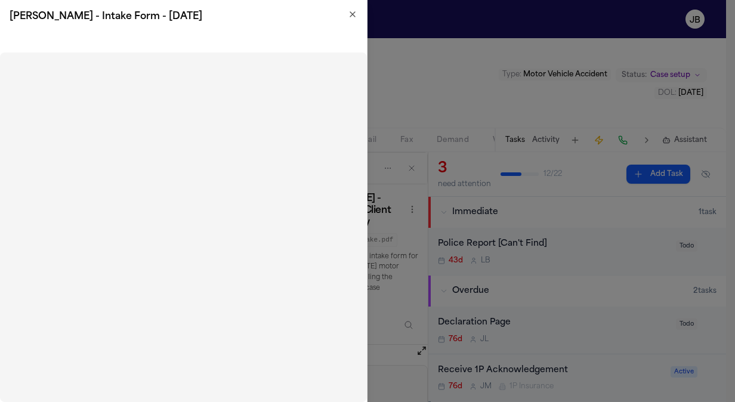
click at [353, 13] on icon "button" at bounding box center [352, 14] width 5 height 5
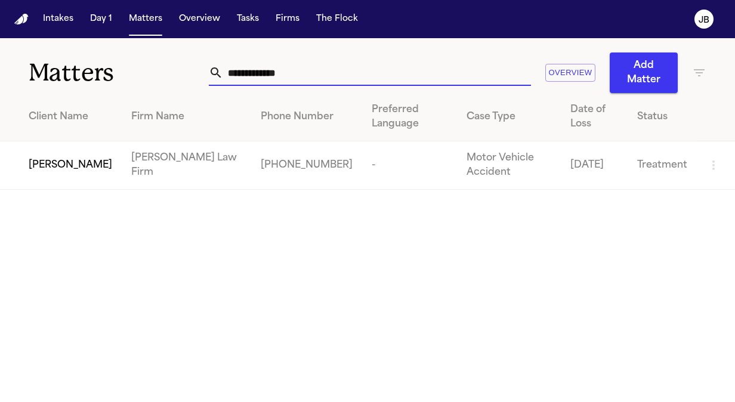
drag, startPoint x: 305, startPoint y: 76, endPoint x: 138, endPoint y: 74, distance: 167.0
click at [138, 74] on div "**********" at bounding box center [367, 65] width 735 height 55
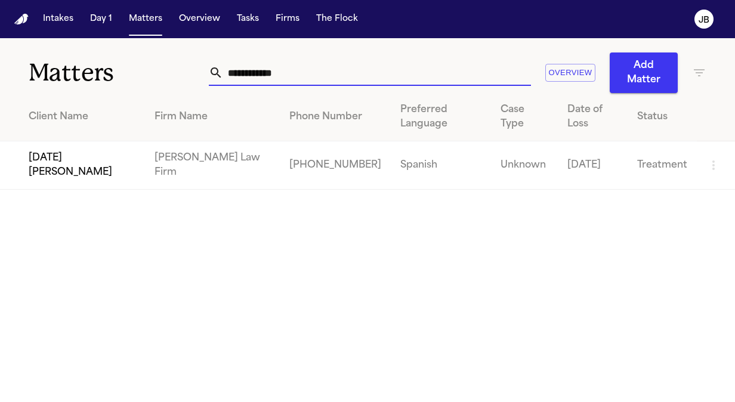
type input "**********"
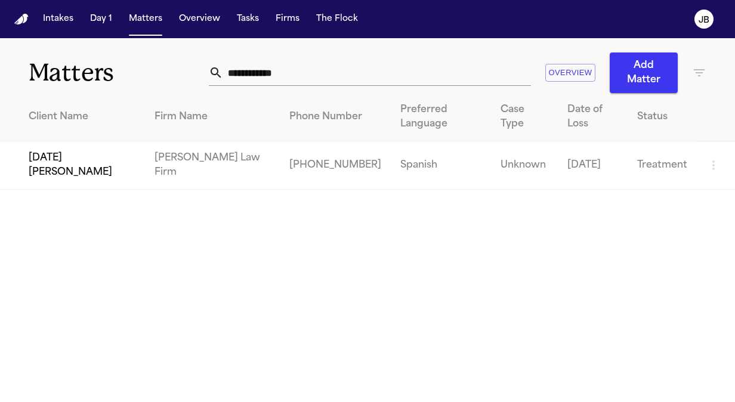
click at [60, 151] on span "[DATE][PERSON_NAME]" at bounding box center [82, 165] width 107 height 29
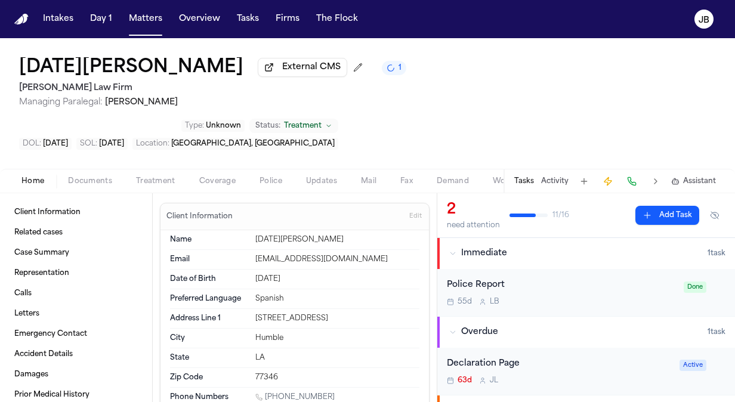
click at [36, 118] on div "[DATE][PERSON_NAME] External CMS 1 [PERSON_NAME] Law Firm Managing Paralegal: […" at bounding box center [367, 103] width 735 height 131
click at [214, 177] on span "Coverage" at bounding box center [217, 182] width 36 height 10
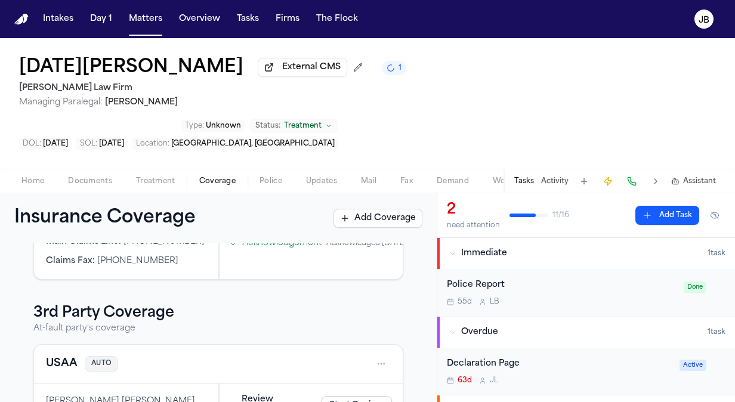
scroll to position [279, 0]
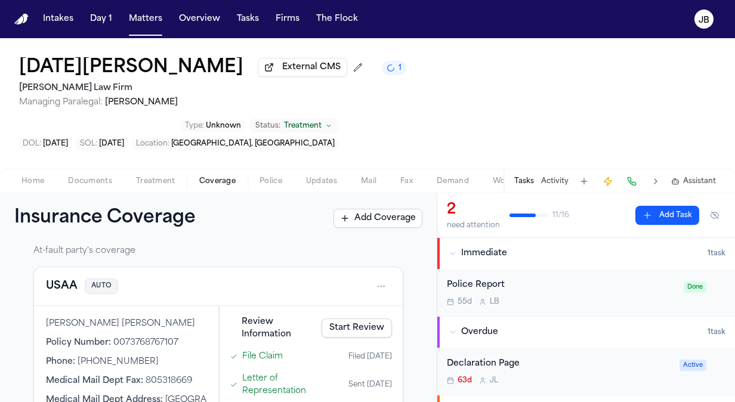
click at [0, 224] on html "Intakes Day 1 Matters Overview Tasks Firms The [PERSON_NAME] [DATE][PERSON_NAME…" at bounding box center [367, 201] width 735 height 402
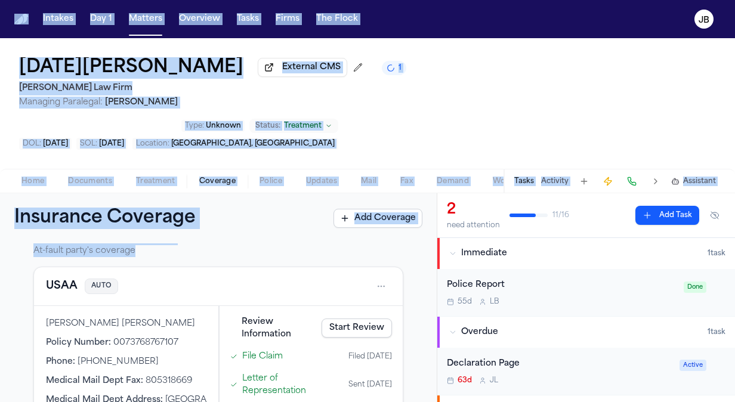
click at [271, 245] on p "At-fault party's coverage" at bounding box center [218, 251] width 370 height 12
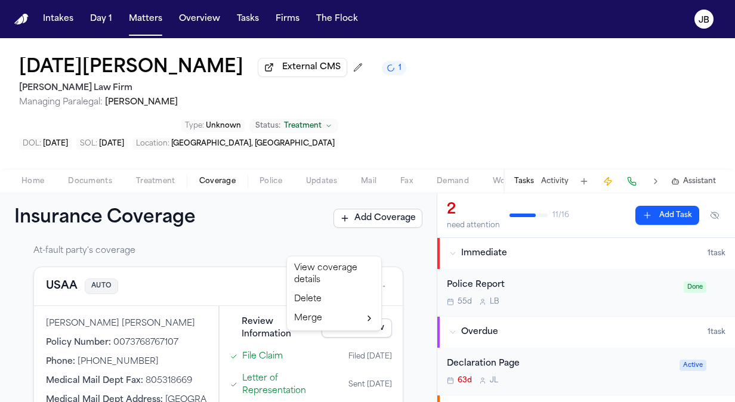
click at [376, 242] on html "Intakes Day 1 Matters Overview Tasks Firms The [PERSON_NAME] [DATE][PERSON_NAME…" at bounding box center [367, 201] width 735 height 402
click at [339, 276] on div "View coverage details" at bounding box center [333, 274] width 89 height 31
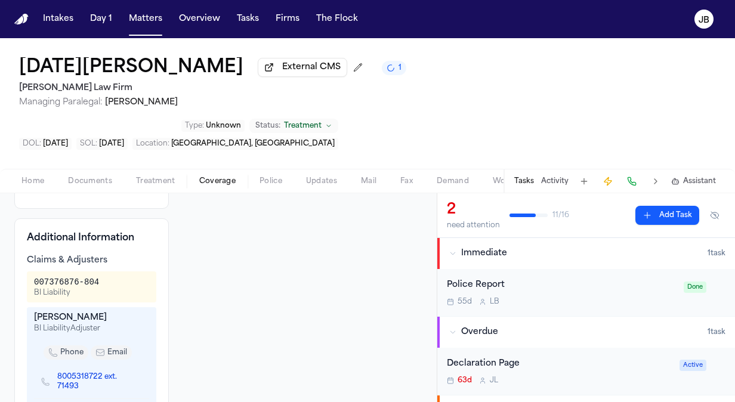
scroll to position [401, 0]
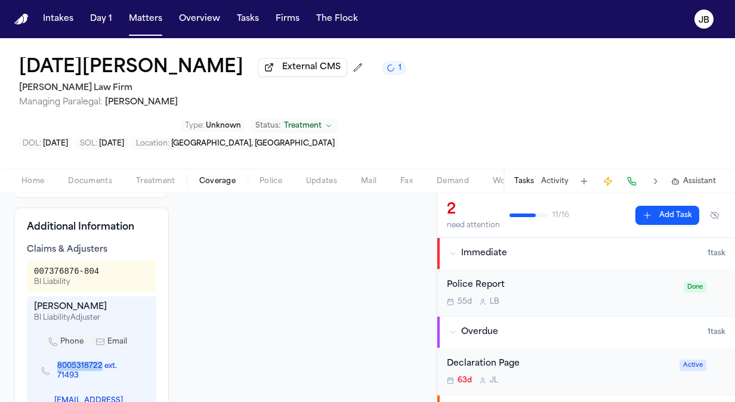
drag, startPoint x: 51, startPoint y: 307, endPoint x: 100, endPoint y: 307, distance: 48.9
click at [100, 361] on div "8005318722 ext. 71493" at bounding box center [91, 371] width 101 height 20
copy link "8005318722"
click at [9, 245] on div "USAA Third Party Coverage Auto Insurance 0073768767107 Insured [PERSON_NAME] [P…" at bounding box center [218, 200] width 437 height 715
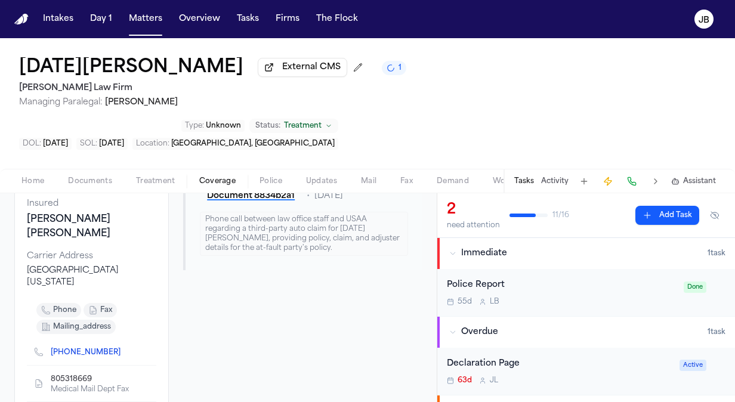
scroll to position [147, 0]
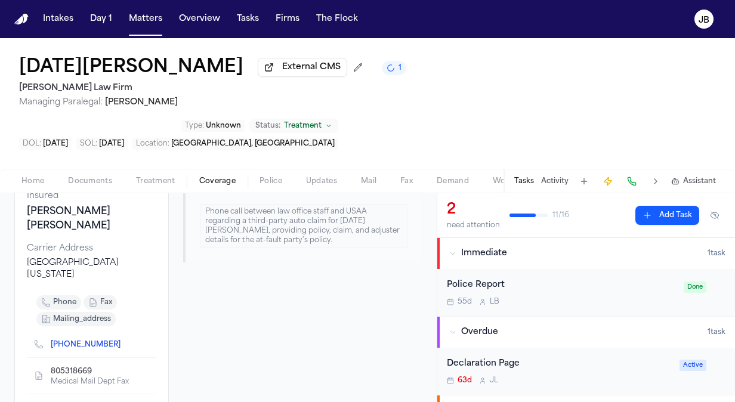
click at [124, 344] on icon "Copy to clipboard" at bounding box center [126, 346] width 4 height 4
click at [3, 110] on div "[DATE][PERSON_NAME] External CMS 1 [PERSON_NAME] Law Firm Managing Paralegal: […" at bounding box center [367, 103] width 735 height 131
click at [547, 177] on button "Activity" at bounding box center [554, 182] width 27 height 10
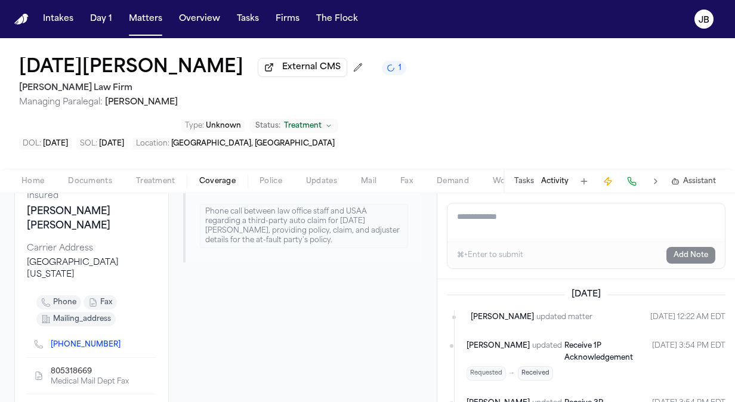
click at [552, 169] on div "Tasks Activity Assistant" at bounding box center [614, 180] width 222 height 23
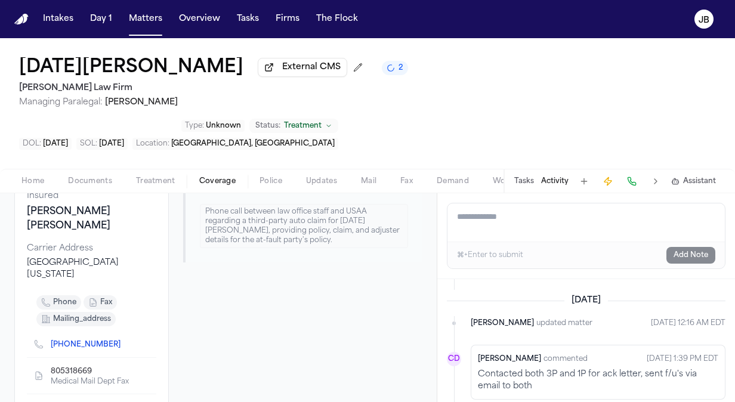
scroll to position [0, 0]
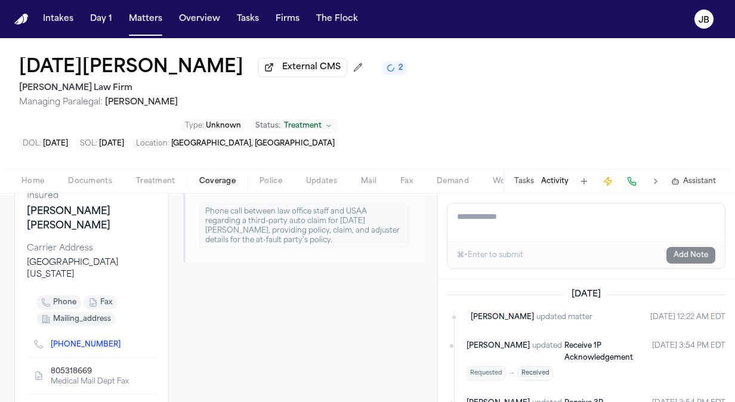
click at [523, 177] on button "Tasks" at bounding box center [524, 182] width 20 height 10
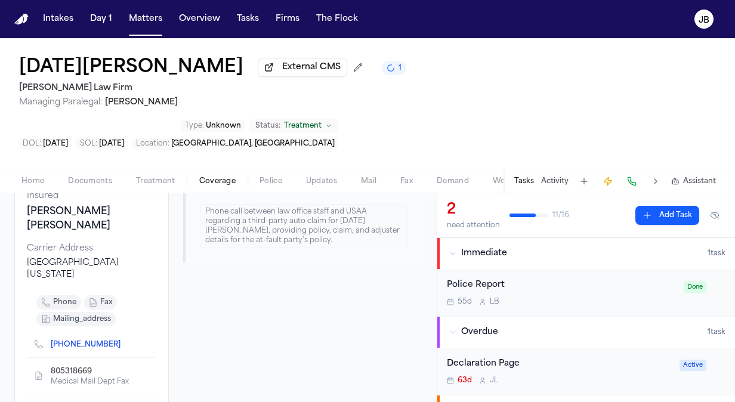
click at [41, 187] on span "button" at bounding box center [32, 187] width 37 height 1
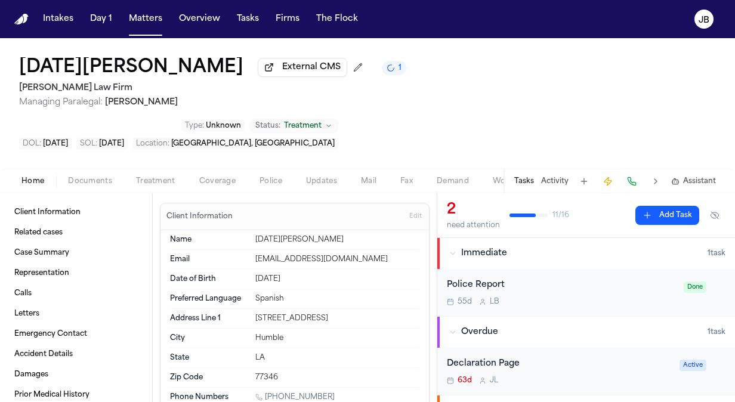
click at [90, 187] on span "button" at bounding box center [90, 187] width 58 height 1
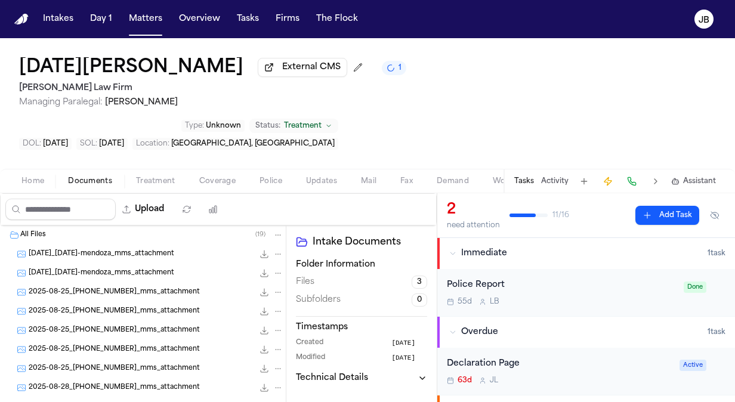
scroll to position [81, 0]
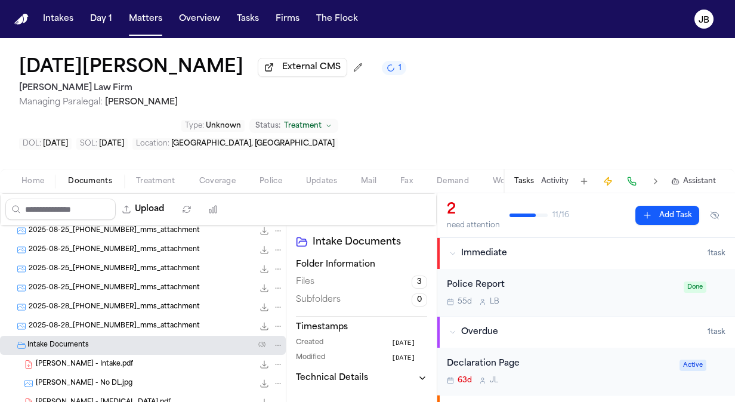
click at [125, 355] on div "[PERSON_NAME] - Intake.pdf 2.0 MB • PDF" at bounding box center [143, 364] width 286 height 19
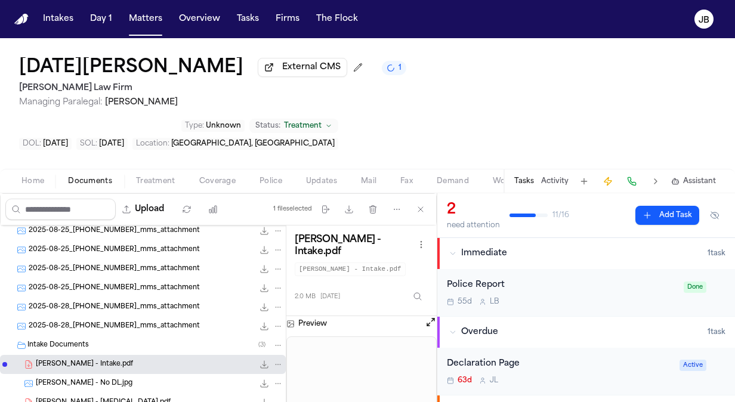
click at [431, 316] on button "Open preview" at bounding box center [431, 322] width 12 height 12
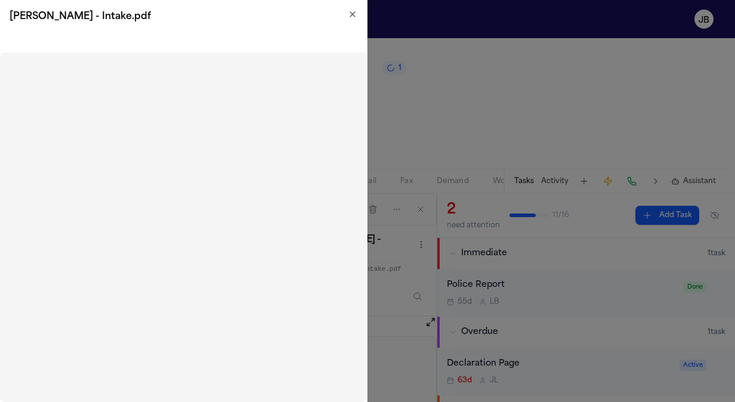
click at [352, 17] on icon "button" at bounding box center [353, 15] width 10 height 10
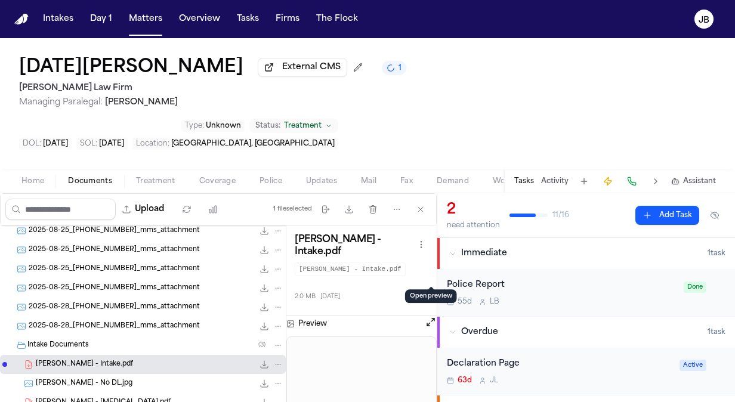
click at [39, 177] on span "Home" at bounding box center [32, 182] width 23 height 10
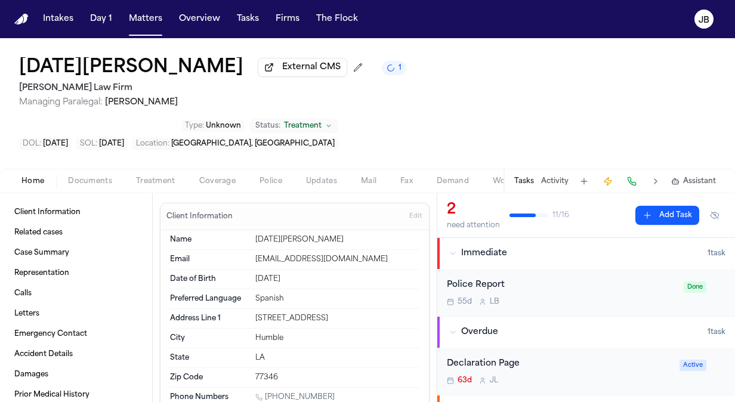
click at [559, 177] on button "Activity" at bounding box center [554, 182] width 27 height 10
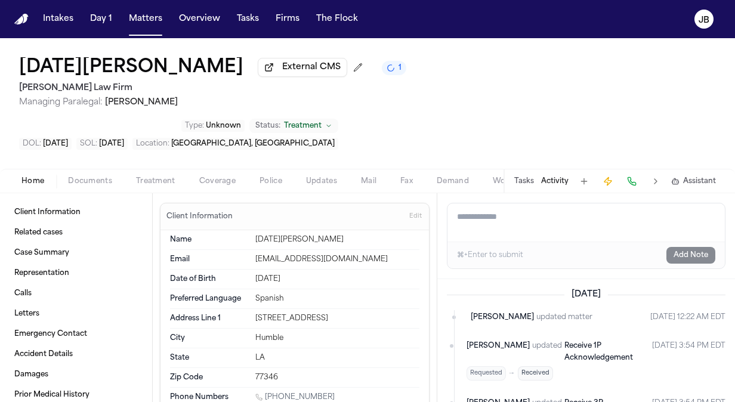
click at [523, 203] on textarea "Add a note to this matter" at bounding box center [585, 222] width 277 height 38
click at [520, 177] on button "Tasks" at bounding box center [524, 182] width 20 height 10
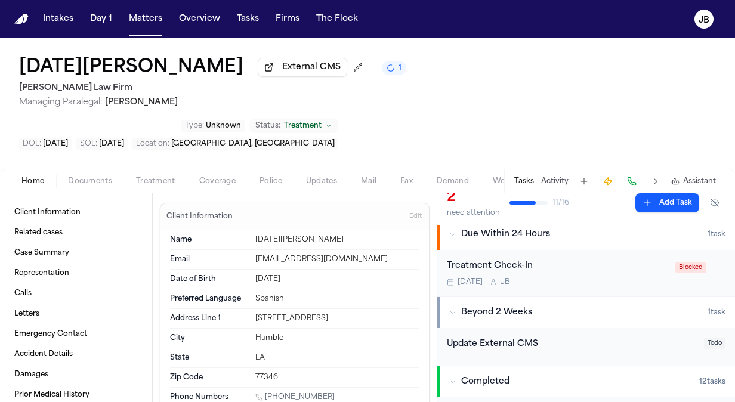
scroll to position [180, 0]
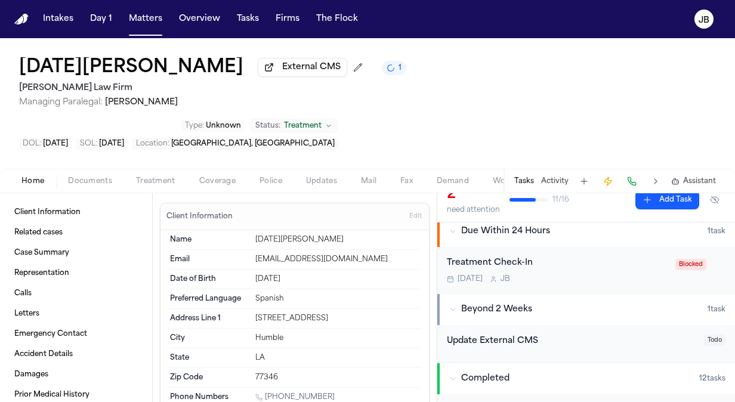
click at [582, 256] on div "Treatment Check-In" at bounding box center [557, 263] width 221 height 14
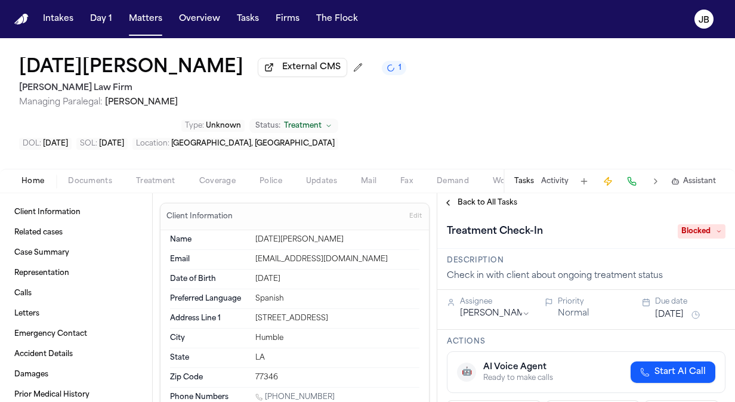
click at [700, 224] on span "Blocked" at bounding box center [702, 231] width 48 height 14
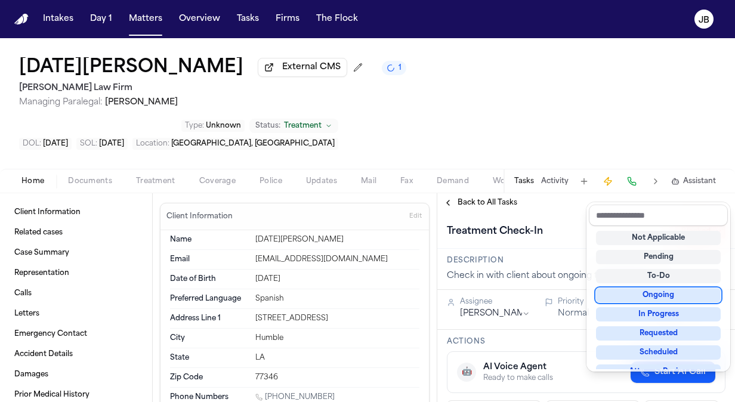
click at [663, 295] on div "Ongoing" at bounding box center [658, 295] width 125 height 14
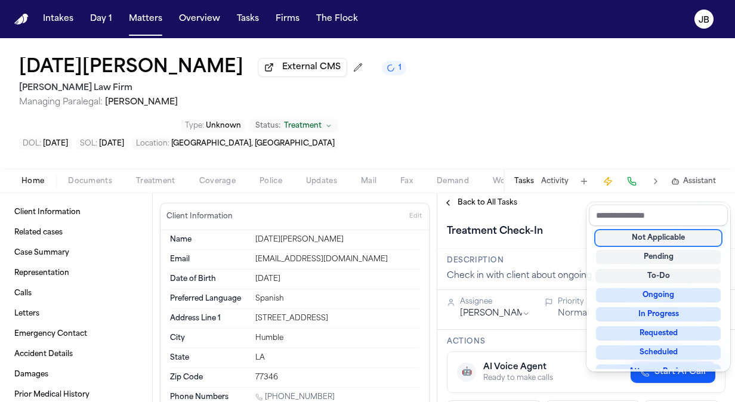
click at [594, 212] on div "Treatment Check-In Ongoing" at bounding box center [586, 230] width 298 height 36
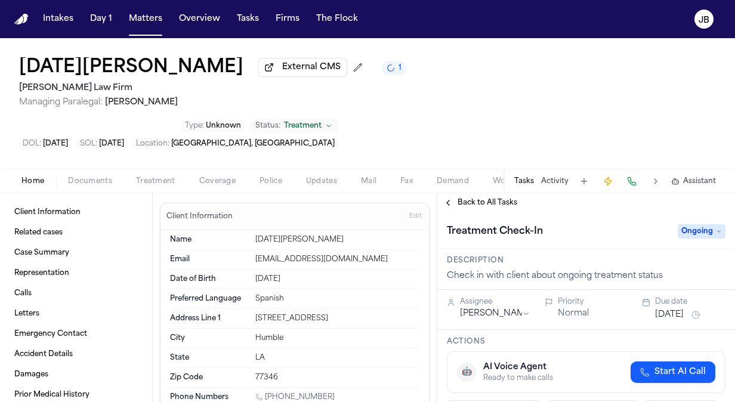
click at [678, 309] on button "[DATE]" at bounding box center [669, 315] width 29 height 12
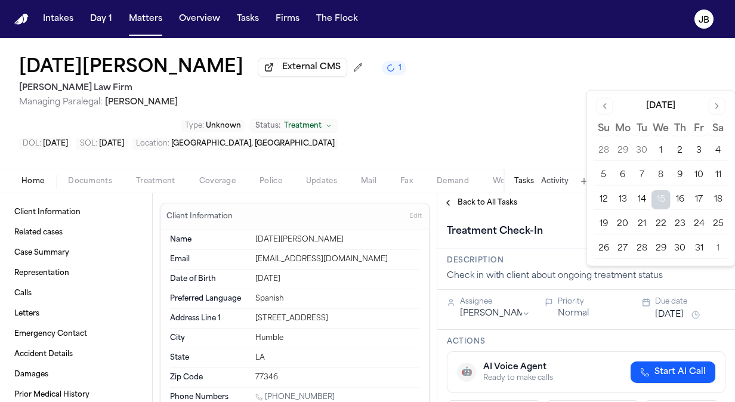
click at [665, 239] on button "29" at bounding box center [660, 248] width 19 height 19
click at [574, 222] on div "Treatment Check-In" at bounding box center [559, 231] width 224 height 19
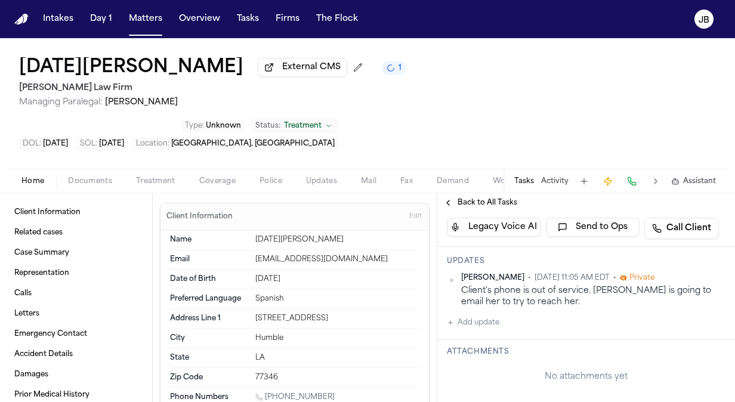
scroll to position [184, 0]
click at [501, 282] on div "[PERSON_NAME] • [DATE] 11:05 AM EDT • Private Client's phone is out of service.…" at bounding box center [586, 299] width 279 height 57
click at [484, 314] on button "Add update" at bounding box center [473, 321] width 52 height 14
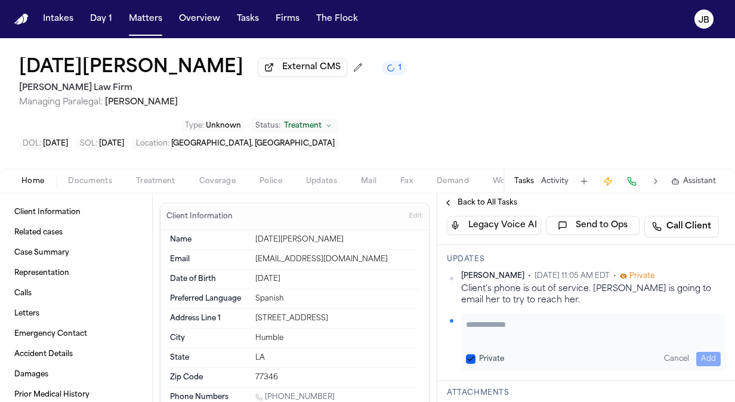
click at [506, 319] on textarea "Add your update" at bounding box center [593, 331] width 255 height 24
type textarea "*"
click at [693, 319] on textarea "**********" at bounding box center [589, 331] width 246 height 24
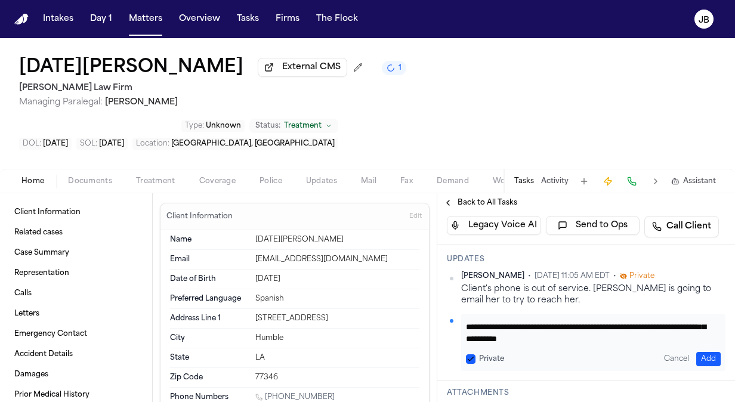
scroll to position [21, 0]
type textarea "**********"
click at [705, 352] on button "Add" at bounding box center [708, 359] width 24 height 14
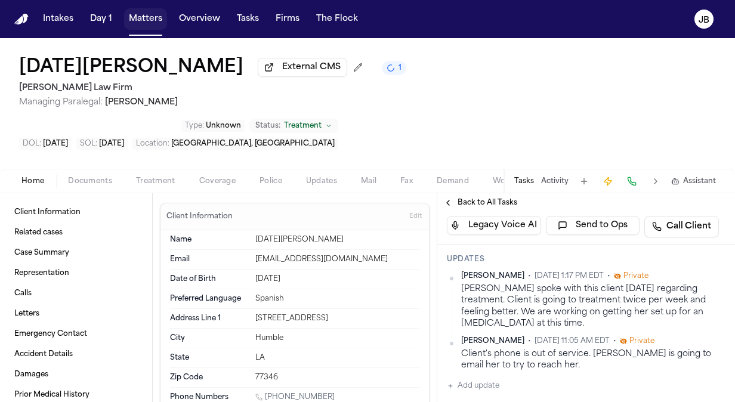
click at [143, 11] on button "Matters" at bounding box center [145, 18] width 43 height 21
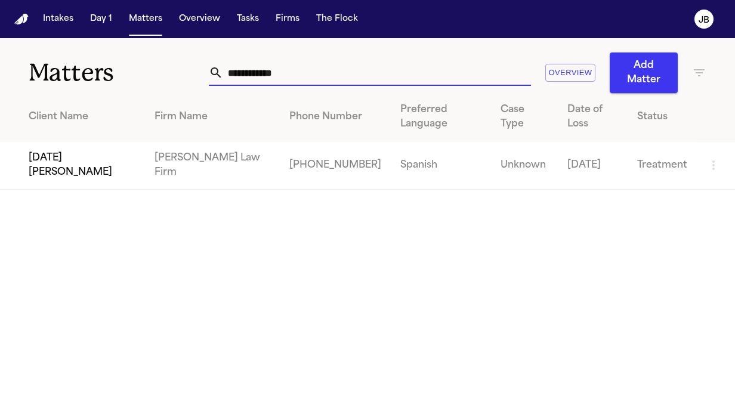
drag, startPoint x: 270, startPoint y: 73, endPoint x: 116, endPoint y: 81, distance: 154.1
click at [116, 81] on div "**********" at bounding box center [367, 65] width 735 height 55
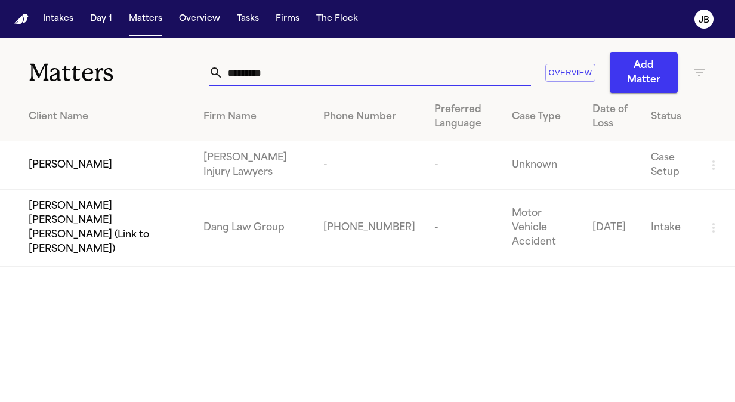
type input "**********"
type input "*********"
click at [45, 160] on span "[PERSON_NAME]" at bounding box center [71, 165] width 84 height 14
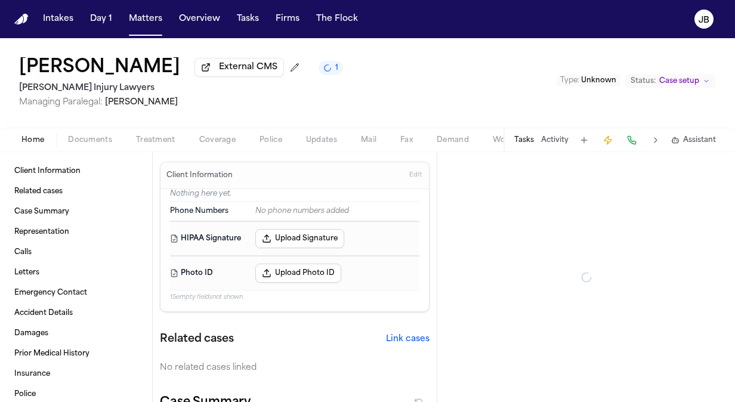
click at [87, 122] on div "[PERSON_NAME] External CMS 1 [PERSON_NAME] Injury Lawyers Managing Paralegal: […" at bounding box center [367, 82] width 735 height 89
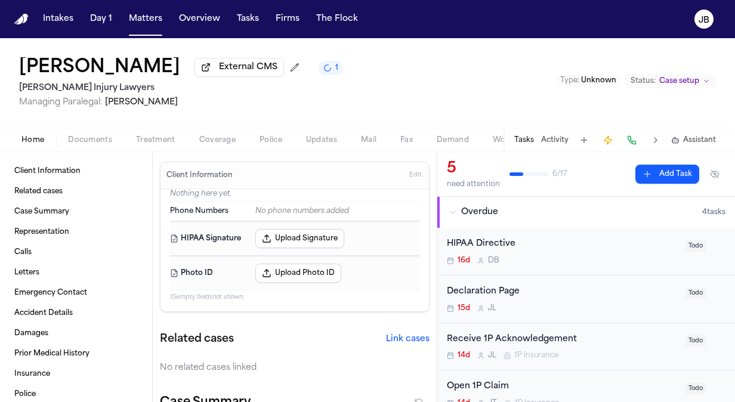
click at [85, 148] on div "Home Documents Treatment Coverage Police Updates Mail Fax Demand Workspaces Art…" at bounding box center [367, 140] width 735 height 24
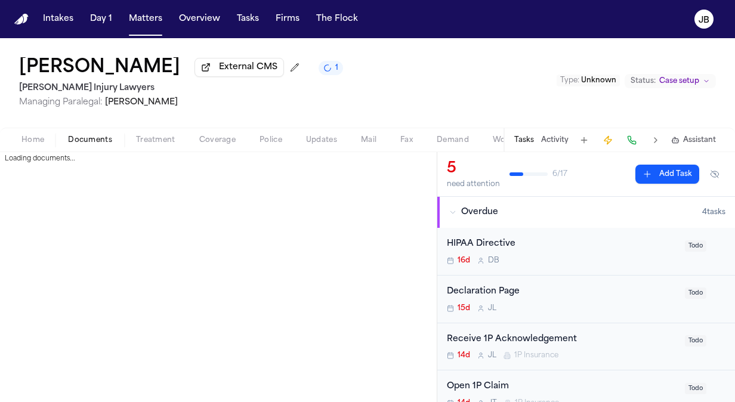
click at [91, 145] on button "Documents" at bounding box center [90, 140] width 68 height 14
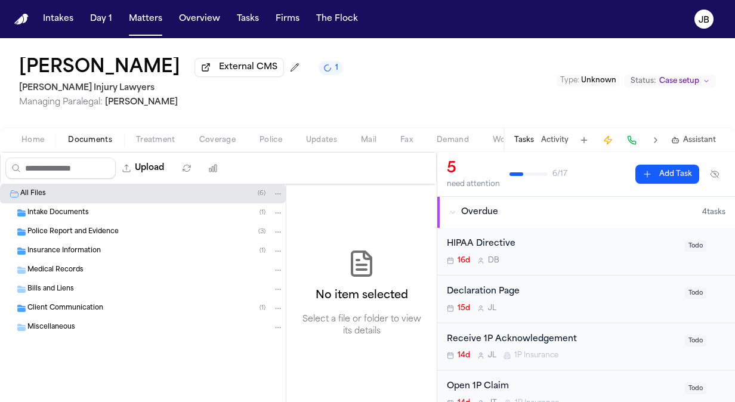
click at [82, 210] on span "Intake Documents" at bounding box center [57, 213] width 61 height 10
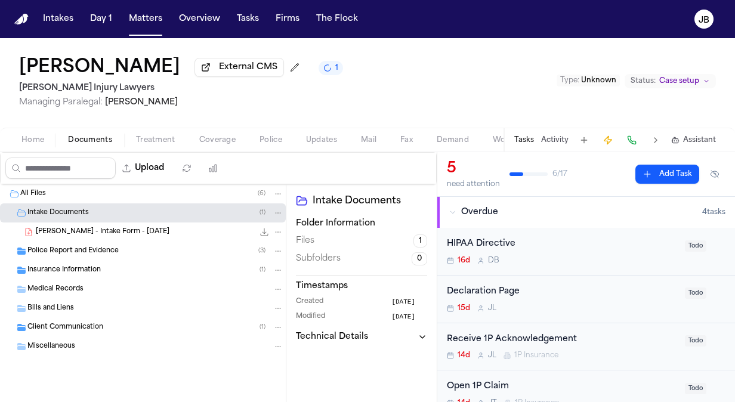
click at [96, 249] on span "Police Report and Evidence" at bounding box center [72, 251] width 91 height 10
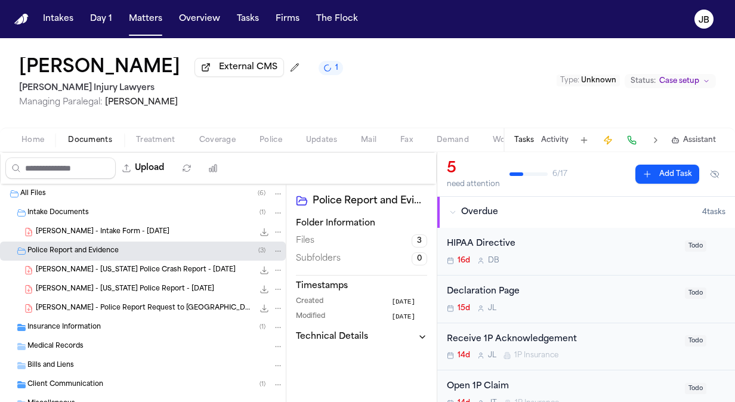
click at [137, 326] on div "Insurance Information ( 1 )" at bounding box center [155, 327] width 256 height 11
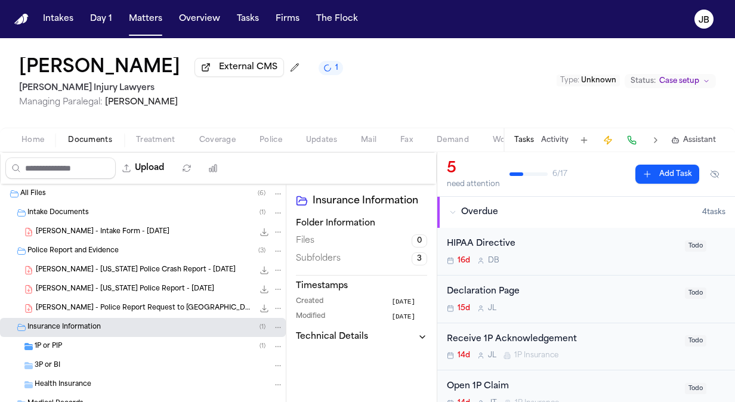
click at [557, 143] on button "Activity" at bounding box center [554, 140] width 27 height 10
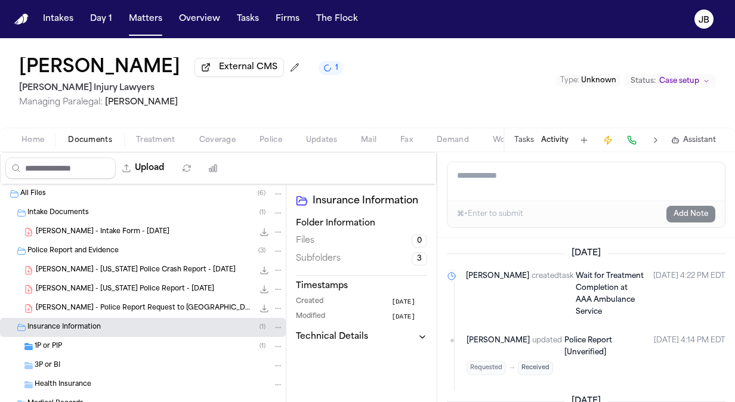
click at [522, 135] on button "Tasks" at bounding box center [524, 140] width 20 height 10
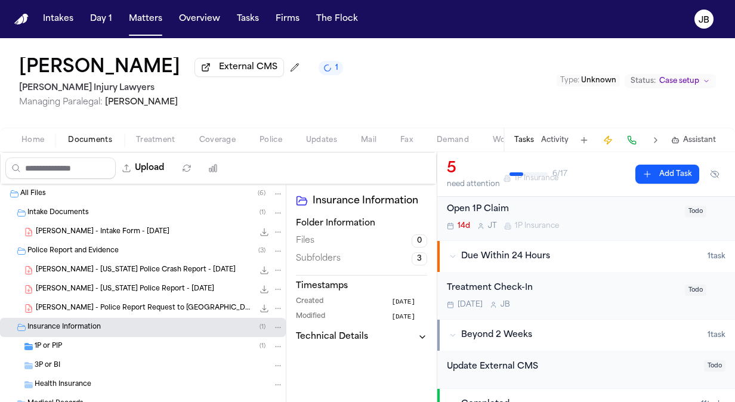
scroll to position [221, 0]
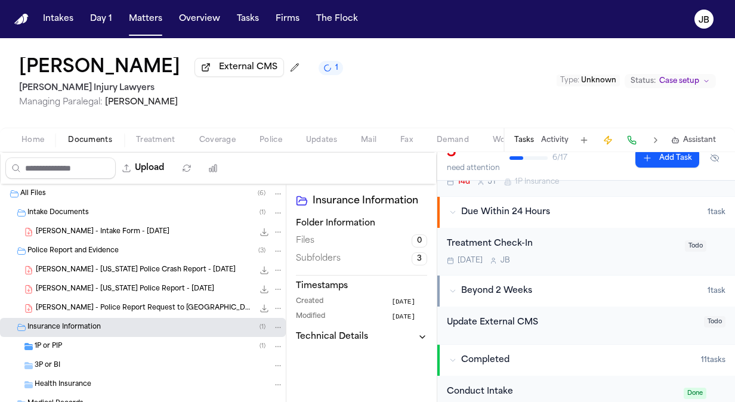
click at [577, 249] on div "Treatment Check-In [DATE] [PERSON_NAME]" at bounding box center [562, 251] width 231 height 28
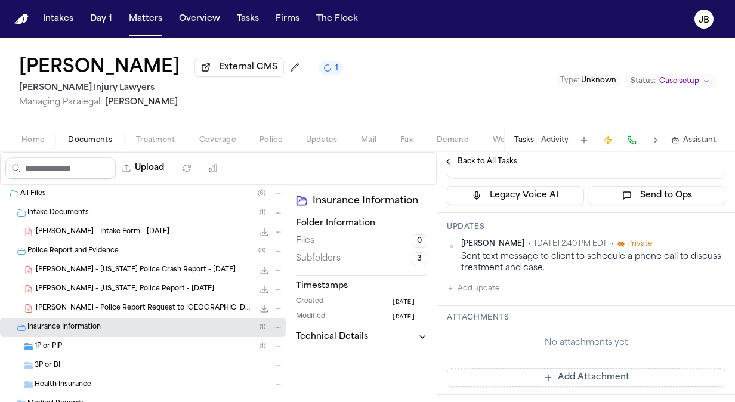
scroll to position [170, 0]
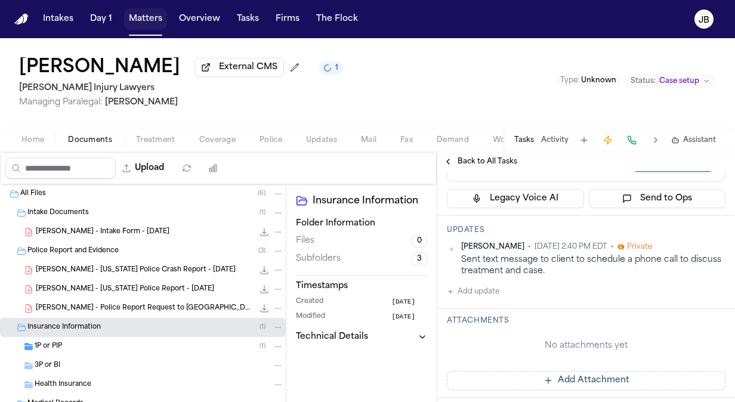
click at [147, 18] on button "Matters" at bounding box center [145, 18] width 43 height 21
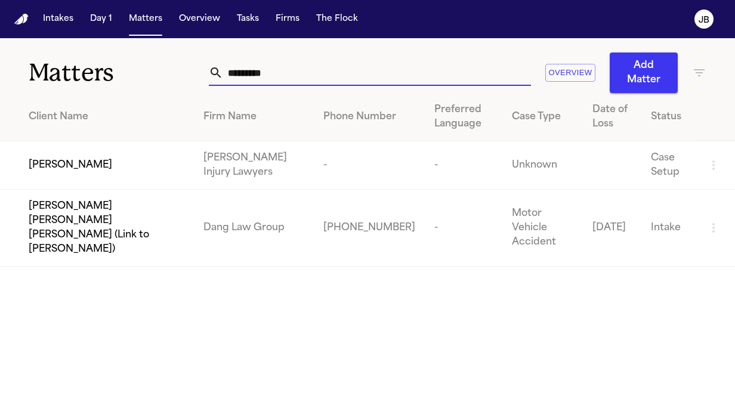
drag, startPoint x: 292, startPoint y: 84, endPoint x: 115, endPoint y: 86, distance: 177.2
click at [115, 86] on div "Matters ********* Overview Add Matter" at bounding box center [367, 65] width 735 height 55
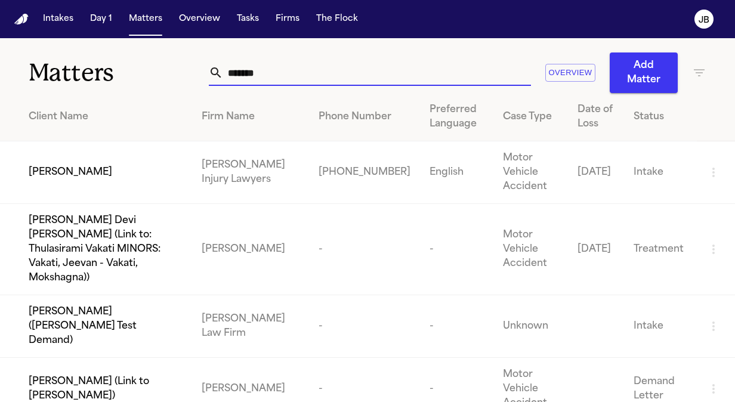
type input "*******"
click at [17, 163] on td "[PERSON_NAME]" at bounding box center [96, 172] width 192 height 63
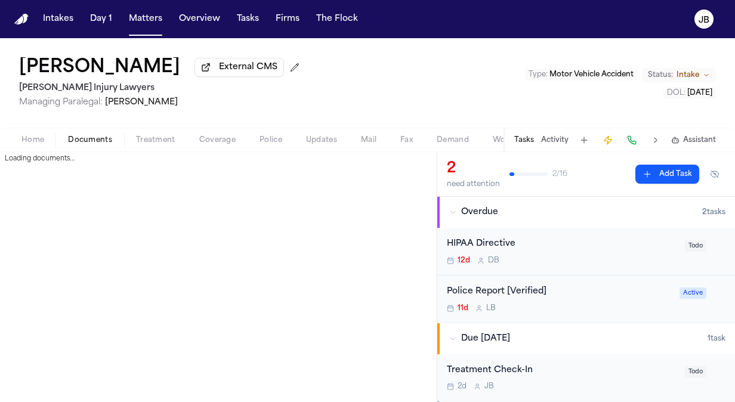
click at [92, 136] on span "Documents" at bounding box center [90, 140] width 44 height 10
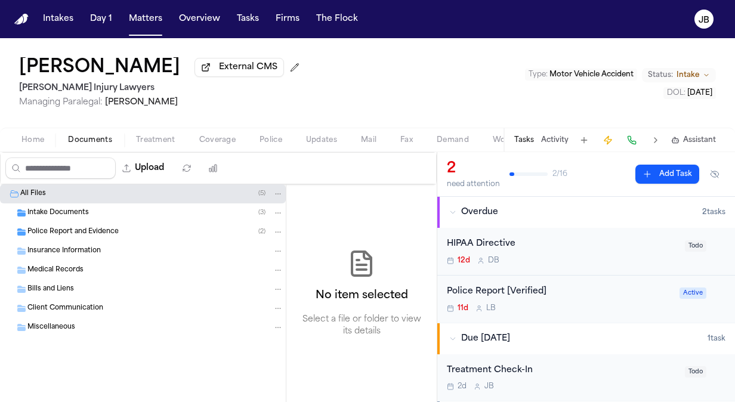
click at [76, 242] on div "Insurance Information" at bounding box center [143, 251] width 286 height 19
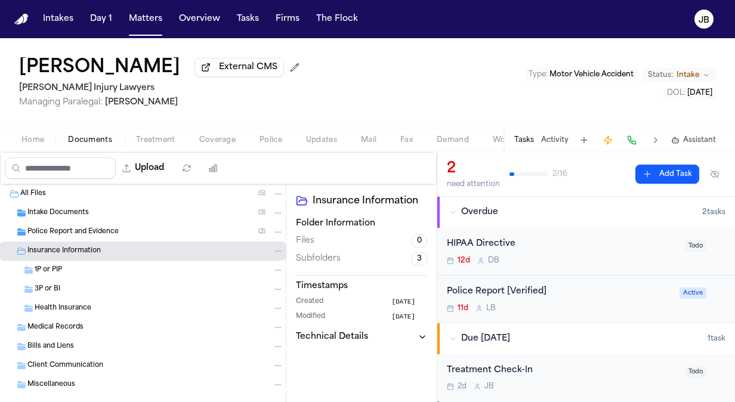
click at [82, 230] on span "Police Report and Evidence" at bounding box center [72, 232] width 91 height 10
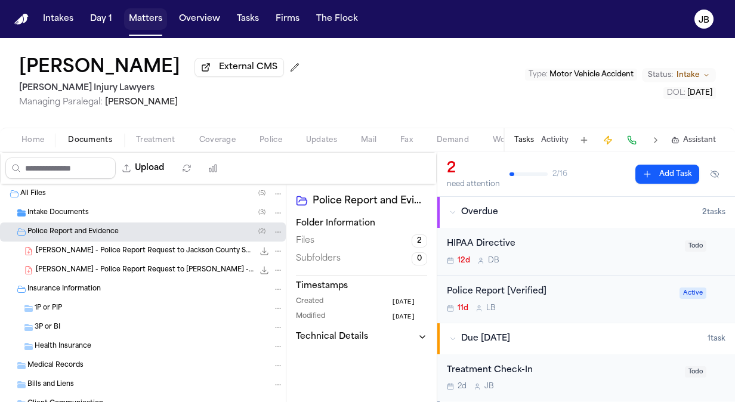
click at [150, 20] on button "Matters" at bounding box center [145, 18] width 43 height 21
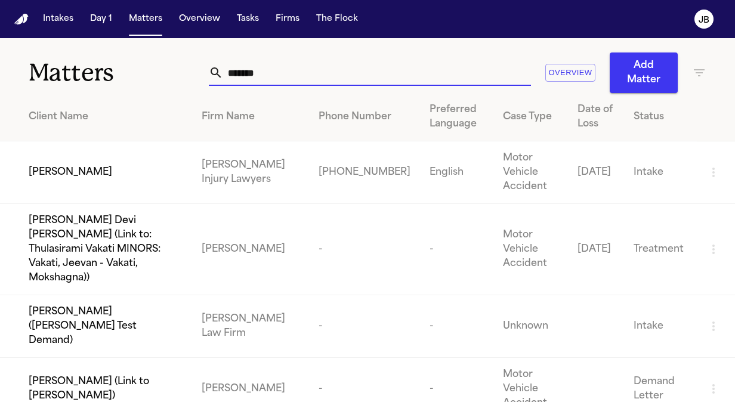
drag, startPoint x: 259, startPoint y: 72, endPoint x: 164, endPoint y: 73, distance: 94.9
click at [164, 73] on div "Matters ******* Overview Add Matter" at bounding box center [367, 65] width 735 height 55
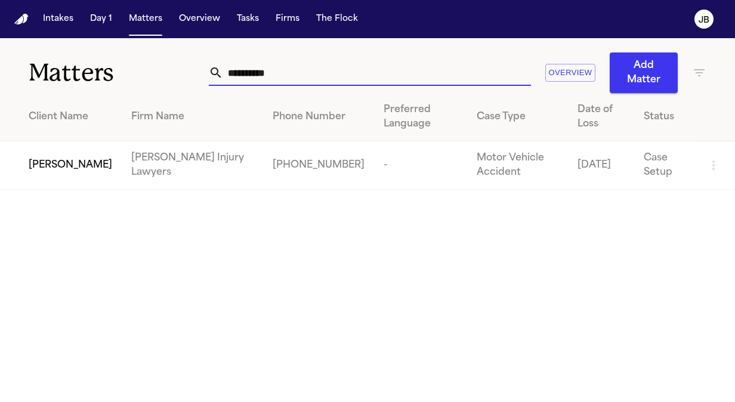
type input "**********"
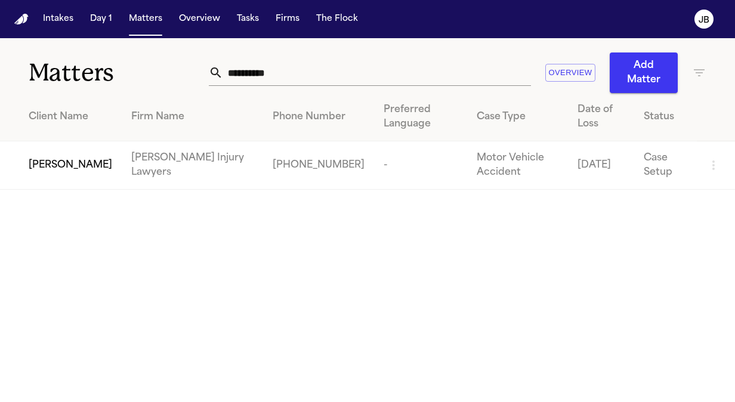
click at [60, 169] on span "[PERSON_NAME]" at bounding box center [71, 165] width 84 height 14
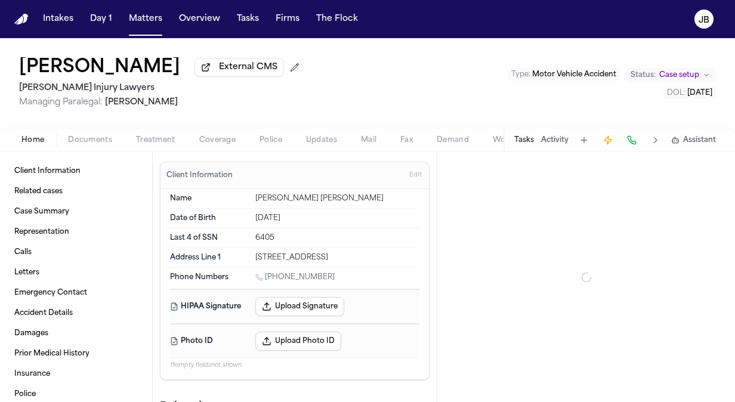
click at [89, 129] on div "Home Documents Treatment Coverage Police Updates Mail Fax Demand Workspaces Art…" at bounding box center [367, 140] width 735 height 24
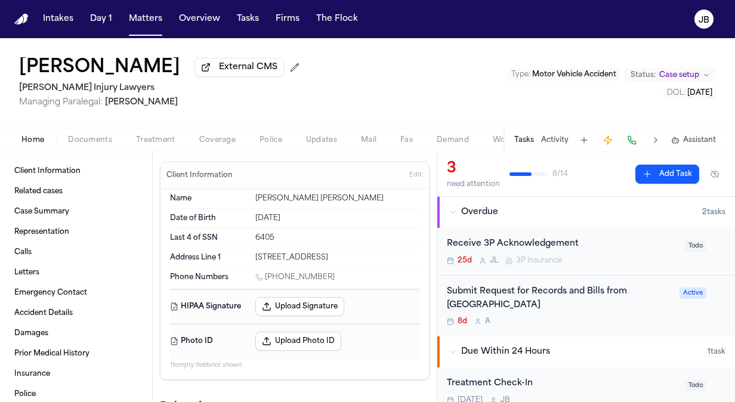
click at [88, 138] on span "Documents" at bounding box center [90, 140] width 44 height 10
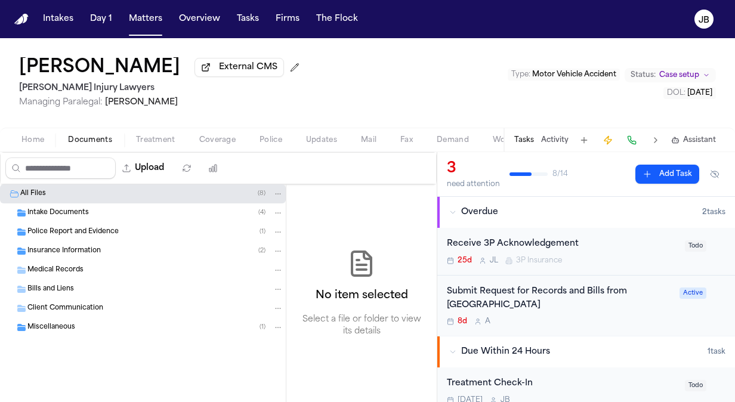
click at [77, 234] on span "Police Report and Evidence" at bounding box center [72, 232] width 91 height 10
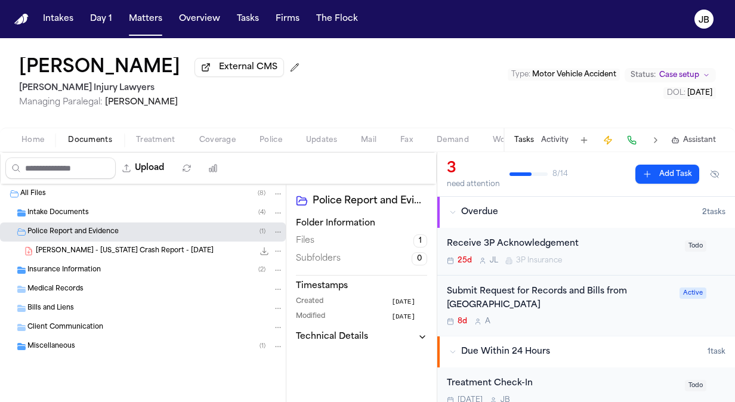
click at [121, 273] on div "Insurance Information ( 2 )" at bounding box center [155, 270] width 256 height 11
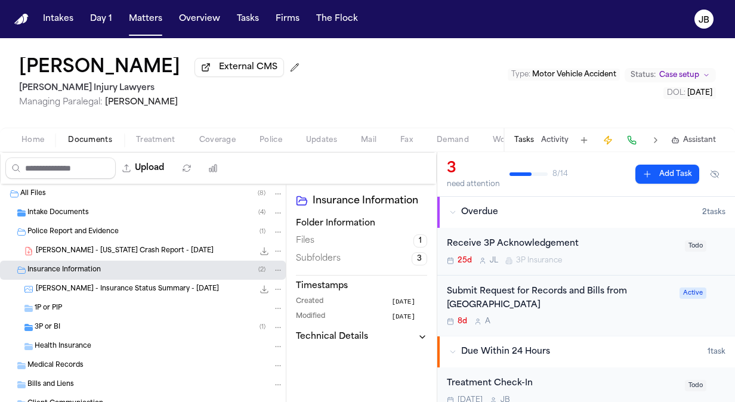
click at [107, 327] on div "3P or BI ( 1 )" at bounding box center [159, 327] width 249 height 11
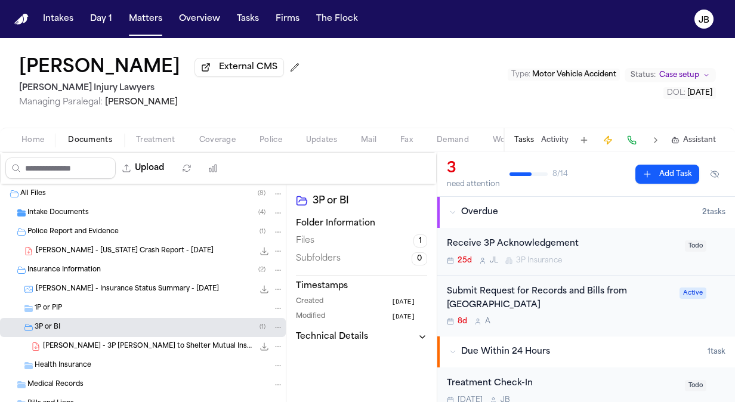
click at [149, 349] on span "[PERSON_NAME] - 3P [PERSON_NAME] to Shelter Mutual Insurance - [DATE]" at bounding box center [148, 347] width 211 height 10
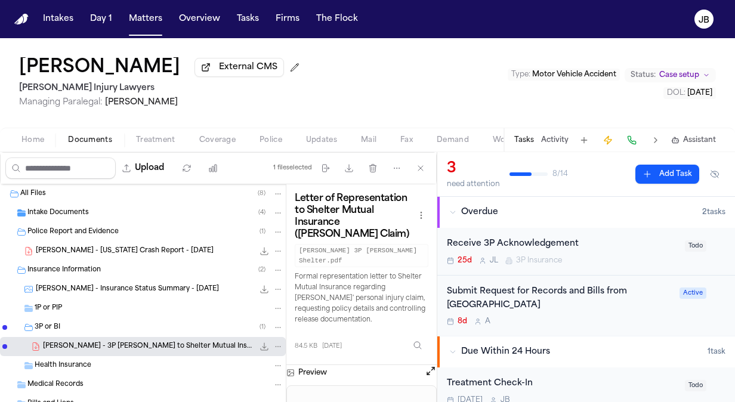
click at [350, 98] on div "[PERSON_NAME] External CMS [PERSON_NAME] Injury Lawyers Managing Paralegal: [PE…" at bounding box center [367, 82] width 735 height 89
click at [124, 11] on button "Matters" at bounding box center [145, 18] width 43 height 21
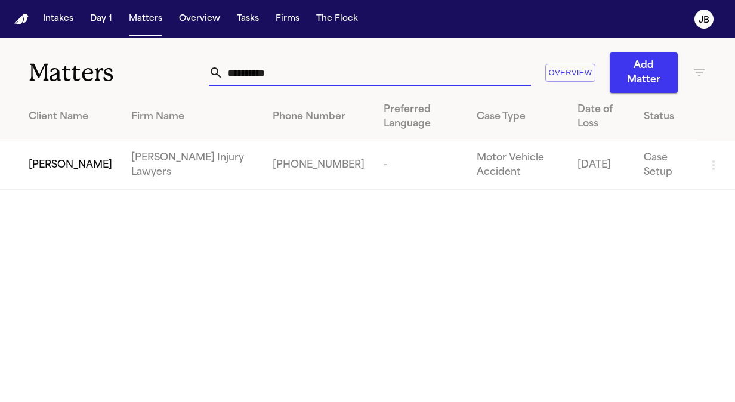
drag, startPoint x: 217, startPoint y: 79, endPoint x: 32, endPoint y: 100, distance: 186.1
click at [32, 100] on div "**********" at bounding box center [367, 114] width 735 height 152
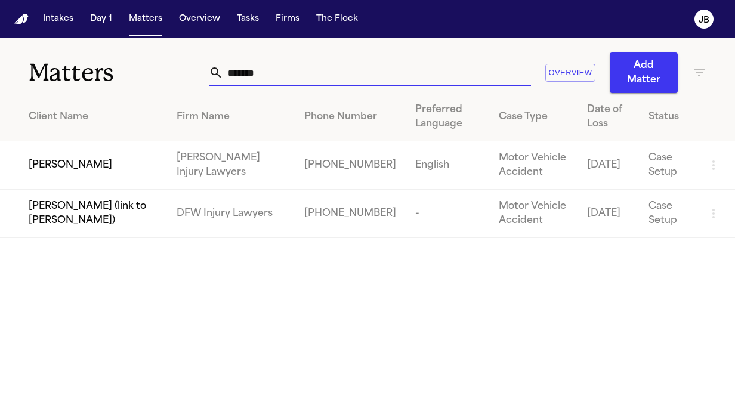
type input "*******"
click at [76, 158] on span "[PERSON_NAME]" at bounding box center [71, 165] width 84 height 14
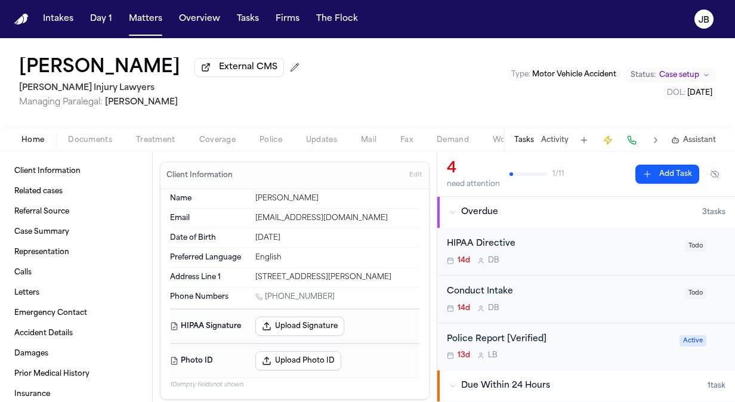
click at [89, 138] on span "Documents" at bounding box center [90, 140] width 44 height 10
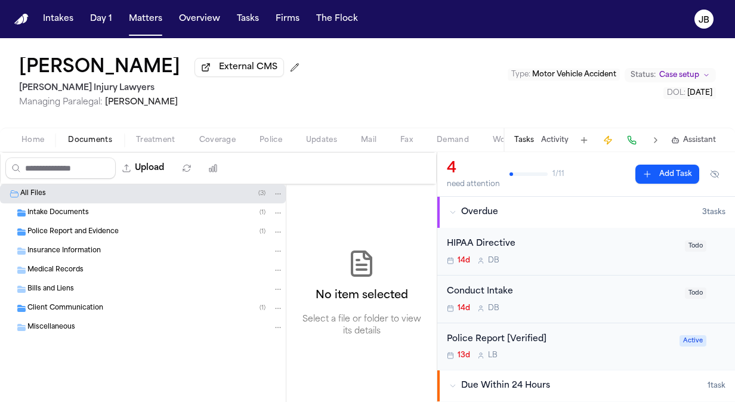
click at [102, 231] on span "Police Report and Evidence" at bounding box center [72, 232] width 91 height 10
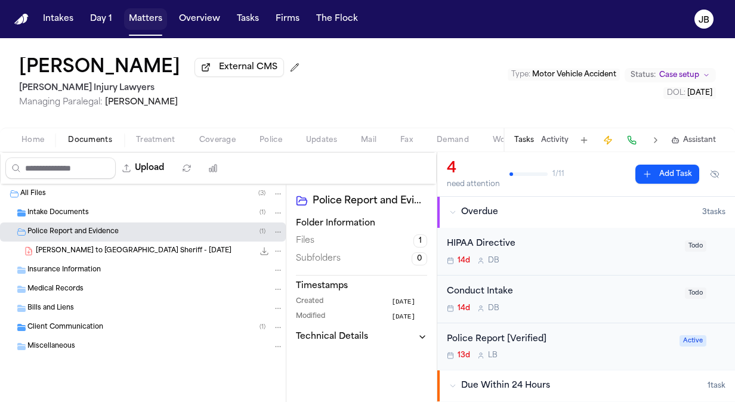
click at [146, 17] on button "Matters" at bounding box center [145, 18] width 43 height 21
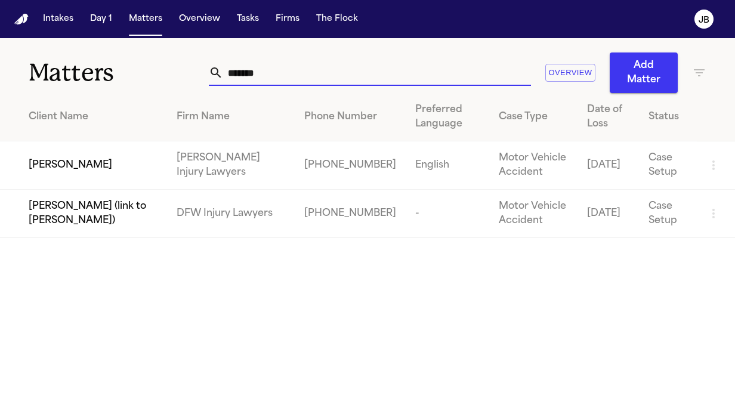
drag, startPoint x: 270, startPoint y: 81, endPoint x: 134, endPoint y: 76, distance: 135.5
click at [134, 76] on div "Matters ******* Overview Add Matter" at bounding box center [367, 65] width 735 height 55
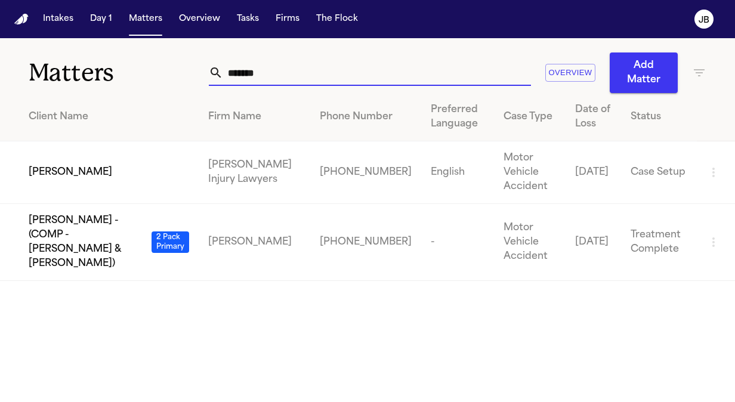
type input "*******"
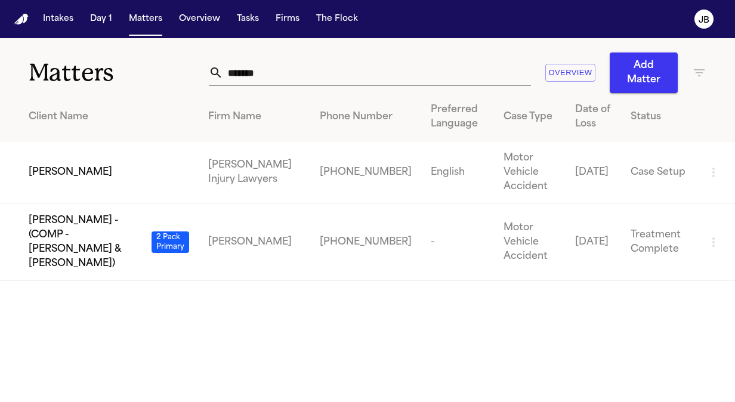
click at [66, 184] on td "[PERSON_NAME]" at bounding box center [99, 172] width 199 height 63
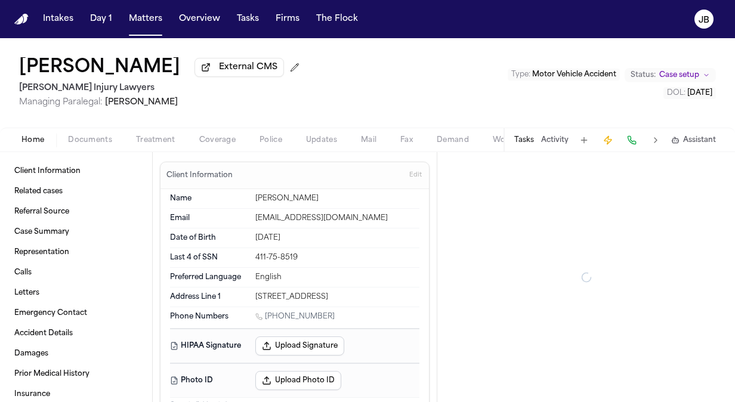
click at [85, 140] on span "Documents" at bounding box center [90, 140] width 44 height 10
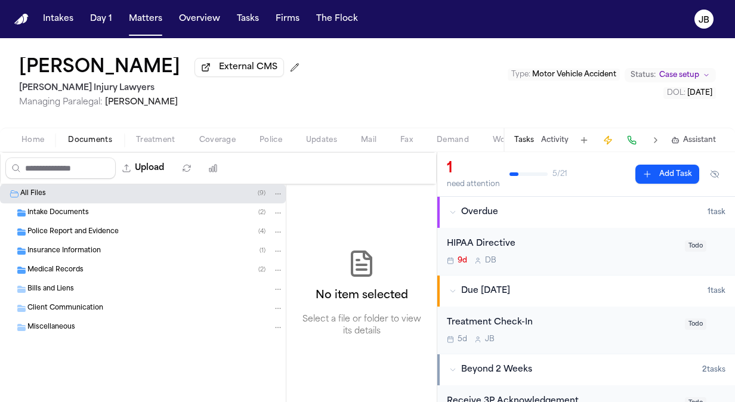
click at [69, 265] on span "Medical Records" at bounding box center [55, 270] width 56 height 10
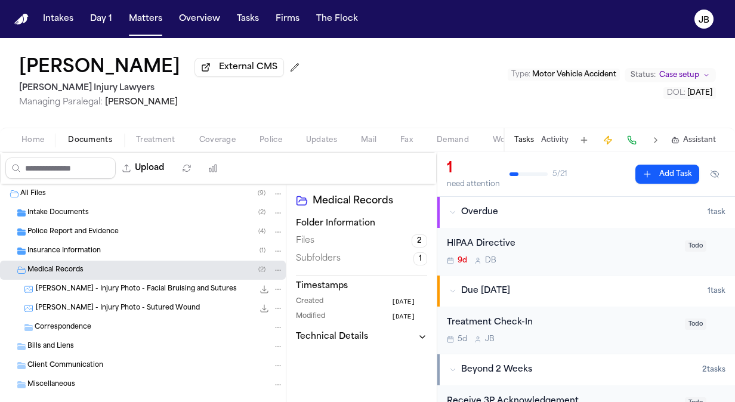
click at [67, 250] on span "Insurance Information" at bounding box center [63, 251] width 73 height 10
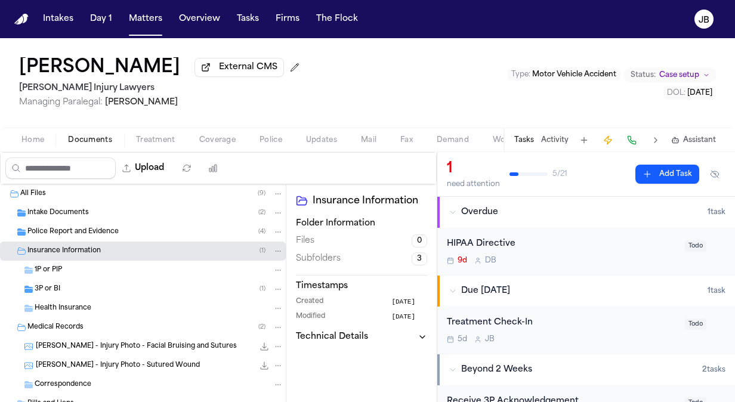
click at [85, 288] on div "3P or BI ( 1 )" at bounding box center [159, 289] width 249 height 11
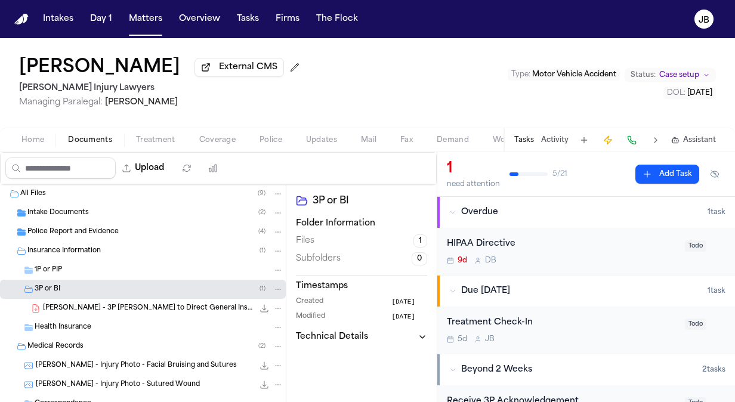
click at [98, 231] on span "Police Report and Evidence" at bounding box center [72, 232] width 91 height 10
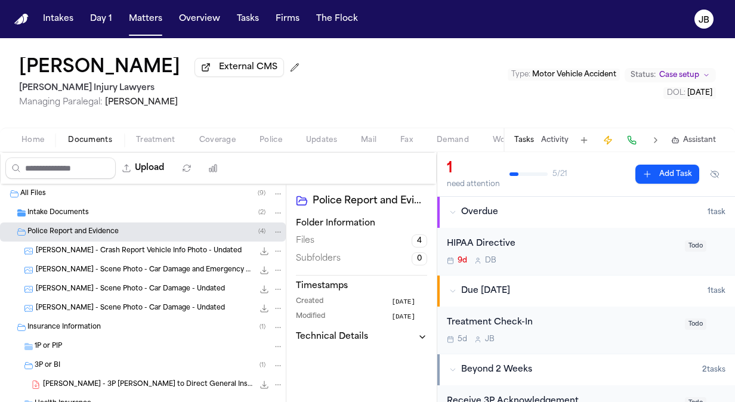
click at [161, 251] on span "[PERSON_NAME] - Crash Report Vehicle Info Photo - Undated" at bounding box center [139, 251] width 206 height 10
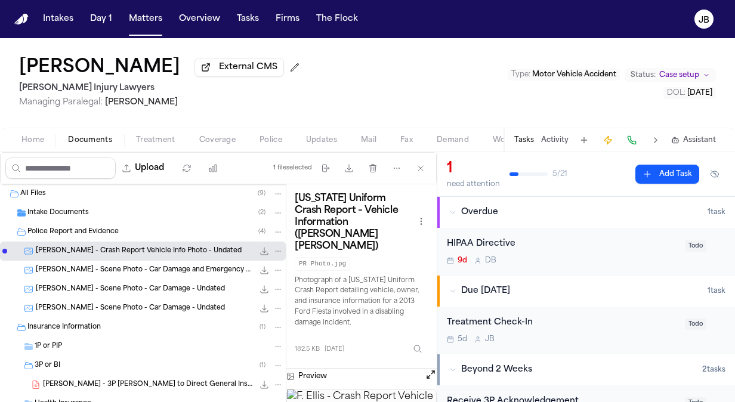
click at [431, 369] on button "Open preview" at bounding box center [431, 375] width 12 height 12
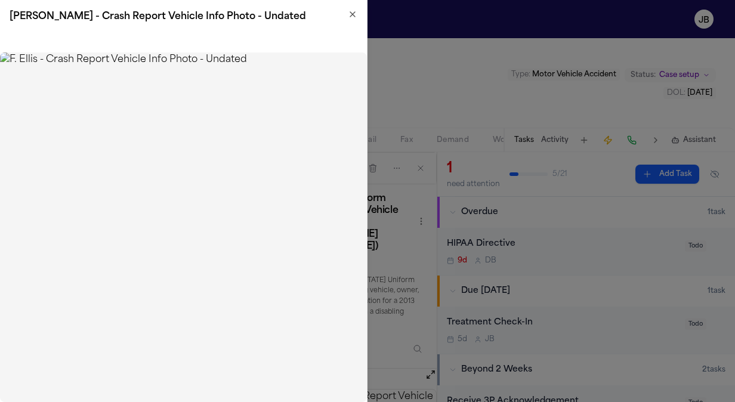
click at [353, 13] on icon "button" at bounding box center [353, 15] width 10 height 10
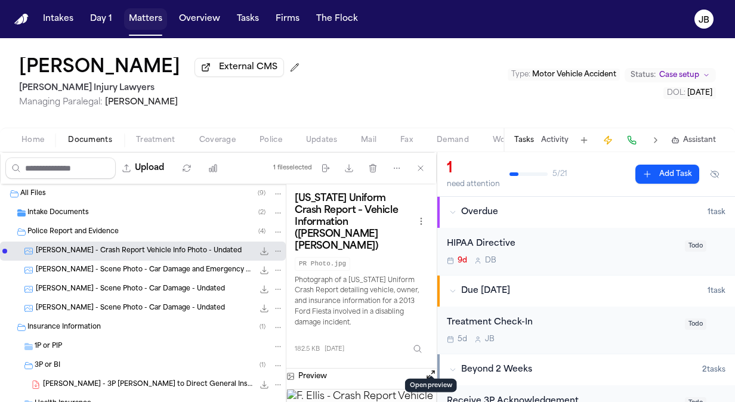
click at [135, 19] on button "Matters" at bounding box center [145, 18] width 43 height 21
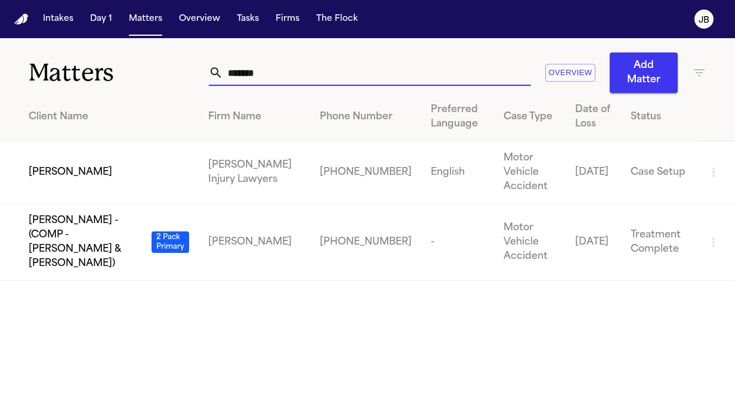
drag, startPoint x: 263, startPoint y: 72, endPoint x: 180, endPoint y: 67, distance: 83.0
click at [180, 67] on div "Matters ******* Overview Add Matter" at bounding box center [367, 65] width 735 height 55
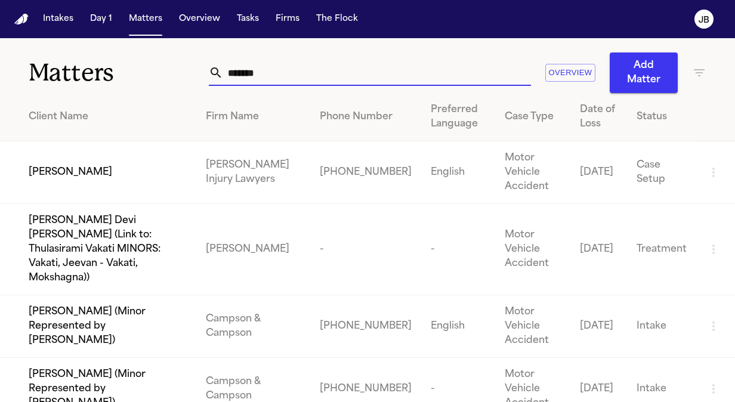
type input "*******"
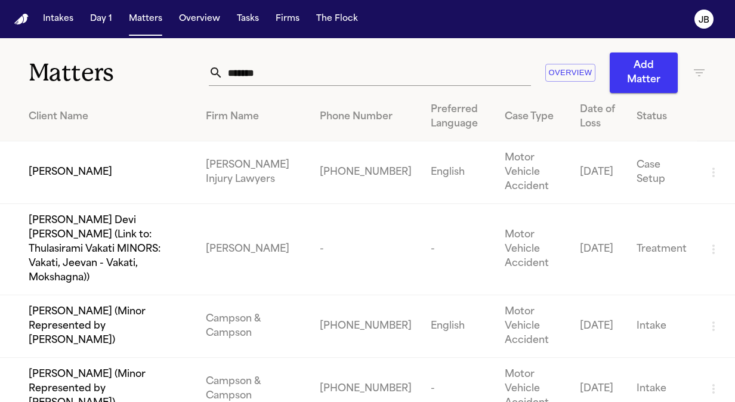
click at [129, 160] on td "[PERSON_NAME]" at bounding box center [98, 172] width 196 height 63
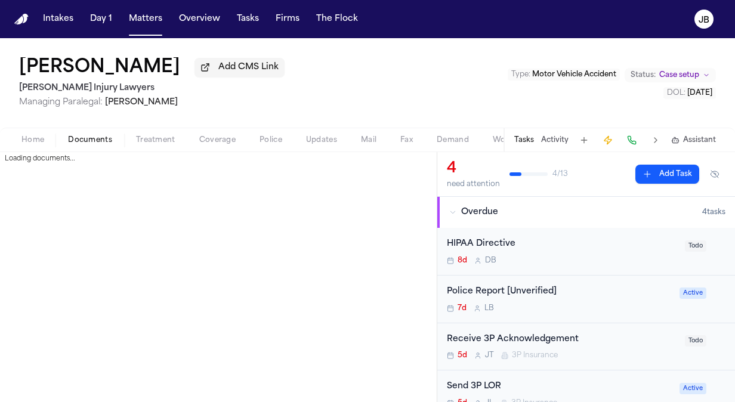
click at [84, 136] on span "Documents" at bounding box center [90, 140] width 44 height 10
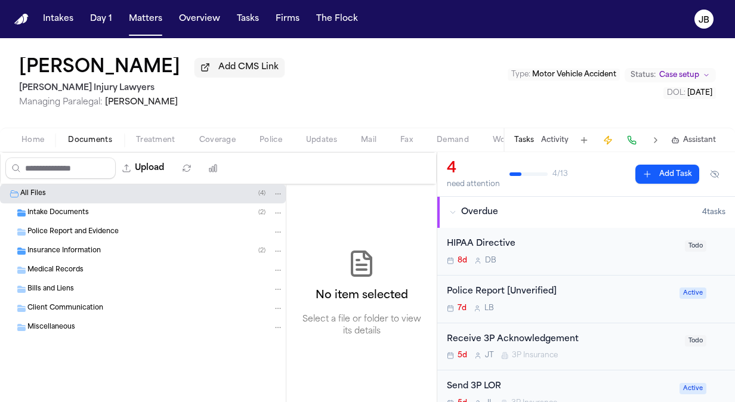
click at [88, 234] on span "Police Report and Evidence" at bounding box center [72, 232] width 91 height 10
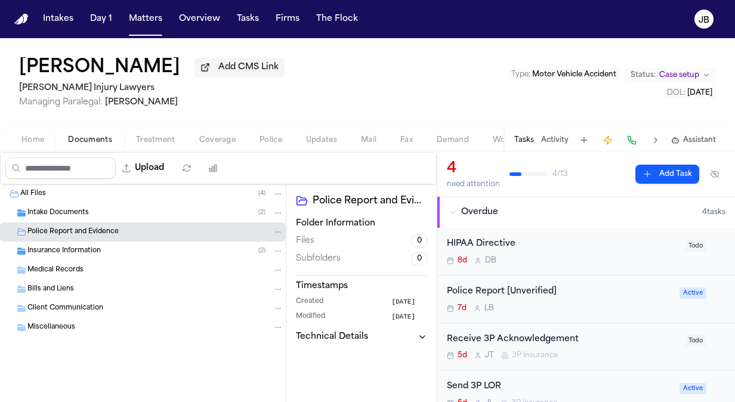
click at [113, 248] on div "Insurance Information ( 2 )" at bounding box center [155, 251] width 256 height 11
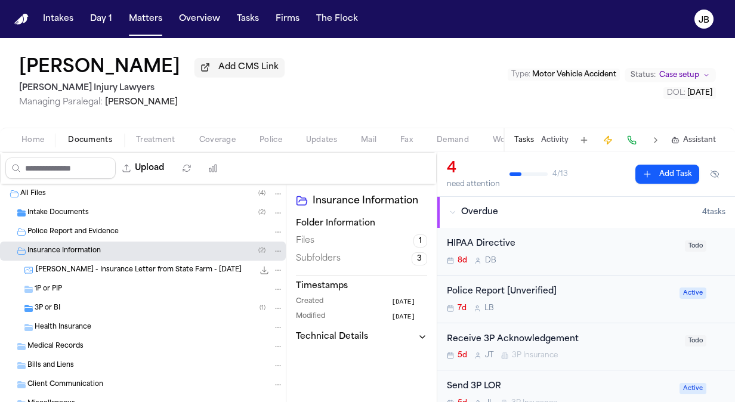
click at [91, 303] on div "3P or BI ( 1 )" at bounding box center [159, 308] width 249 height 11
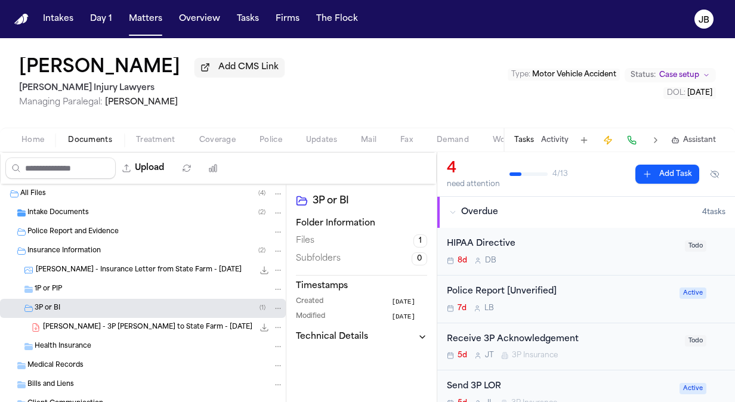
click at [136, 270] on span "[PERSON_NAME] - Insurance Letter from State Farm - [DATE]" at bounding box center [139, 270] width 206 height 10
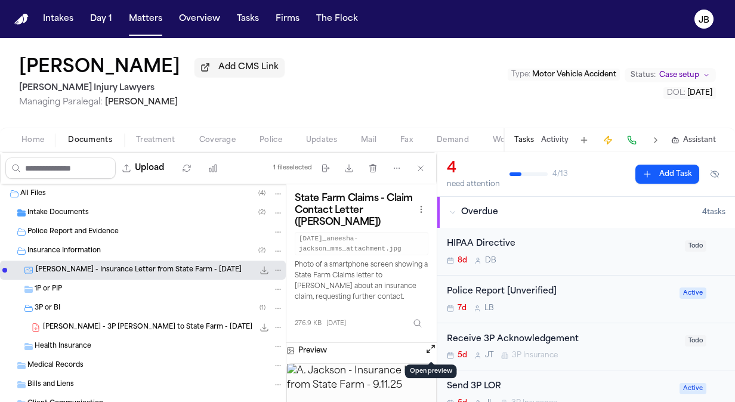
click at [432, 351] on button "Open preview" at bounding box center [431, 349] width 12 height 12
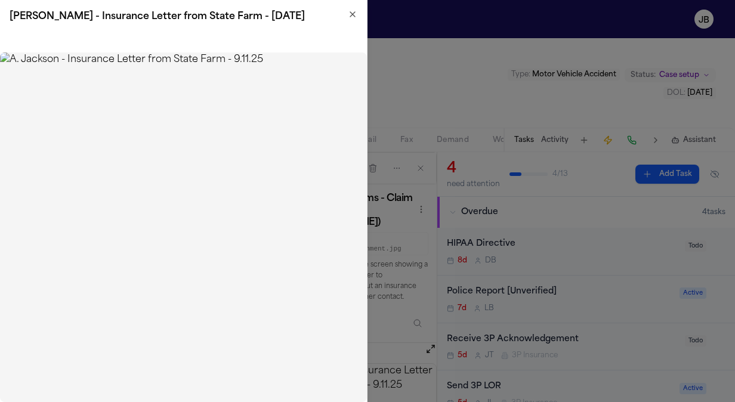
click at [348, 16] on icon "button" at bounding box center [353, 15] width 10 height 10
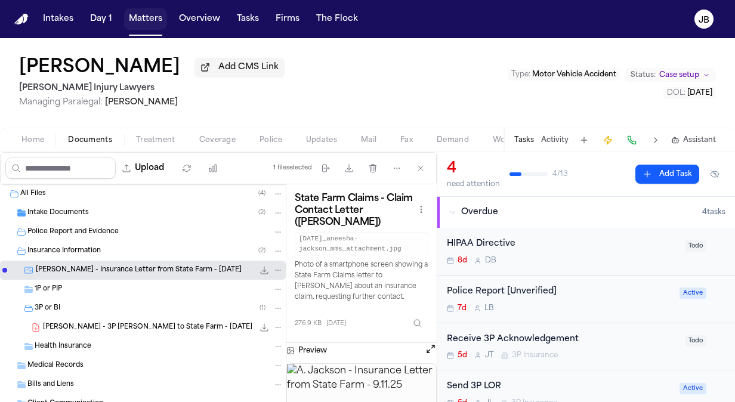
click at [147, 16] on button "Matters" at bounding box center [145, 18] width 43 height 21
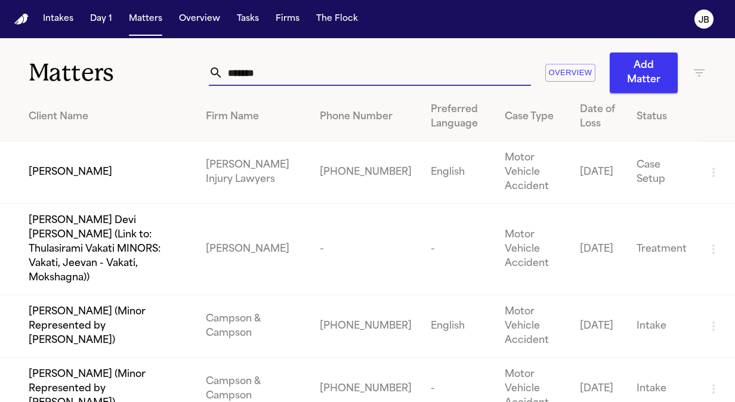
drag, startPoint x: 217, startPoint y: 75, endPoint x: 72, endPoint y: 81, distance: 145.7
click at [72, 81] on div "Matters ******* Overview Add Matter" at bounding box center [367, 65] width 735 height 55
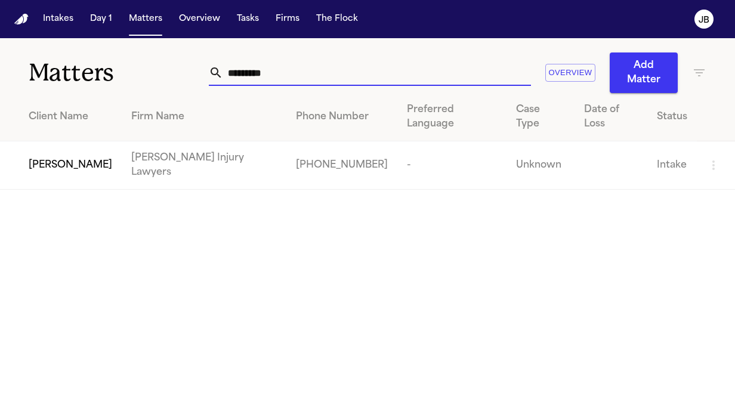
type input "*********"
click at [83, 158] on span "[PERSON_NAME]" at bounding box center [71, 165] width 84 height 14
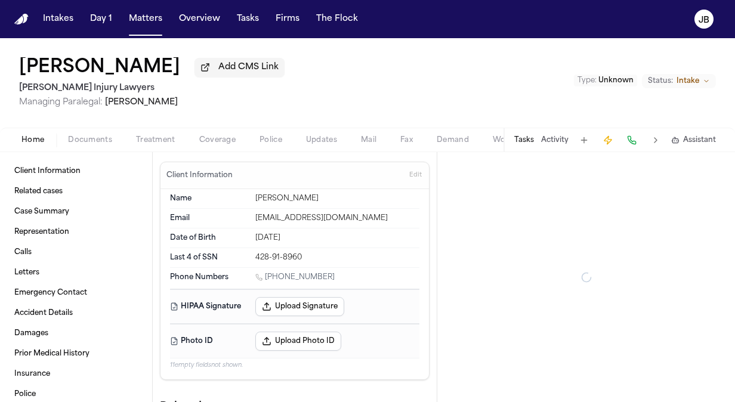
click at [90, 138] on span "Documents" at bounding box center [90, 140] width 44 height 10
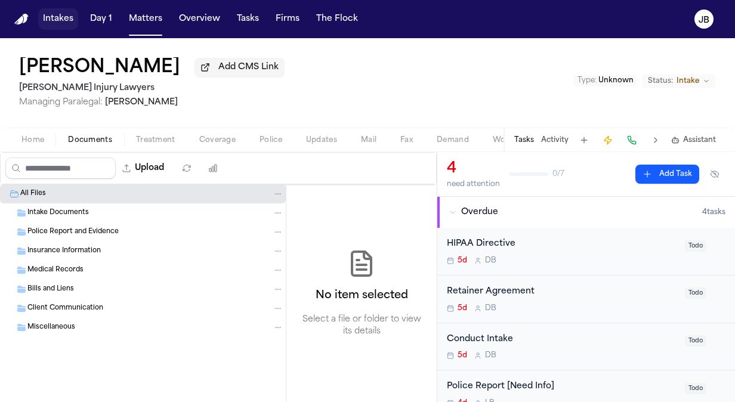
click at [64, 21] on button "Intakes" at bounding box center [58, 18] width 40 height 21
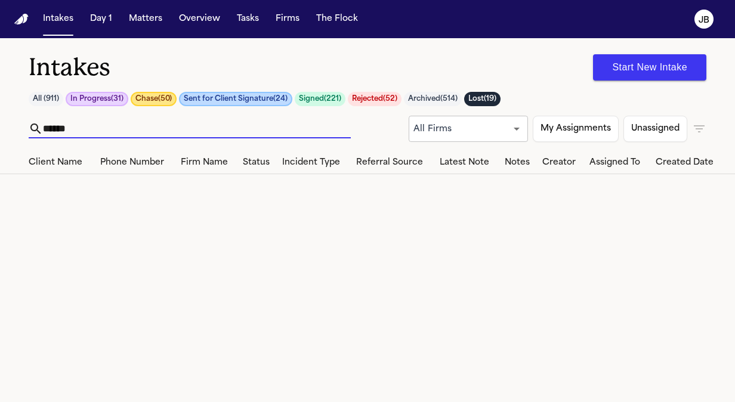
click at [152, 128] on input "******" at bounding box center [197, 128] width 308 height 19
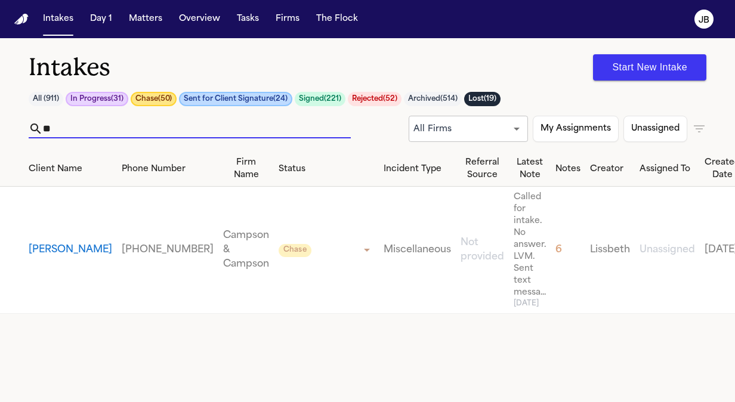
type input "*"
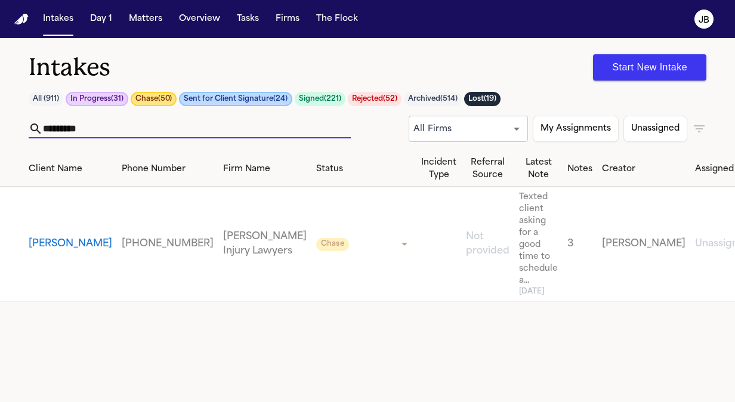
drag, startPoint x: 101, startPoint y: 130, endPoint x: -2, endPoint y: 126, distance: 103.9
click at [0, 126] on html "Intakes Day 1 Matters Overview Tasks Firms The [PERSON_NAME] Intakes Start New …" at bounding box center [367, 201] width 735 height 402
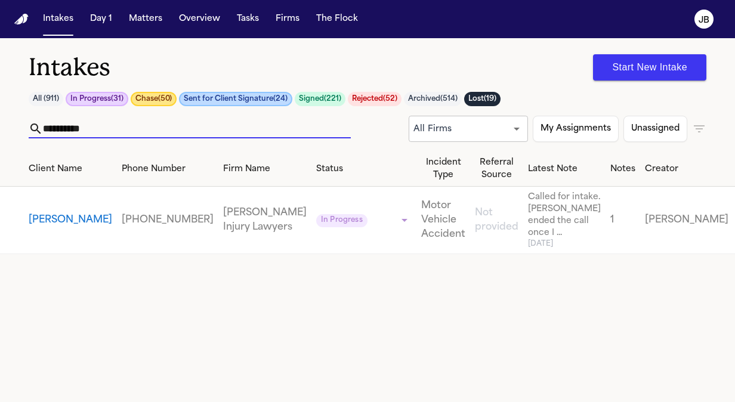
type input "**********"
click at [35, 225] on button "[PERSON_NAME]" at bounding box center [71, 220] width 84 height 14
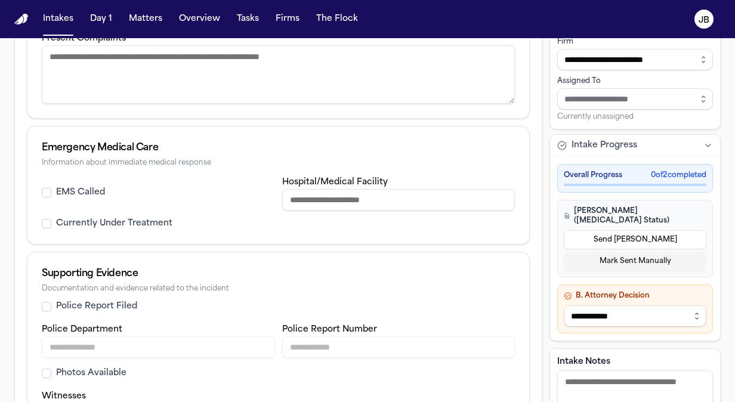
scroll to position [644, 0]
